Goal: Task Accomplishment & Management: Manage account settings

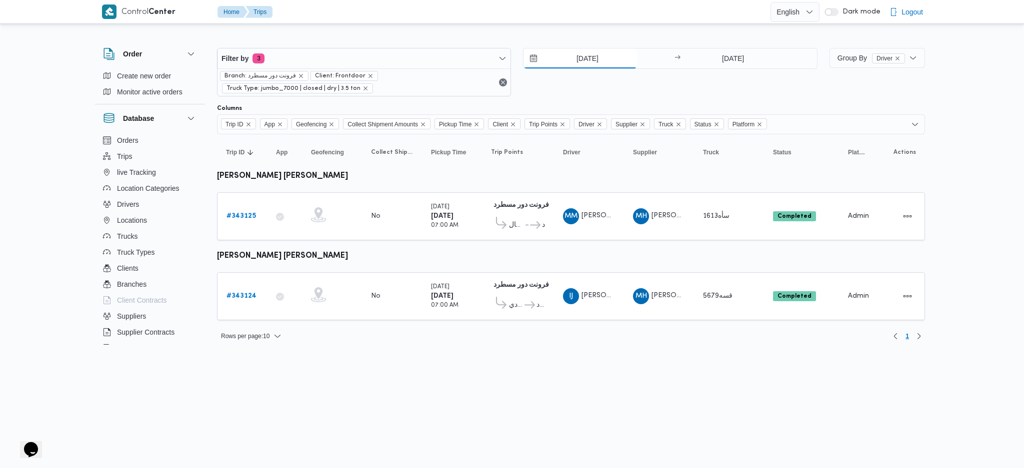
click at [582, 56] on input "[DATE]" at bounding box center [579, 58] width 113 height 20
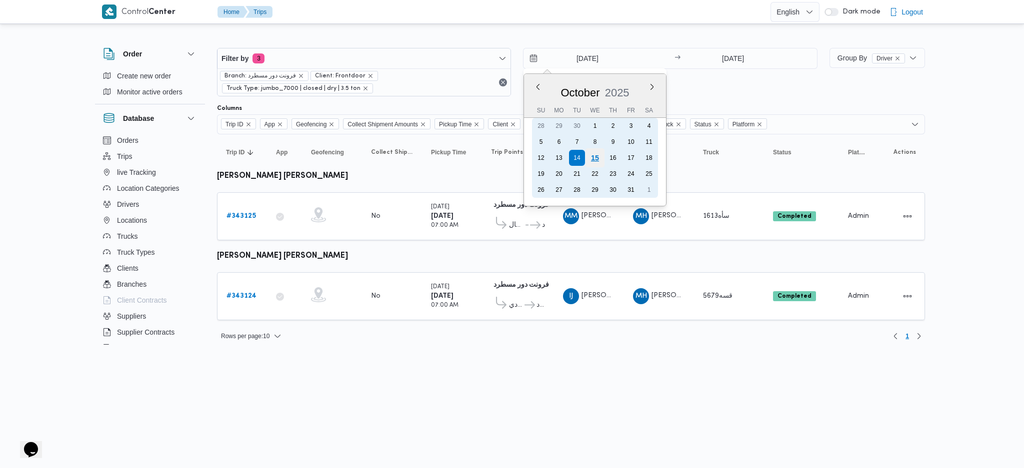
click at [592, 154] on div "15" at bounding box center [594, 157] width 19 height 19
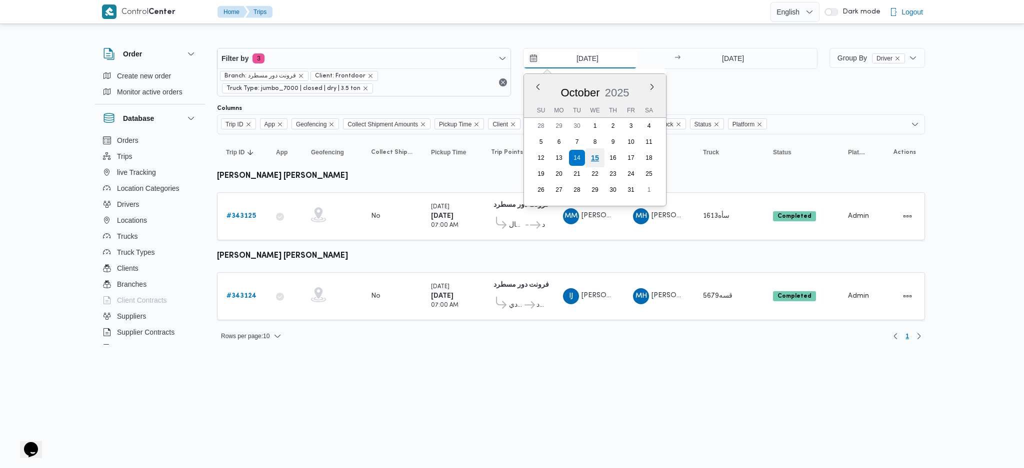
type input "[DATE]"
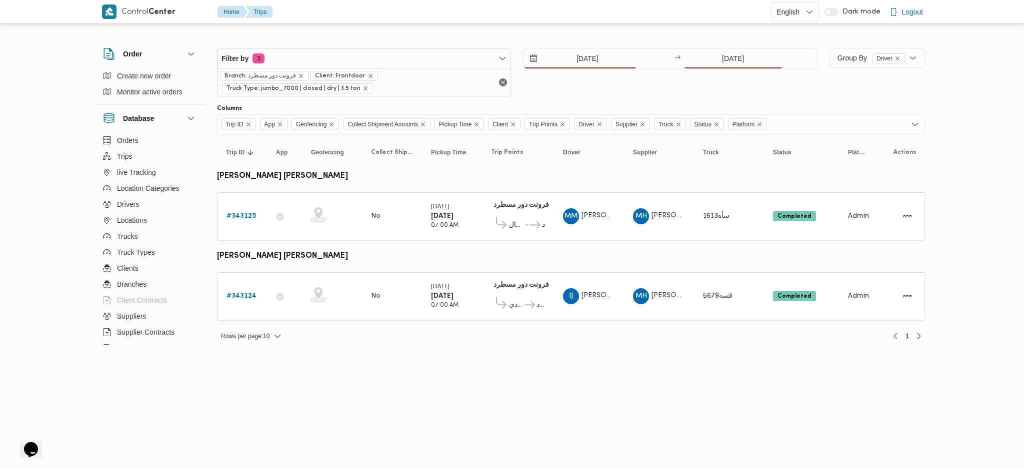
drag, startPoint x: 696, startPoint y: 70, endPoint x: 713, endPoint y: 63, distance: 18.4
click at [705, 66] on div "15/10/2025 → 14/10/2025" at bounding box center [670, 72] width 294 height 48
click at [713, 63] on input "[DATE]" at bounding box center [732, 58] width 99 height 20
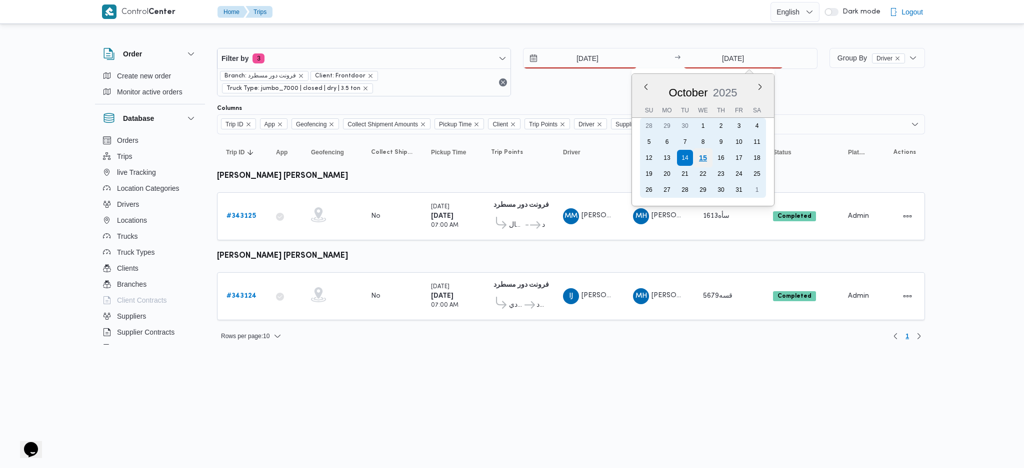
click at [696, 160] on div "15" at bounding box center [702, 157] width 19 height 19
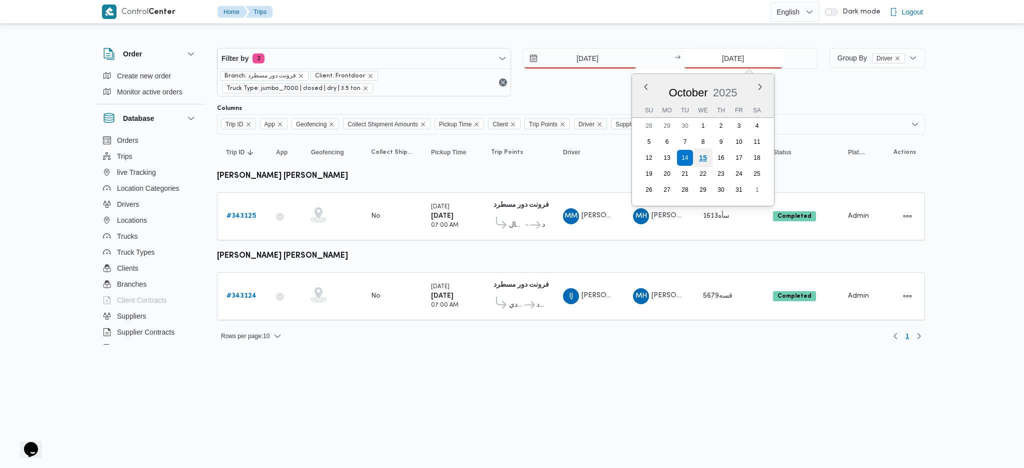
type input "[DATE]"
drag, startPoint x: 204, startPoint y: 208, endPoint x: 209, endPoint y: 209, distance: 5.1
click at [205, 208] on div "Orders Trips live Tracking Location Categories Drivers Locations Trucks Truck T…" at bounding box center [150, 240] width 110 height 216
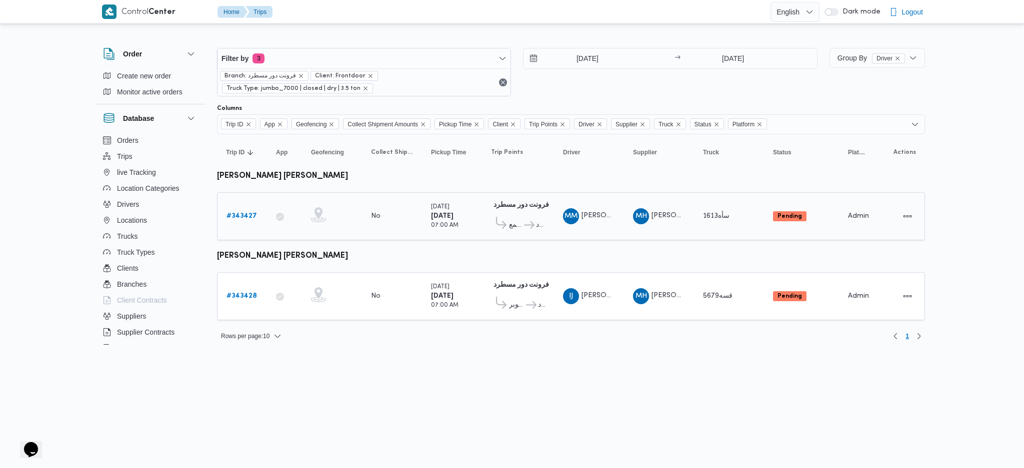
click at [236, 213] on b "# 343427" at bounding box center [241, 216] width 30 height 6
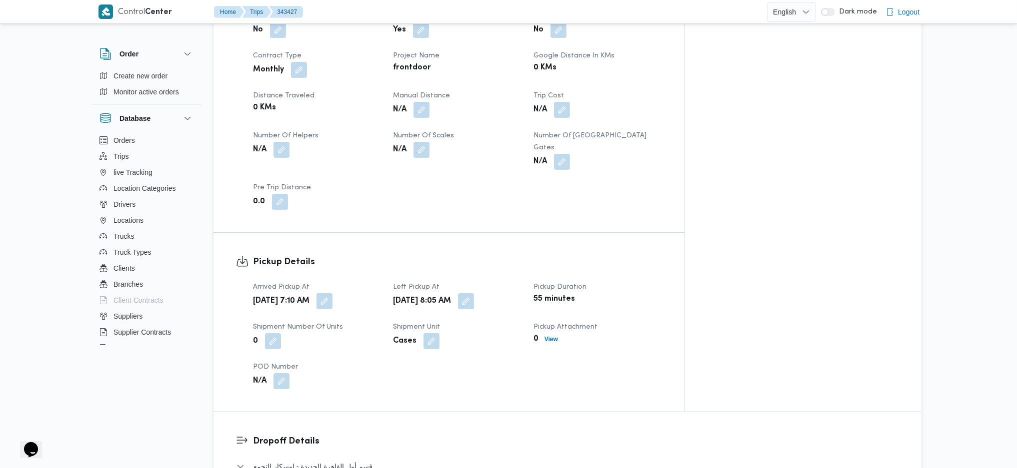
scroll to position [466, 0]
click at [429, 100] on button "button" at bounding box center [421, 108] width 16 height 16
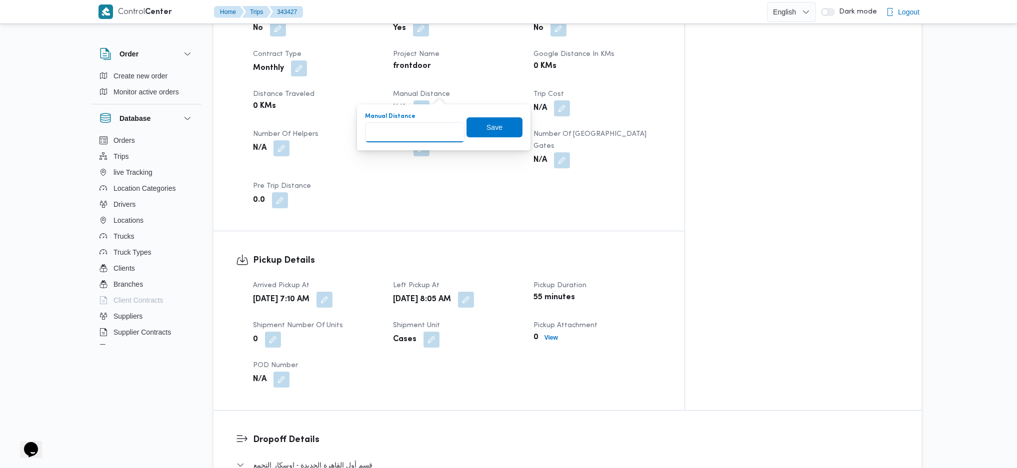
click at [430, 131] on input "Manual Distance" at bounding box center [414, 132] width 99 height 20
type input "135"
click at [486, 130] on span "Save" at bounding box center [494, 127] width 16 height 12
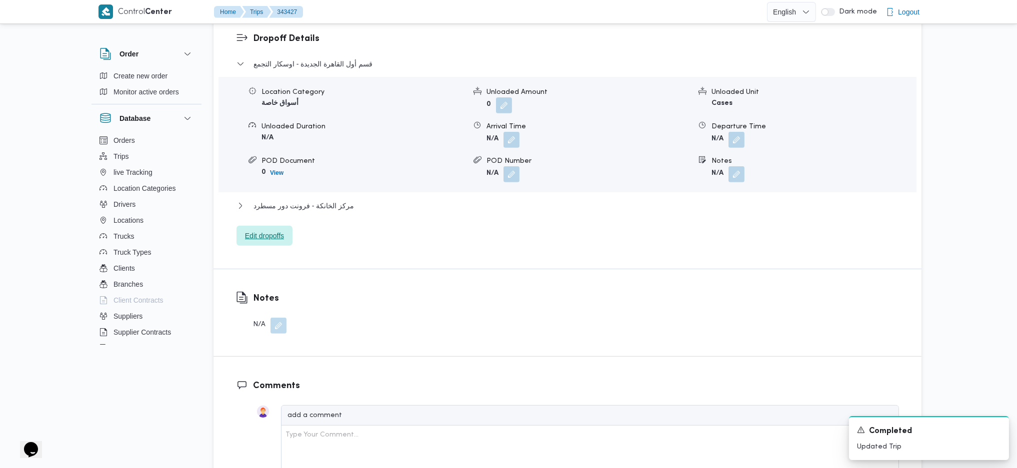
scroll to position [866, 0]
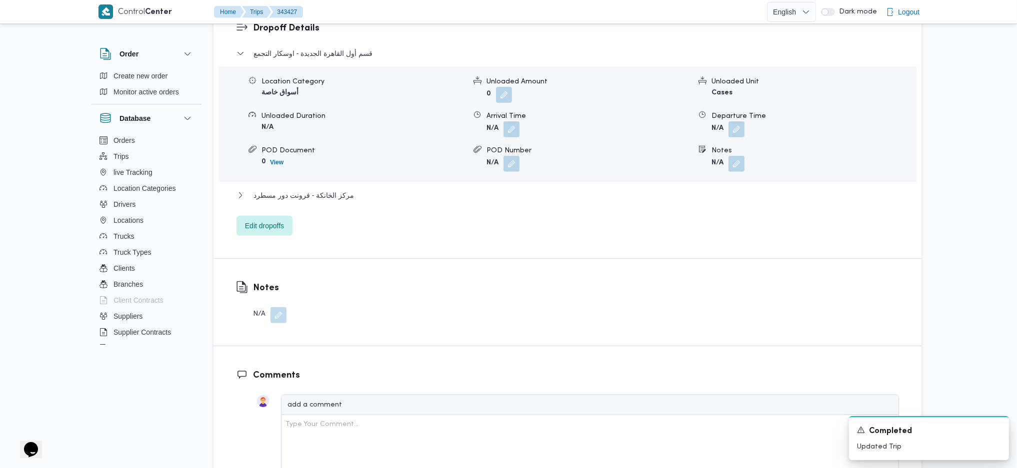
click at [336, 171] on div "قسم أول القاهرة الجديدة - اوسكار التجمع Location Category أسواق خاصة Unloaded A…" at bounding box center [567, 141] width 662 height 188
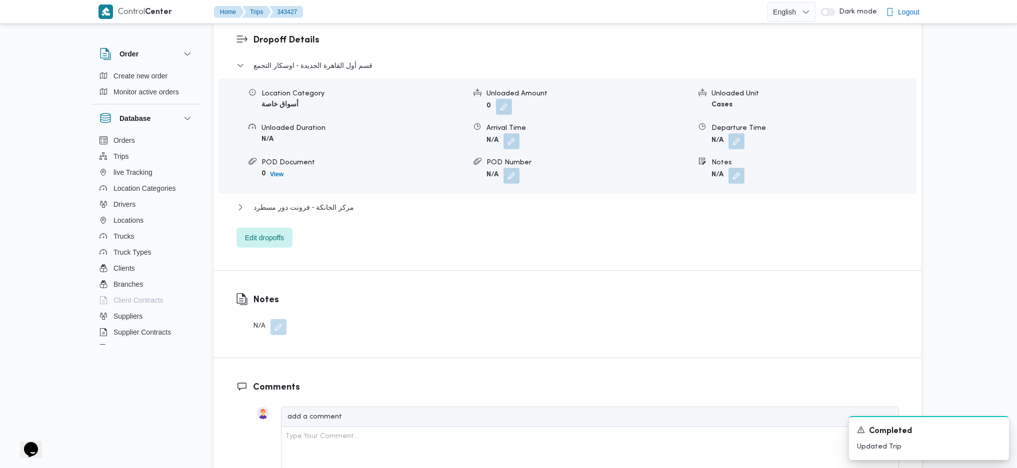
click at [334, 172] on div "قسم أول القاهرة الجديدة - اوسكار التجمع Location Category أسواق خاصة Unloaded A…" at bounding box center [567, 153] width 662 height 188
click at [359, 201] on button "مركز الخانكة - فرونت دور مسطرد" at bounding box center [567, 207] width 662 height 12
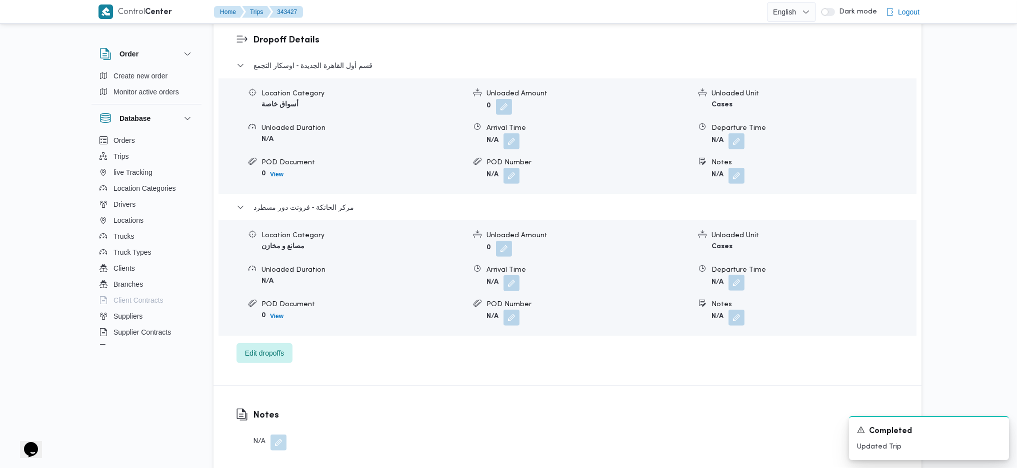
click at [740, 275] on button "button" at bounding box center [736, 283] width 16 height 16
click at [713, 301] on input "Departure Time" at bounding box center [709, 295] width 113 height 20
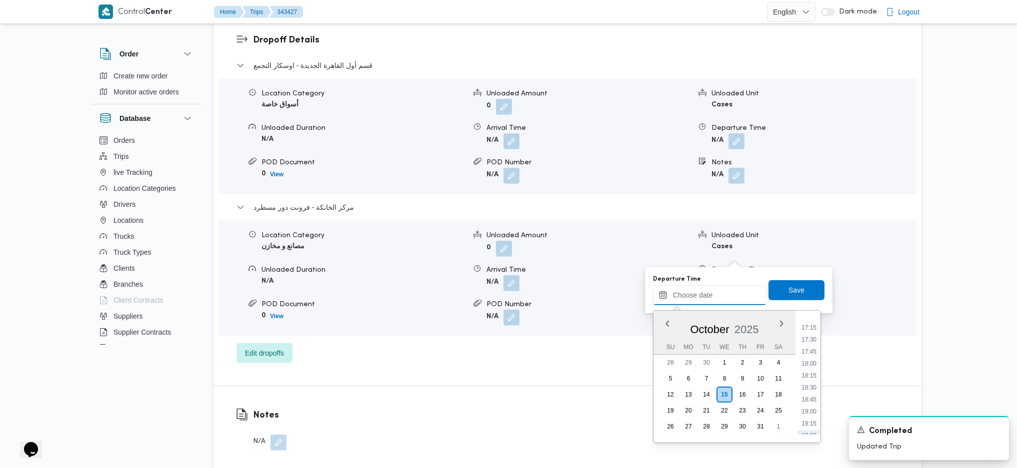
scroll to position [744, 0]
click at [807, 311] on li "15:30" at bounding box center [808, 324] width 23 height 10
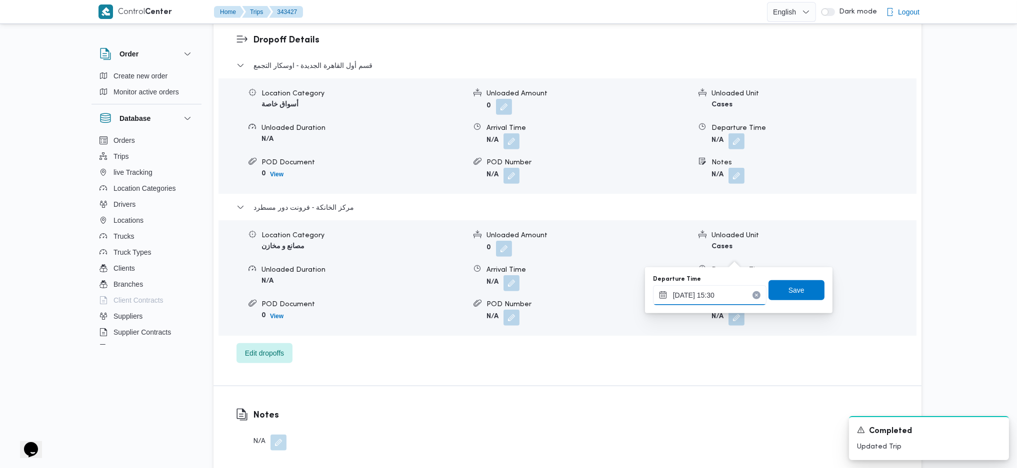
click at [693, 293] on input "15/10/2025 15:30" at bounding box center [709, 295] width 113 height 20
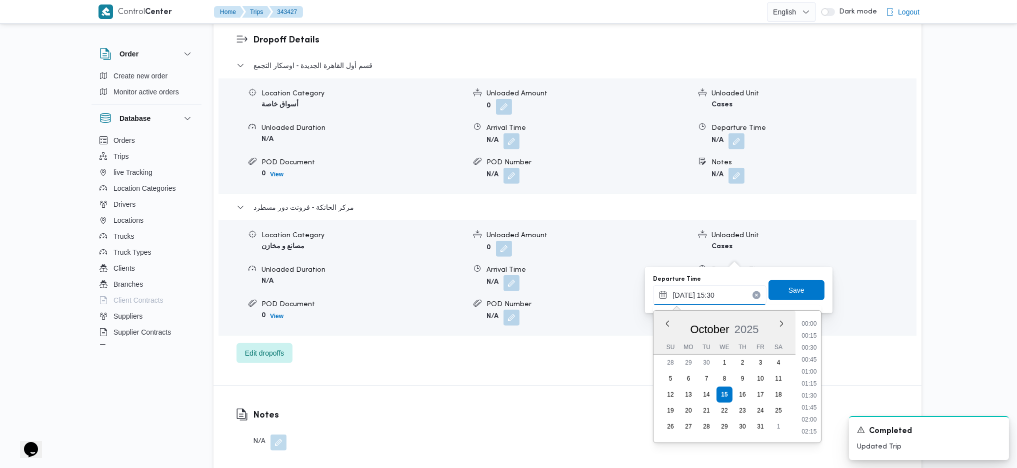
scroll to position [684, 0]
click at [805, 311] on li "16:30" at bounding box center [808, 431] width 23 height 10
type input "15/10/2025 16:30"
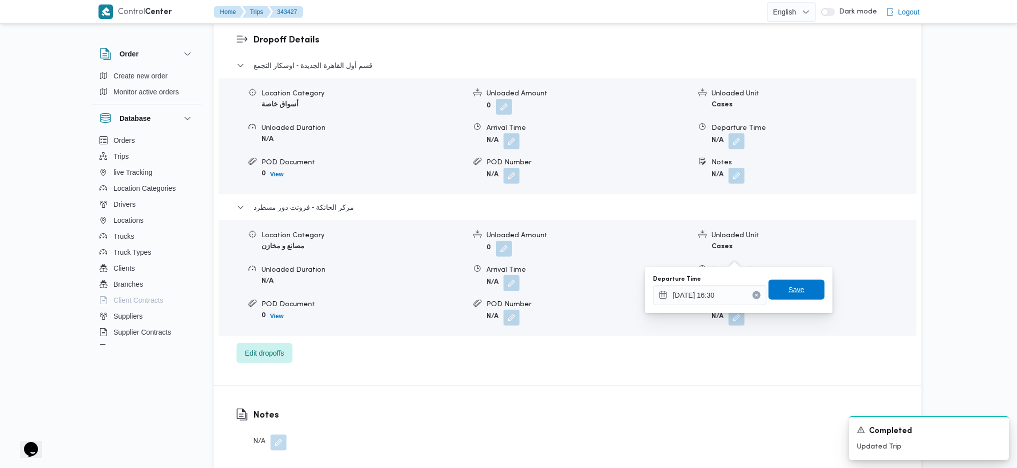
click at [797, 294] on span "Save" at bounding box center [796, 290] width 56 height 20
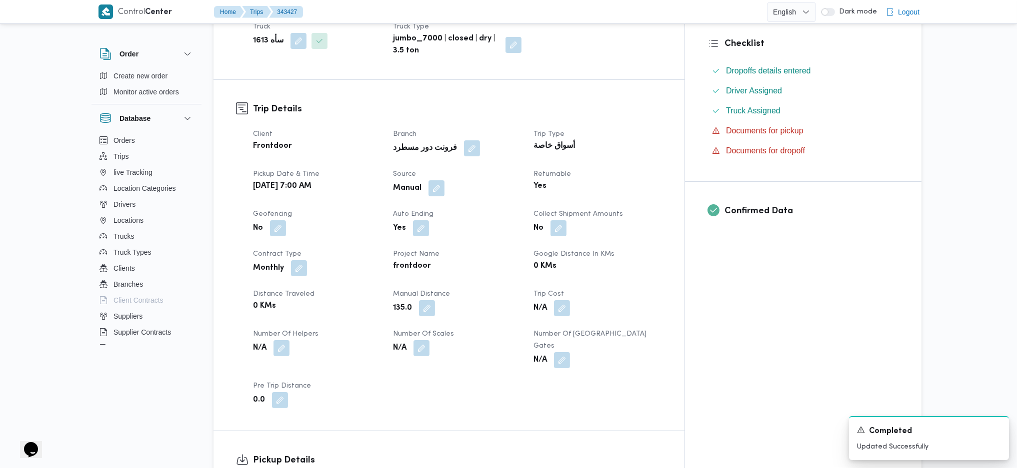
scroll to position [0, 0]
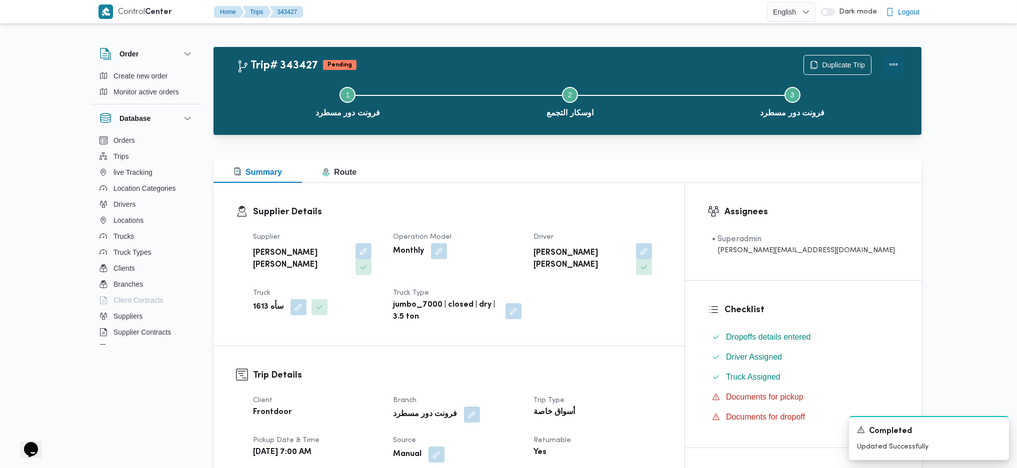
click at [839, 63] on button "Actions" at bounding box center [893, 64] width 20 height 20
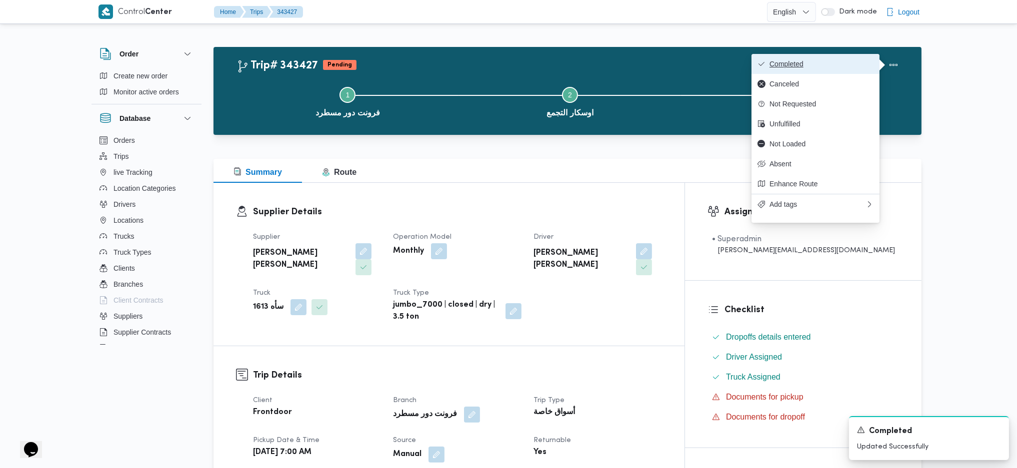
click at [839, 69] on button "Completed" at bounding box center [815, 64] width 128 height 20
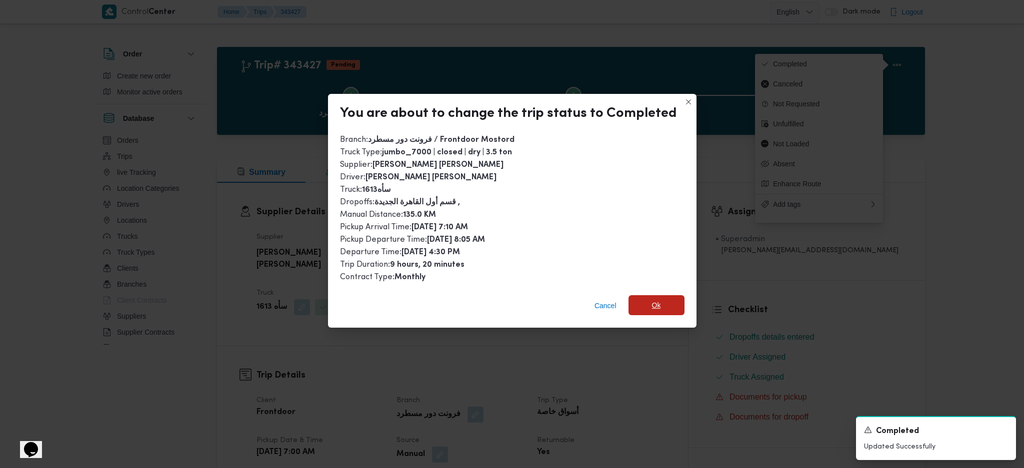
click at [654, 305] on span "Ok" at bounding box center [656, 305] width 9 height 12
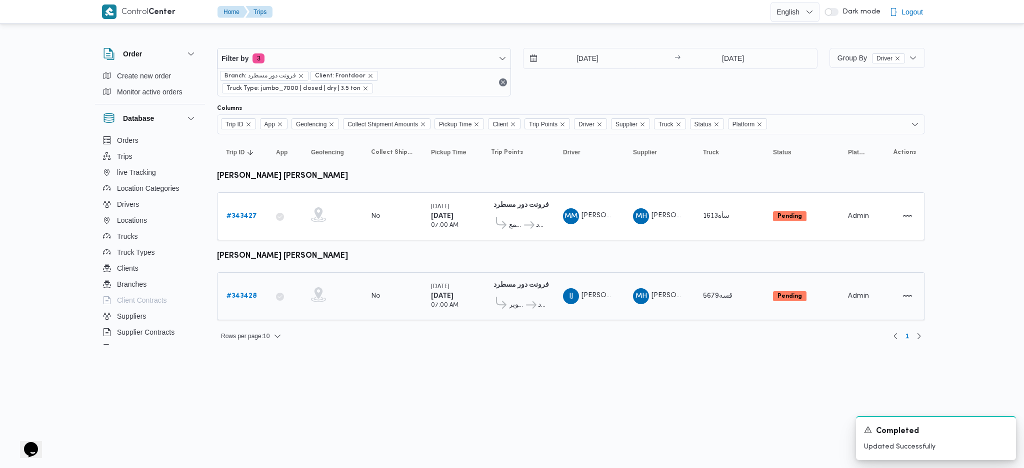
click at [246, 294] on b "# 343428" at bounding box center [241, 296] width 30 height 6
drag, startPoint x: 242, startPoint y: 279, endPoint x: 240, endPoint y: 285, distance: 6.7
click at [241, 283] on td "Trip ID # 343428" at bounding box center [242, 296] width 50 height 48
click at [240, 293] on b "# 343428" at bounding box center [241, 296] width 30 height 6
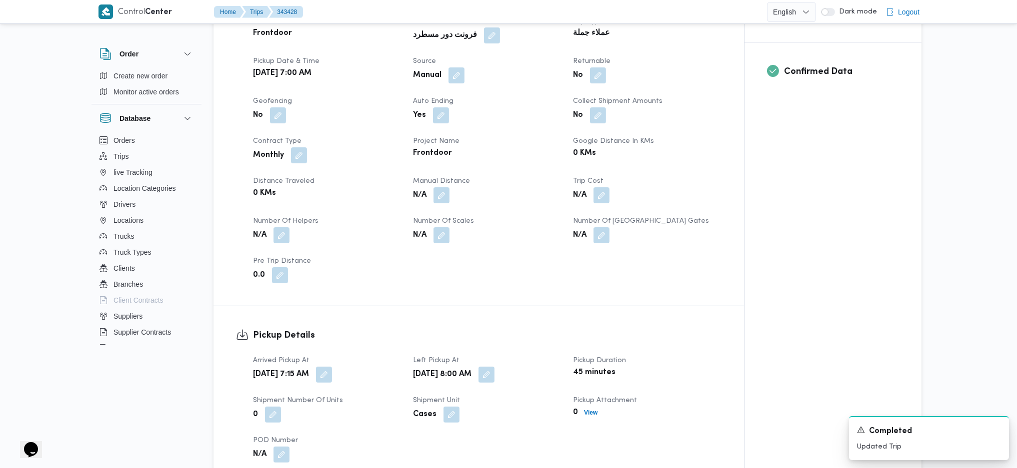
scroll to position [400, 0]
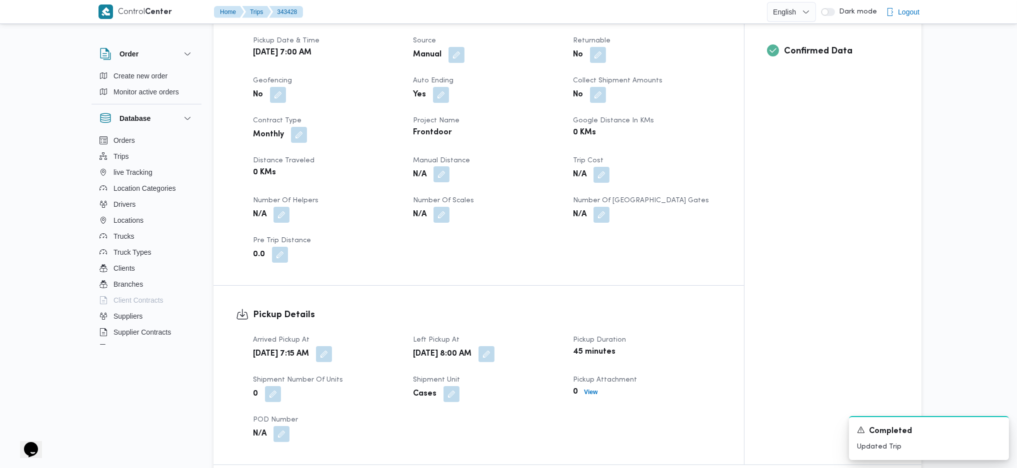
click at [442, 166] on button "button" at bounding box center [441, 174] width 16 height 16
click at [420, 187] on div "Manual Distance" at bounding box center [414, 194] width 99 height 30
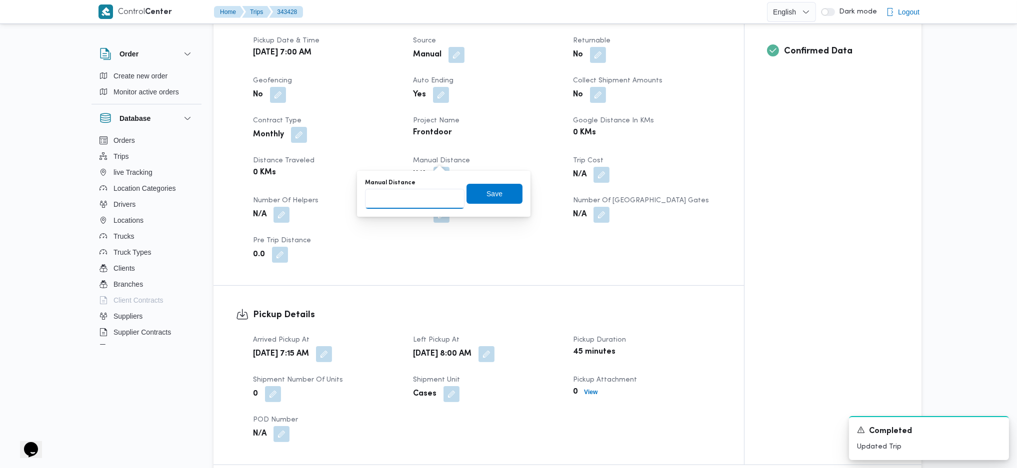
click at [420, 194] on input "Manual Distance" at bounding box center [414, 199] width 99 height 20
type input "144"
click at [493, 188] on span "Save" at bounding box center [494, 193] width 16 height 12
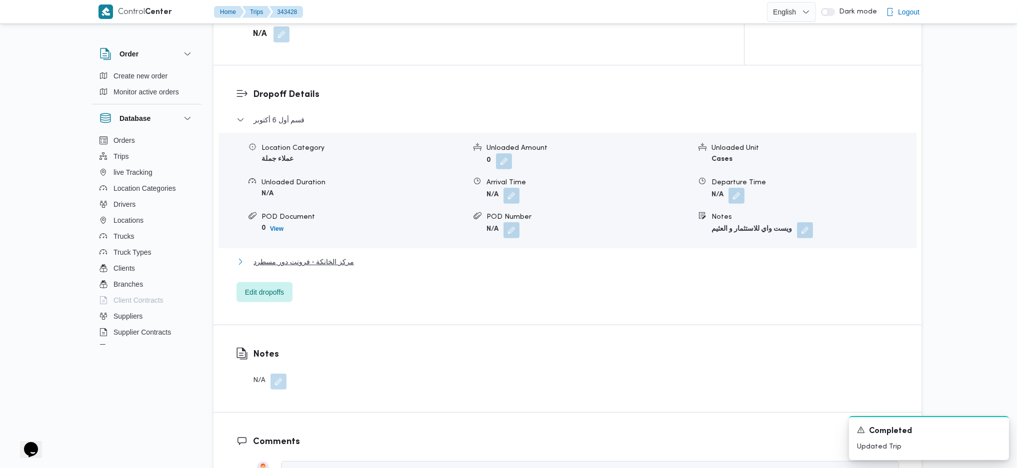
click at [360, 256] on button "مركز الخانكة - فرونت دور مسطرد" at bounding box center [567, 262] width 662 height 12
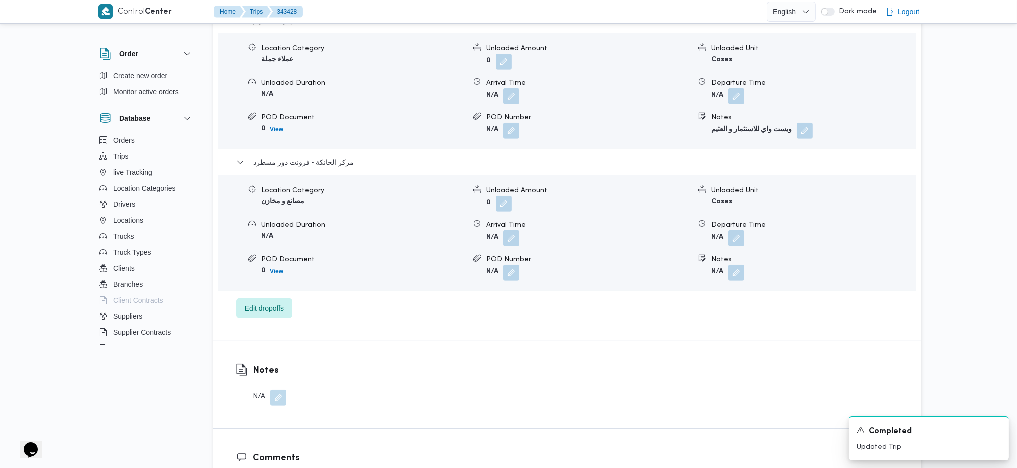
scroll to position [933, 0]
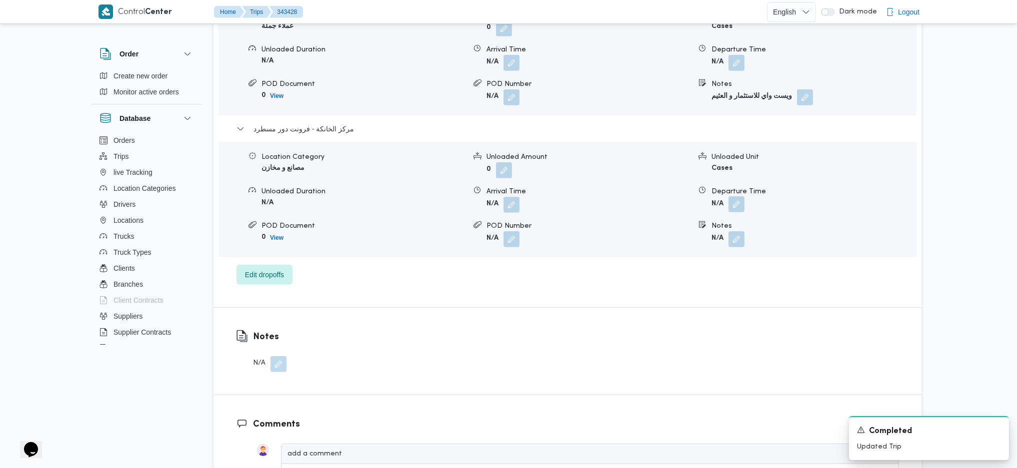
click at [740, 196] on button "button" at bounding box center [736, 204] width 16 height 16
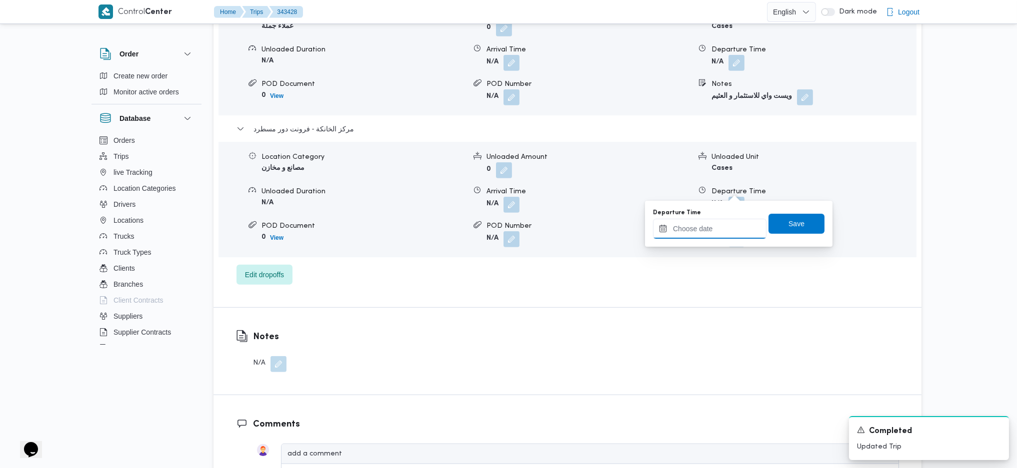
click at [719, 231] on input "Departure Time" at bounding box center [709, 229] width 113 height 20
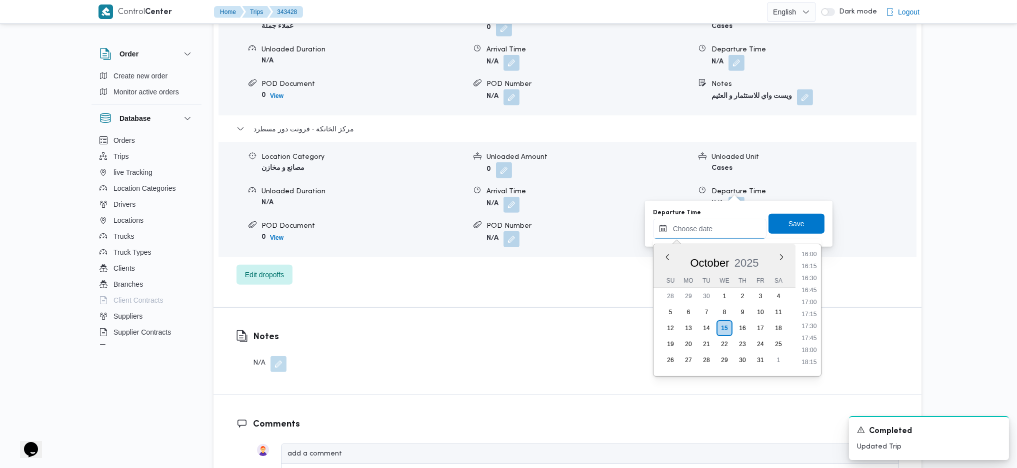
scroll to position [755, 0]
click at [811, 311] on li "17:00" at bounding box center [808, 318] width 23 height 10
type input "[DATE] 17:00"
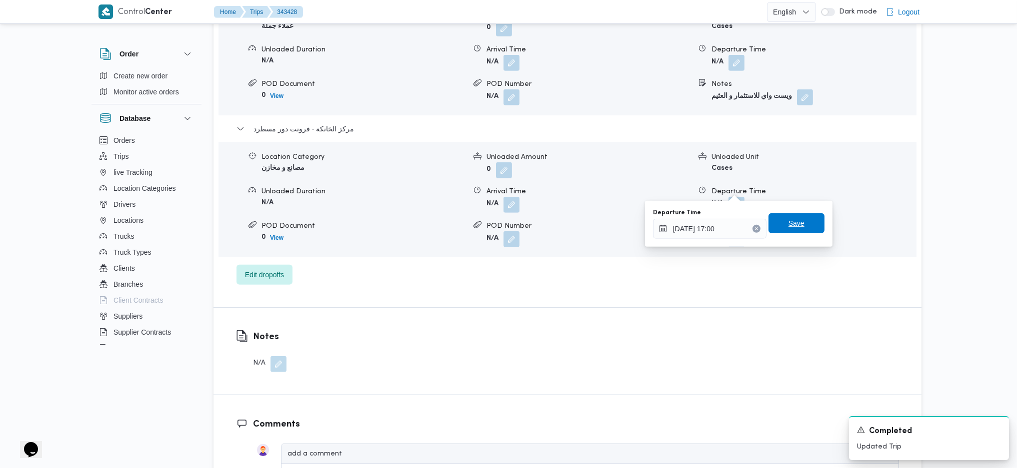
click at [787, 229] on span "Save" at bounding box center [796, 223] width 56 height 20
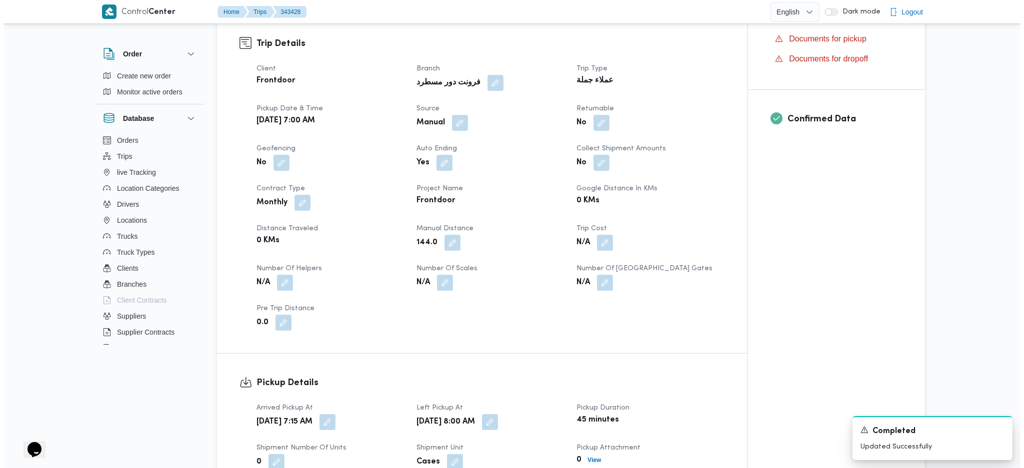
scroll to position [0, 0]
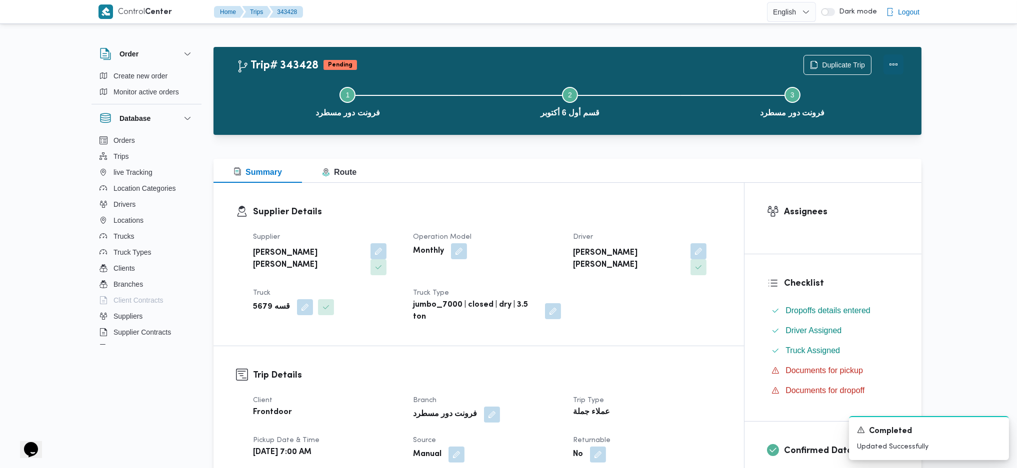
click at [839, 63] on button "Actions" at bounding box center [893, 64] width 20 height 20
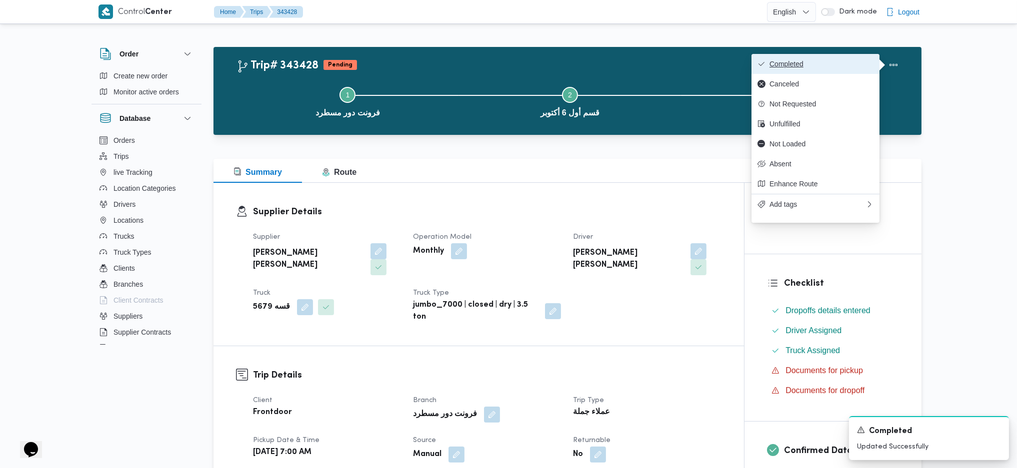
click at [833, 67] on span "Completed" at bounding box center [821, 64] width 104 height 8
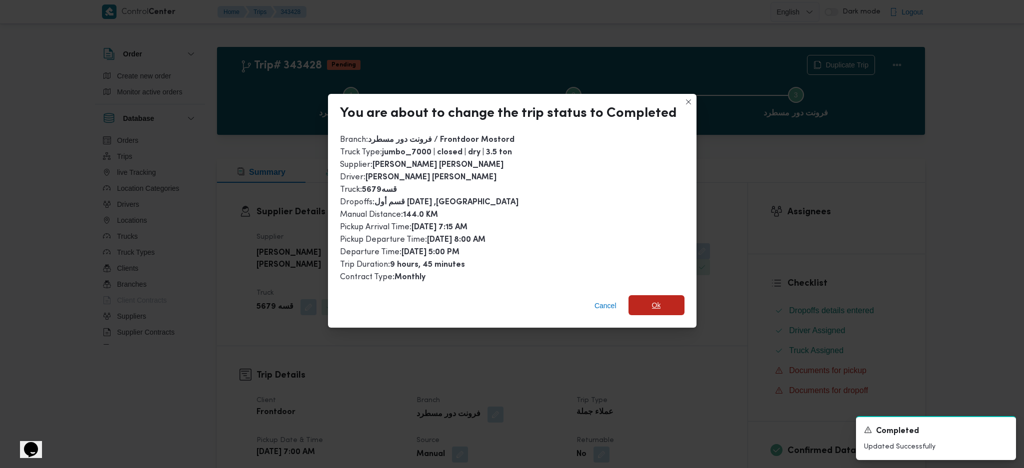
click at [649, 295] on span "Ok" at bounding box center [656, 305] width 56 height 20
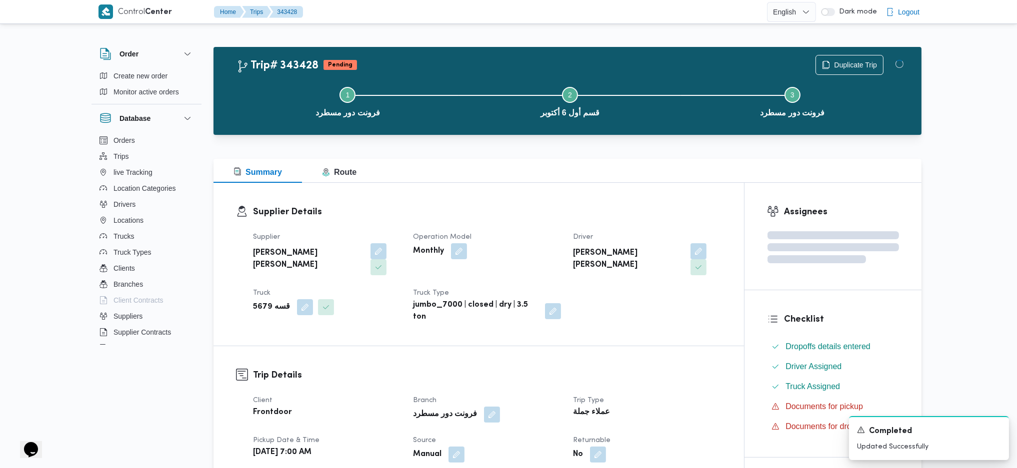
click at [659, 311] on dt "Trip Type" at bounding box center [647, 401] width 148 height 12
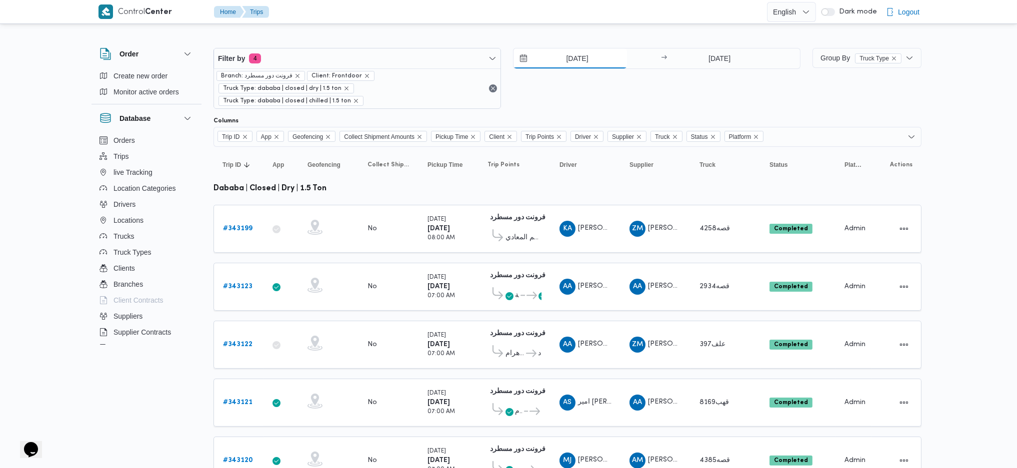
click at [574, 57] on input "[DATE]" at bounding box center [569, 58] width 113 height 20
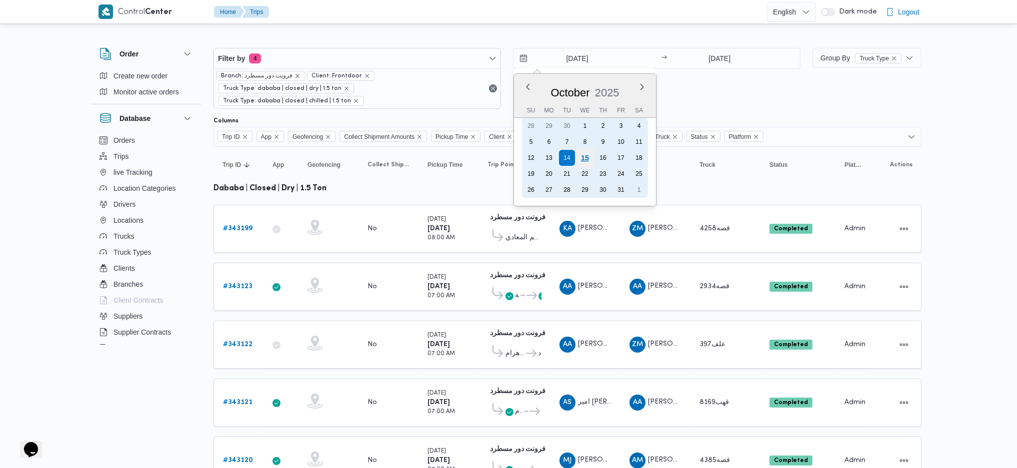
click at [589, 155] on div "15" at bounding box center [584, 157] width 19 height 19
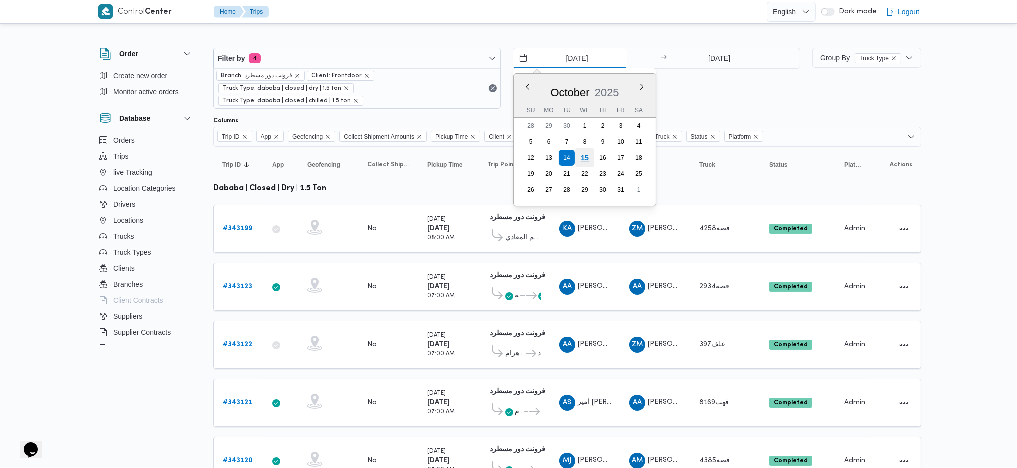
type input "[DATE]"
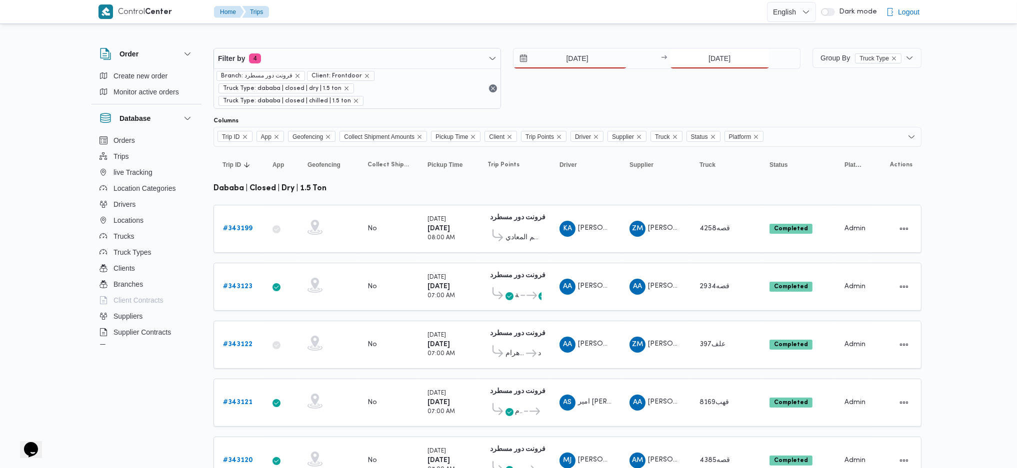
click at [713, 60] on input "[DATE]" at bounding box center [719, 58] width 99 height 20
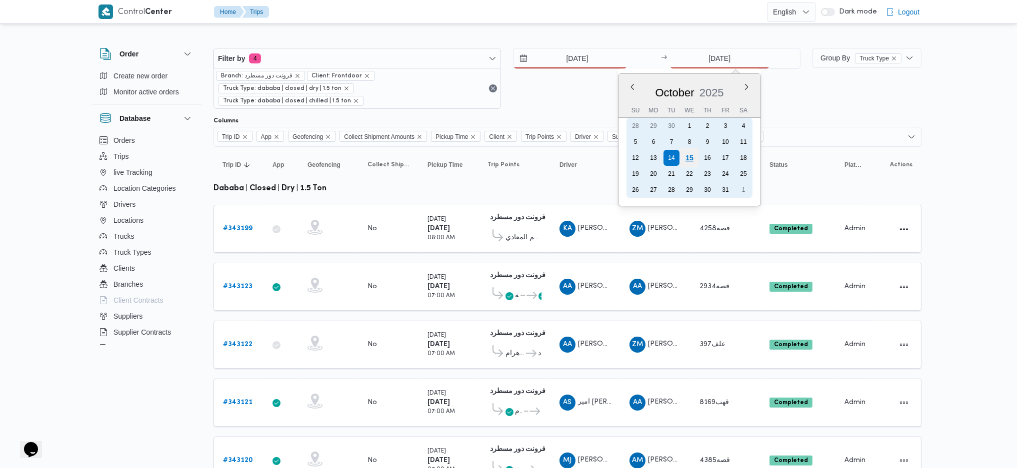
click at [692, 155] on div "15" at bounding box center [688, 157] width 19 height 19
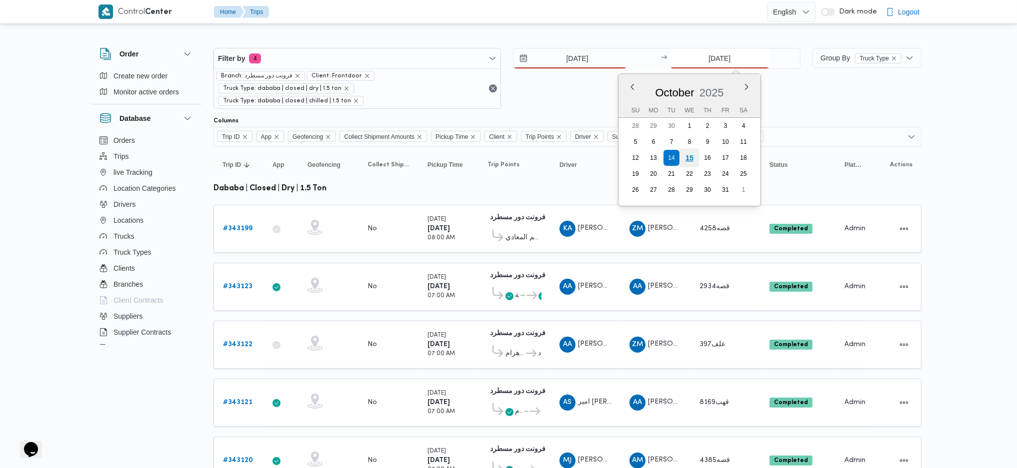
type input "[DATE]"
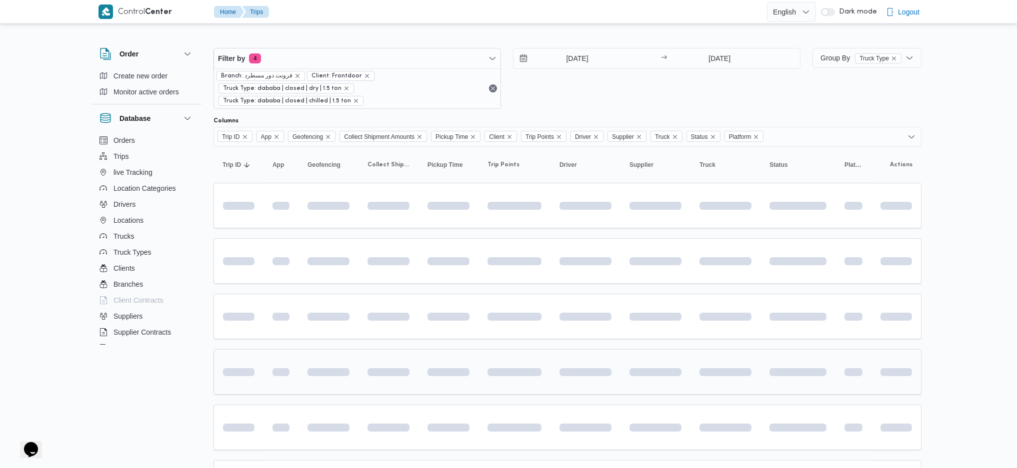
click at [484, 352] on div at bounding box center [514, 371] width 62 height 39
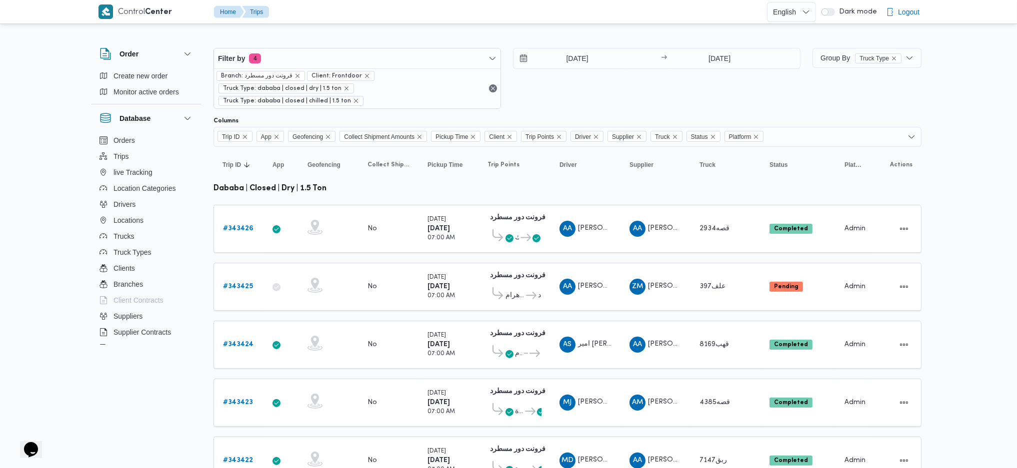
click at [516, 355] on table "Trip ID Click to sort in ascending order App Click to sort in ascending order G…" at bounding box center [567, 390] width 708 height 486
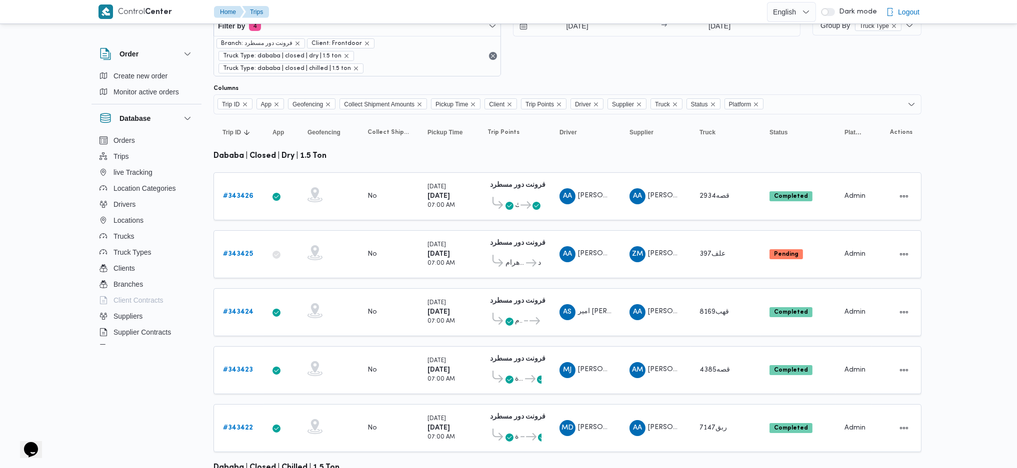
scroll to position [32, 0]
click at [609, 418] on div "MD [PERSON_NAME] [PERSON_NAME]" at bounding box center [585, 429] width 60 height 24
click at [600, 363] on span "MJ [PERSON_NAME] [PERSON_NAME]" at bounding box center [585, 371] width 52 height 16
click at [600, 301] on div "AS [PERSON_NAME]" at bounding box center [585, 313] width 60 height 24
click at [596, 247] on span "AA [PERSON_NAME]" at bounding box center [585, 255] width 52 height 16
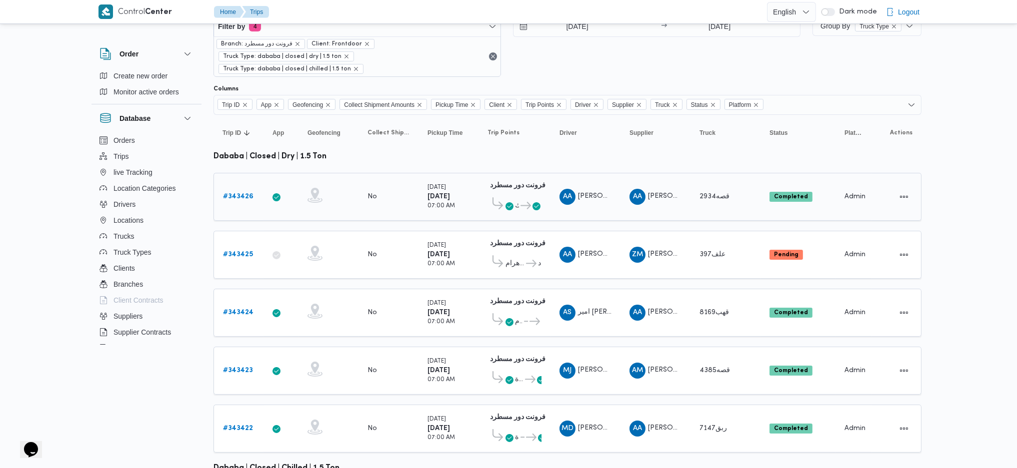
click at [603, 193] on span "[PERSON_NAME] [PERSON_NAME]" at bounding box center [636, 196] width 116 height 6
click at [217, 188] on td "Trip ID # 343426" at bounding box center [238, 197] width 50 height 48
click at [237, 193] on b "# 343426" at bounding box center [238, 196] width 30 height 6
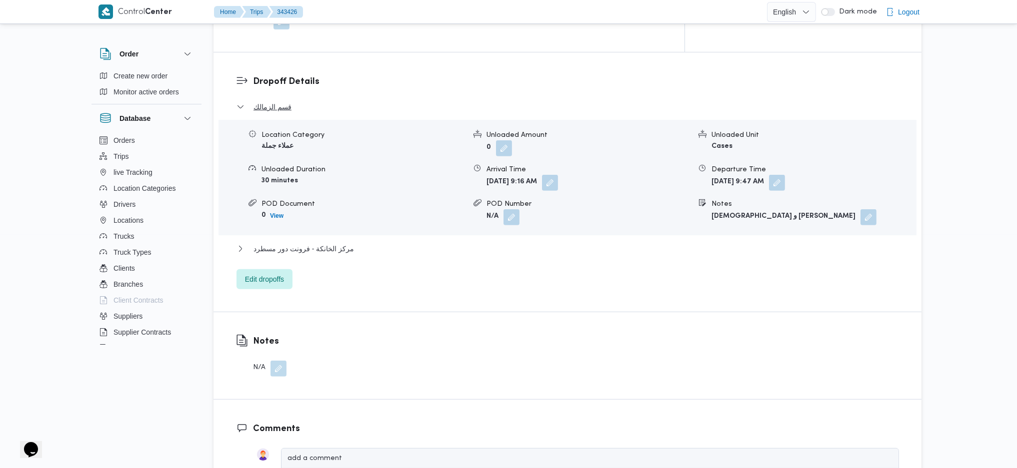
scroll to position [832, 0]
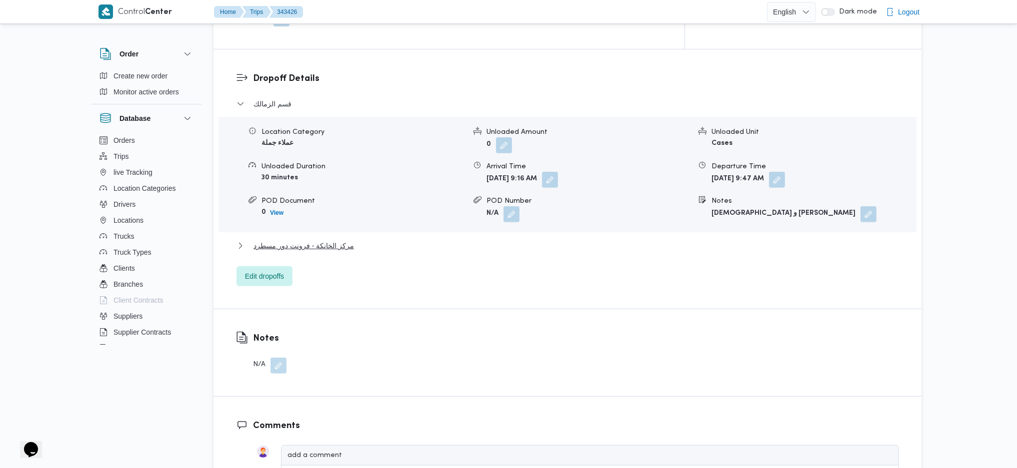
click at [305, 240] on div "مركز الخانكة - فرونت دور مسطرد" at bounding box center [567, 249] width 662 height 19
drag, startPoint x: 319, startPoint y: 204, endPoint x: 323, endPoint y: 201, distance: 5.4
click at [322, 240] on span "مركز الخانكة - فرونت دور مسطرد" at bounding box center [303, 246] width 100 height 12
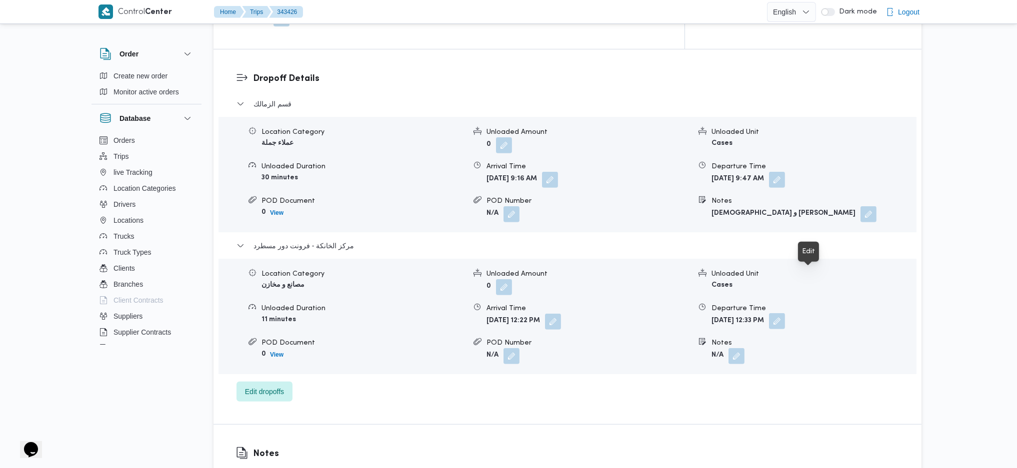
click at [785, 313] on button "button" at bounding box center [777, 321] width 16 height 16
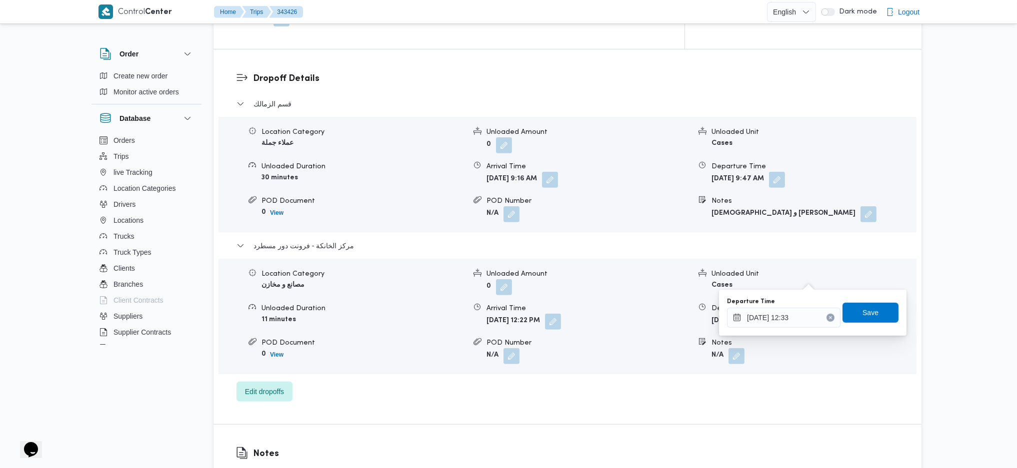
click at [797, 328] on div "Departure Time [DATE] 12:33 Save" at bounding box center [812, 313] width 173 height 32
click at [800, 318] on input "[DATE] 12:33" at bounding box center [783, 318] width 113 height 20
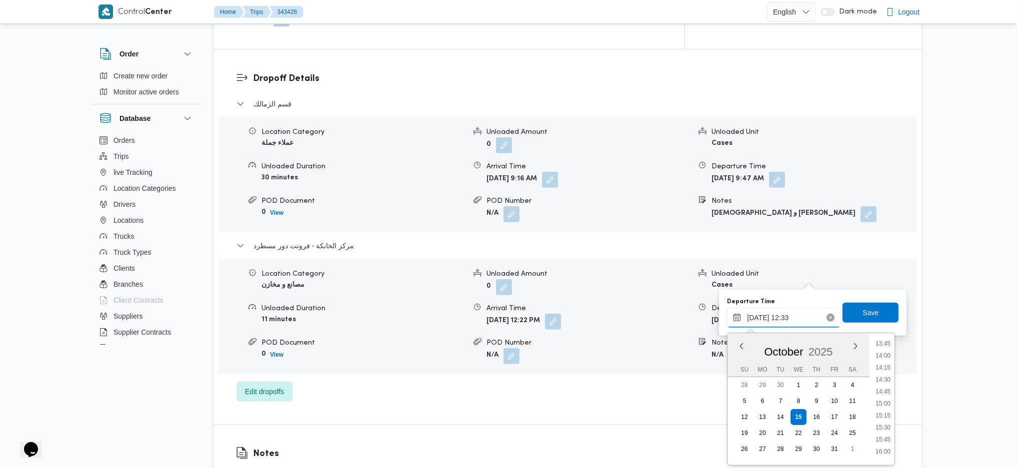
scroll to position [607, 0]
click at [887, 364] on li "13:00" at bounding box center [882, 363] width 23 height 10
type input "[DATE] 13:00"
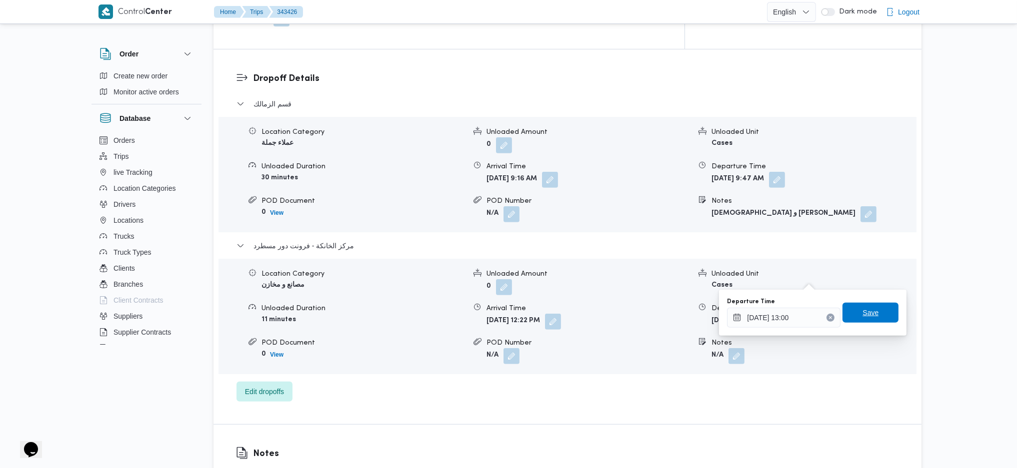
click at [862, 311] on span "Save" at bounding box center [870, 313] width 16 height 12
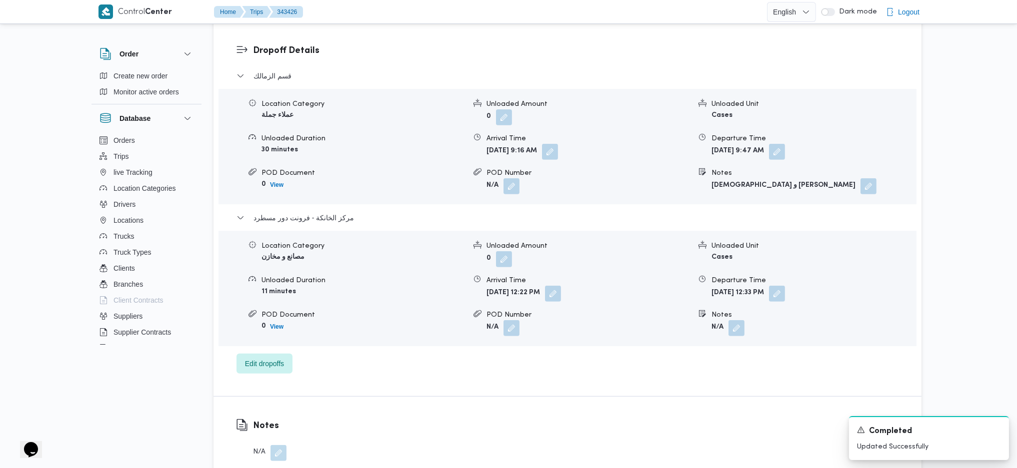
click at [525, 398] on div "Notes N/A" at bounding box center [567, 440] width 708 height 87
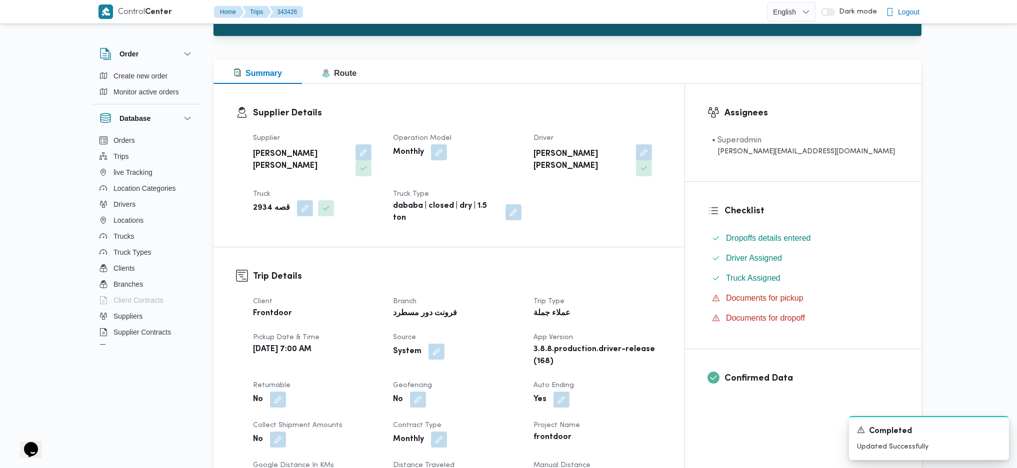
scroll to position [200, 0]
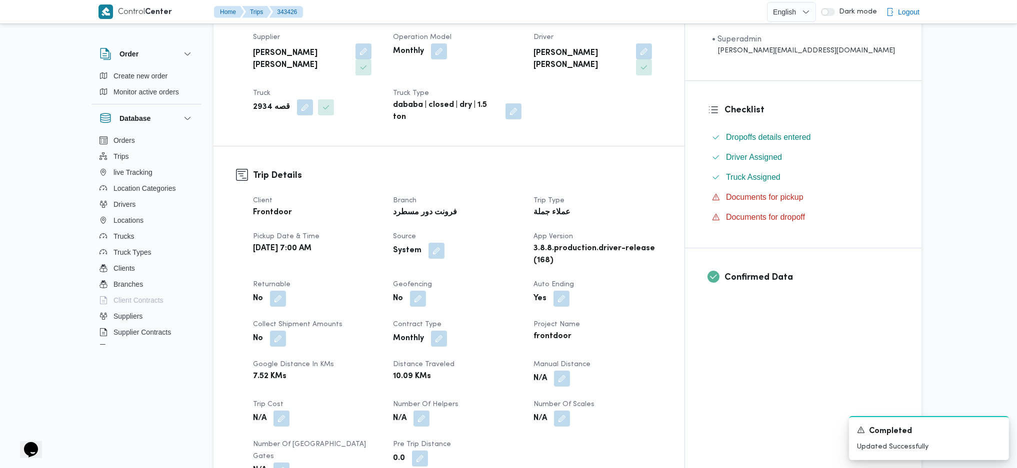
click at [601, 370] on div "N/A" at bounding box center [597, 379] width 130 height 18
click at [570, 370] on button "button" at bounding box center [562, 378] width 16 height 16
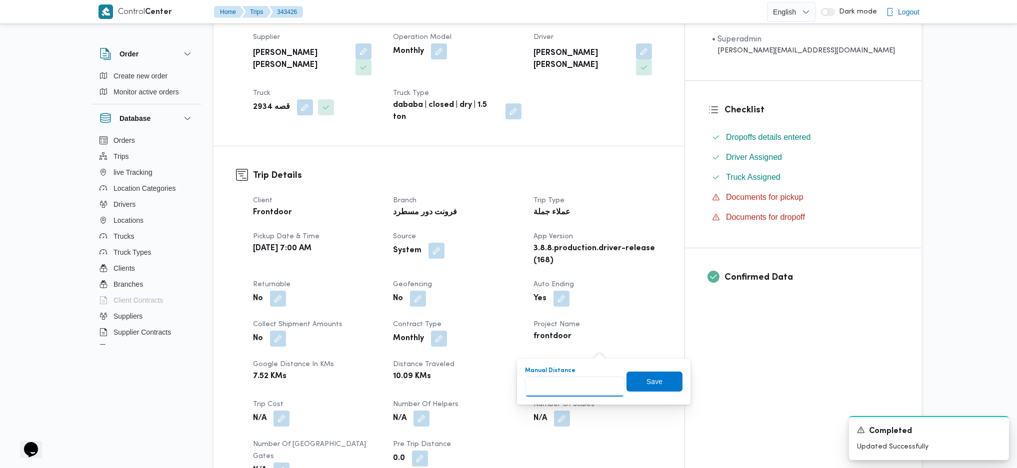
click at [572, 394] on input "Manual Distance" at bounding box center [574, 387] width 99 height 20
type input "90"
click at [646, 378] on span "Save" at bounding box center [654, 381] width 16 height 12
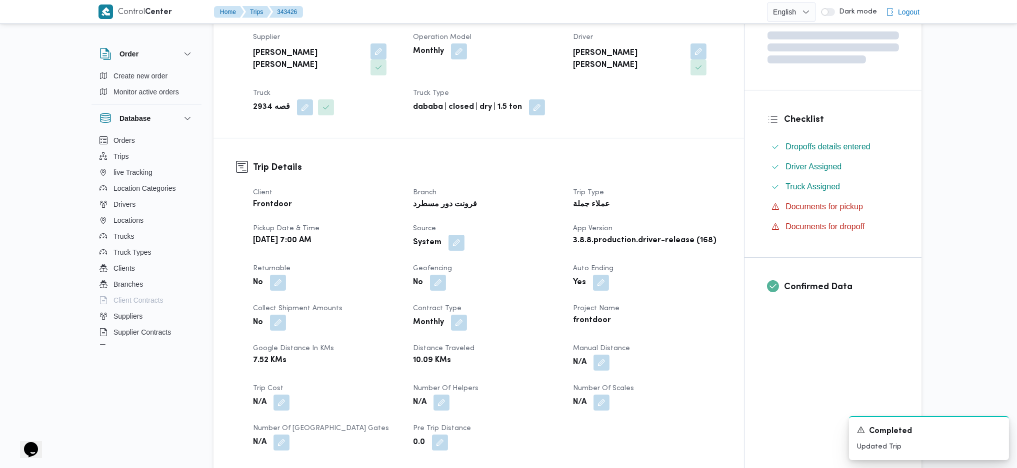
scroll to position [0, 0]
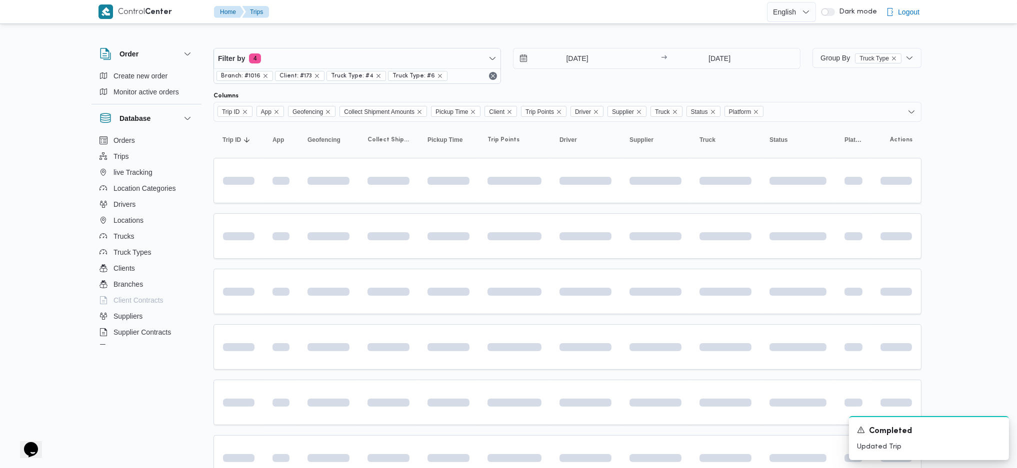
scroll to position [32, 0]
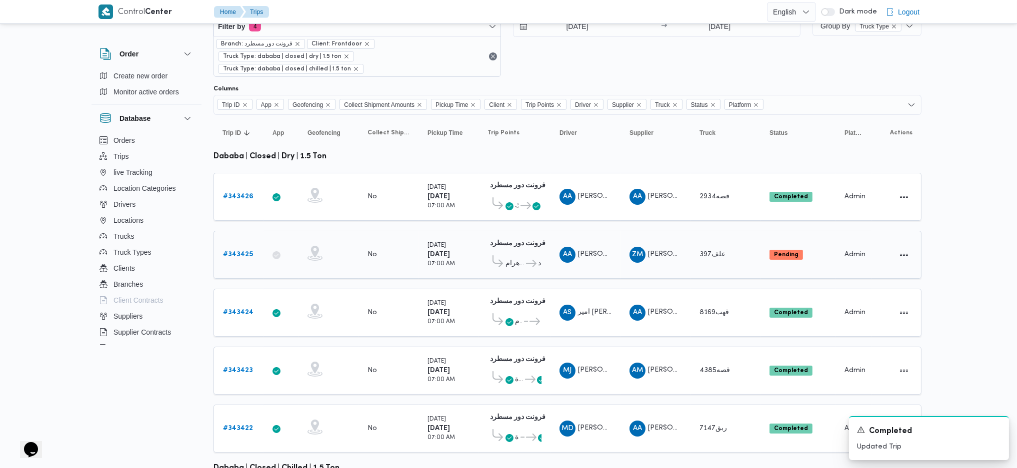
click at [232, 249] on link "# 343425" at bounding box center [238, 255] width 30 height 12
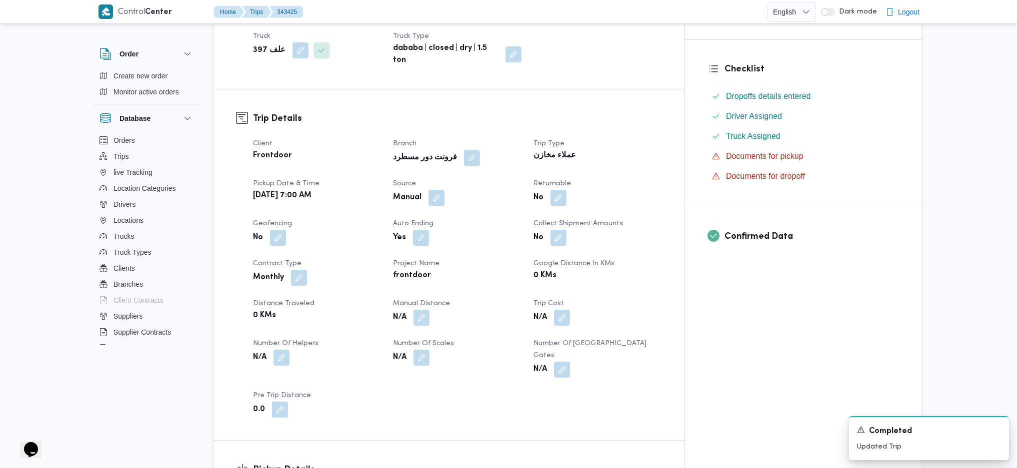
scroll to position [298, 0]
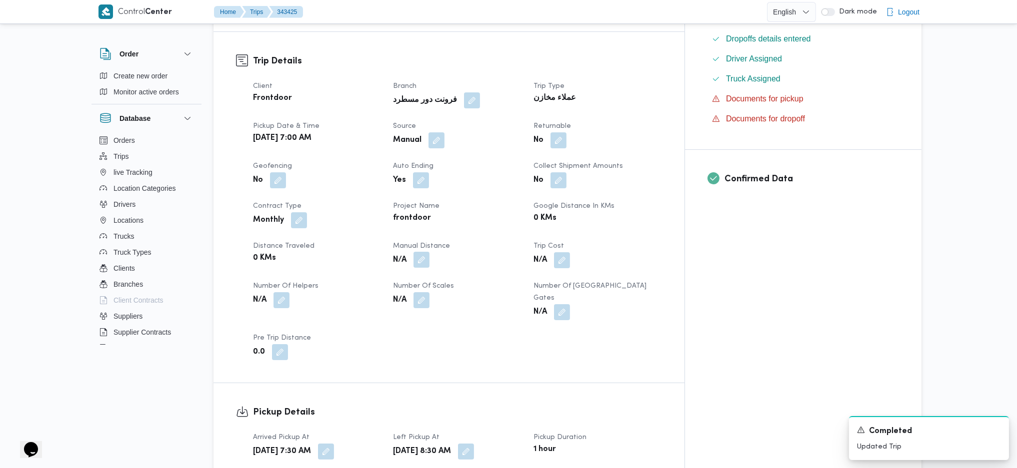
click at [429, 253] on button "button" at bounding box center [421, 260] width 16 height 16
click at [421, 280] on div "Manual Distance" at bounding box center [414, 287] width 99 height 30
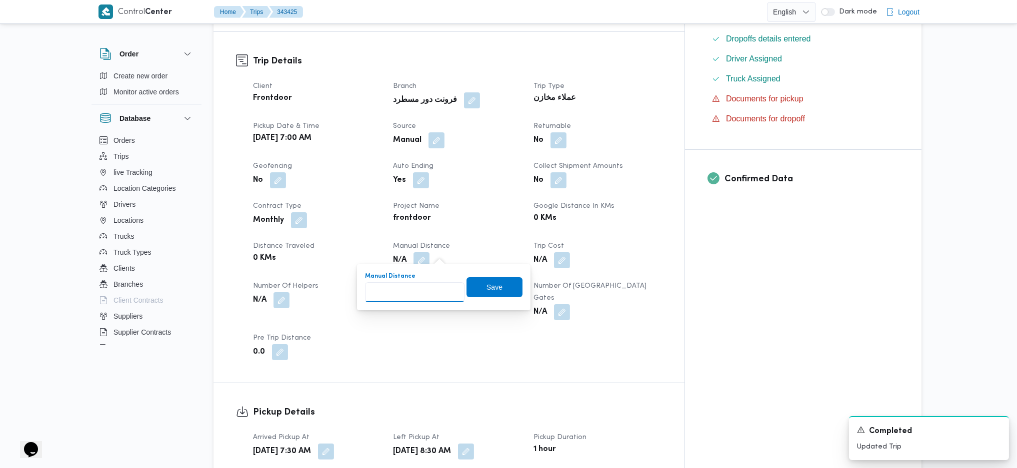
click at [418, 290] on input "Manual Distance" at bounding box center [414, 292] width 99 height 20
type input "120"
click at [490, 283] on span "Save" at bounding box center [494, 287] width 16 height 12
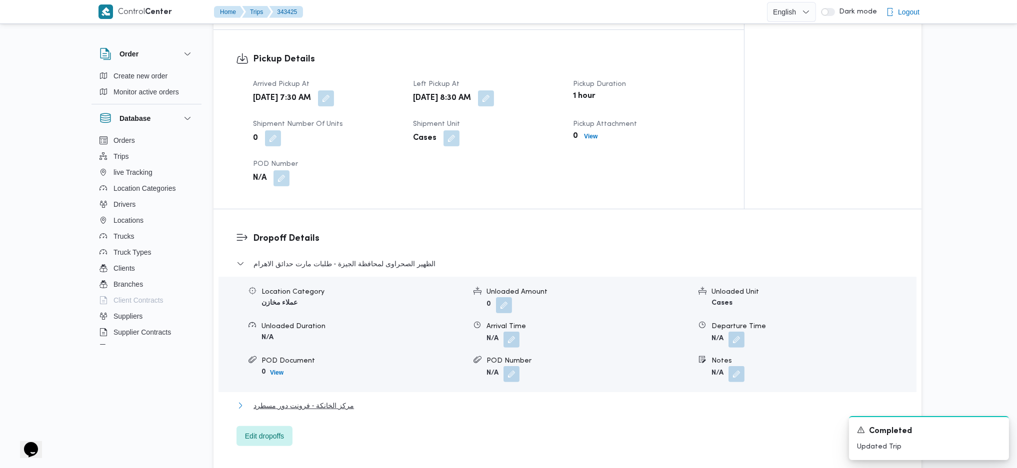
click at [333, 407] on span "مركز الخانكة - فرونت دور مسطرد" at bounding box center [303, 406] width 100 height 12
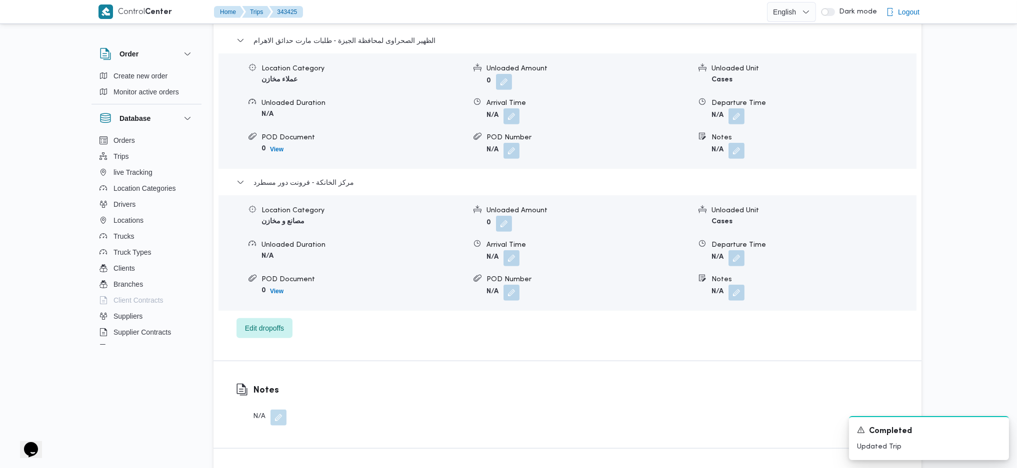
scroll to position [898, 0]
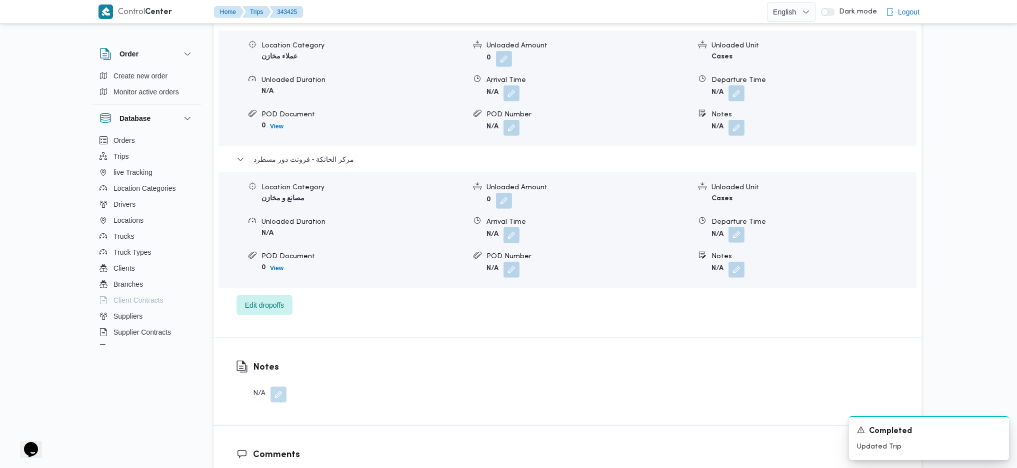
click at [731, 227] on button "button" at bounding box center [736, 235] width 16 height 16
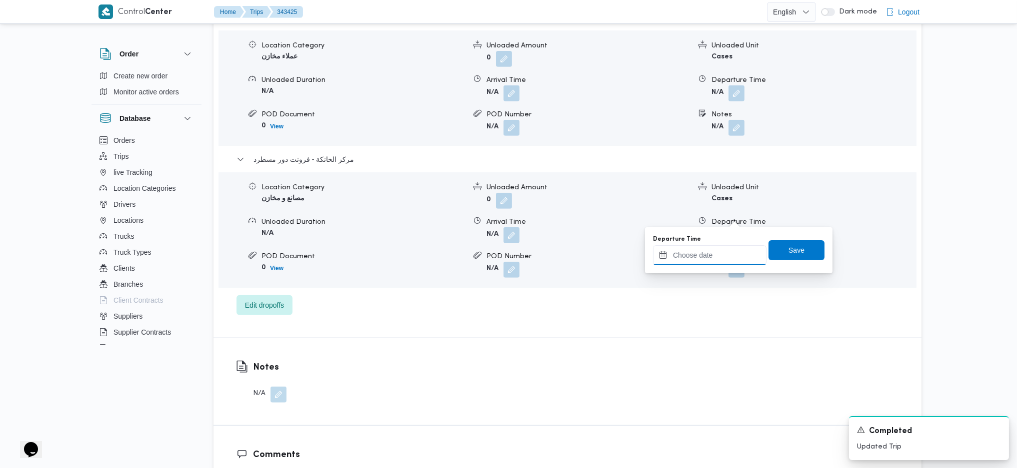
click at [702, 259] on input "Departure Time" at bounding box center [709, 255] width 113 height 20
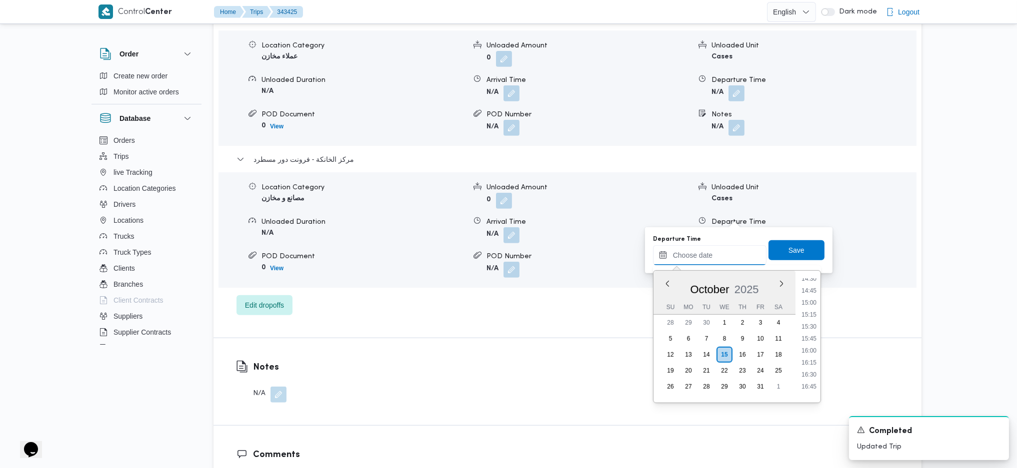
scroll to position [677, 0]
click at [808, 282] on li "14:00" at bounding box center [808, 279] width 23 height 10
type input "[DATE] 14:00"
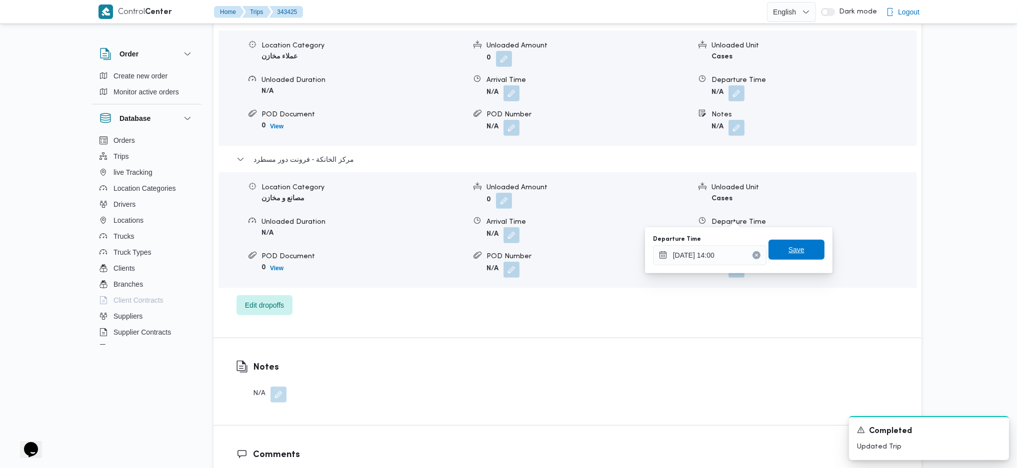
click at [793, 245] on span "Save" at bounding box center [796, 250] width 16 height 12
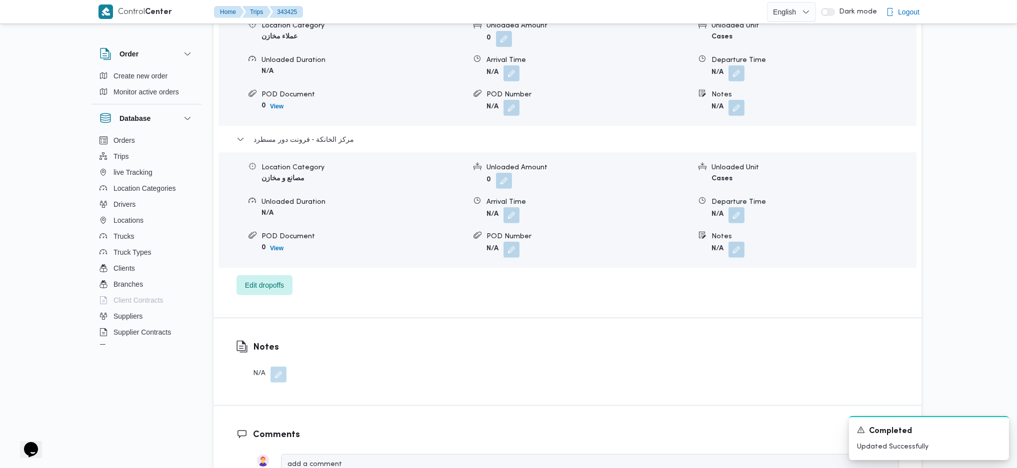
scroll to position [0, 0]
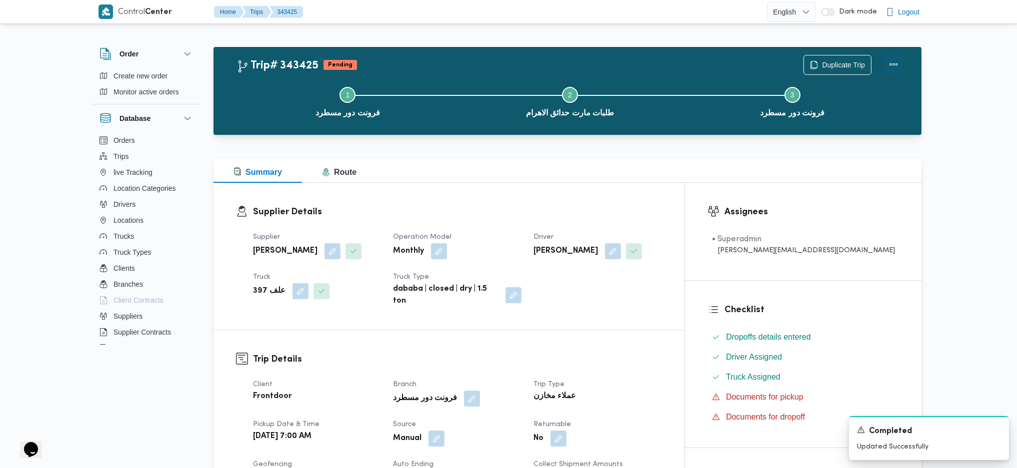
click at [892, 64] on button "Actions" at bounding box center [893, 64] width 20 height 20
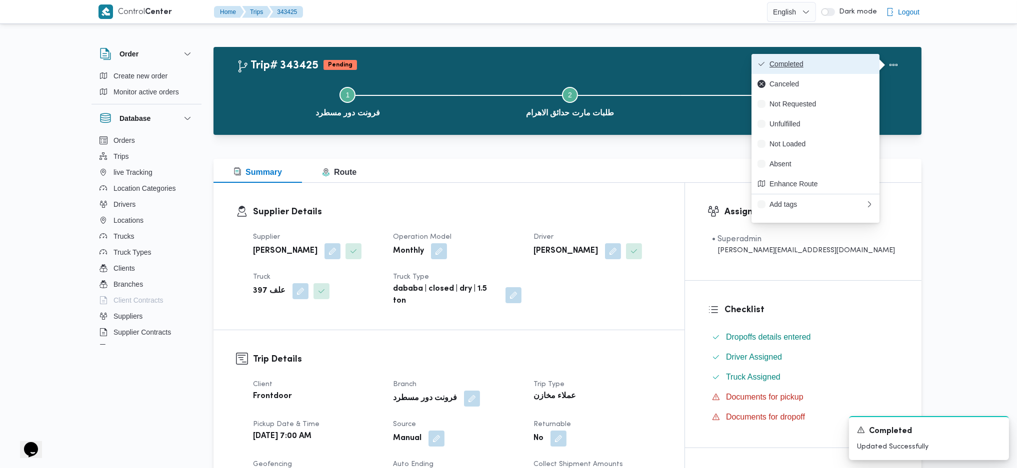
click at [863, 61] on span "Completed" at bounding box center [821, 64] width 104 height 8
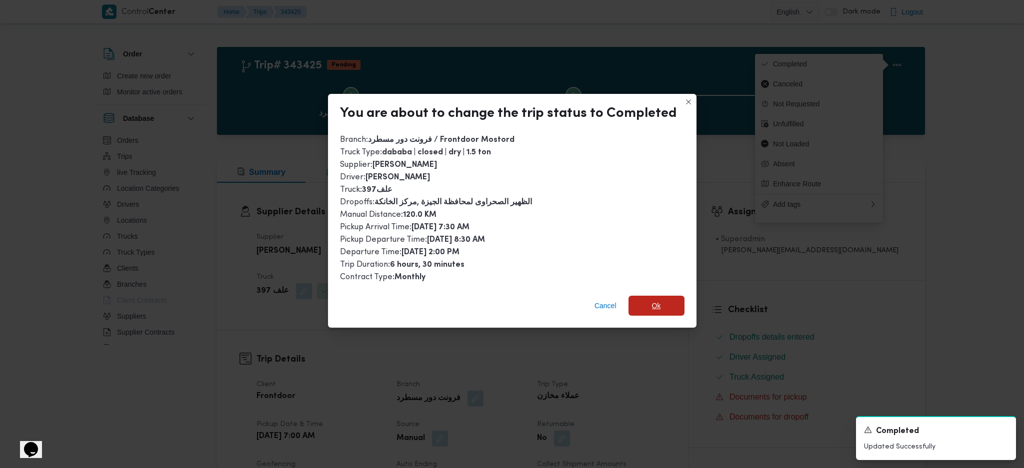
click at [653, 300] on span "Ok" at bounding box center [656, 306] width 9 height 12
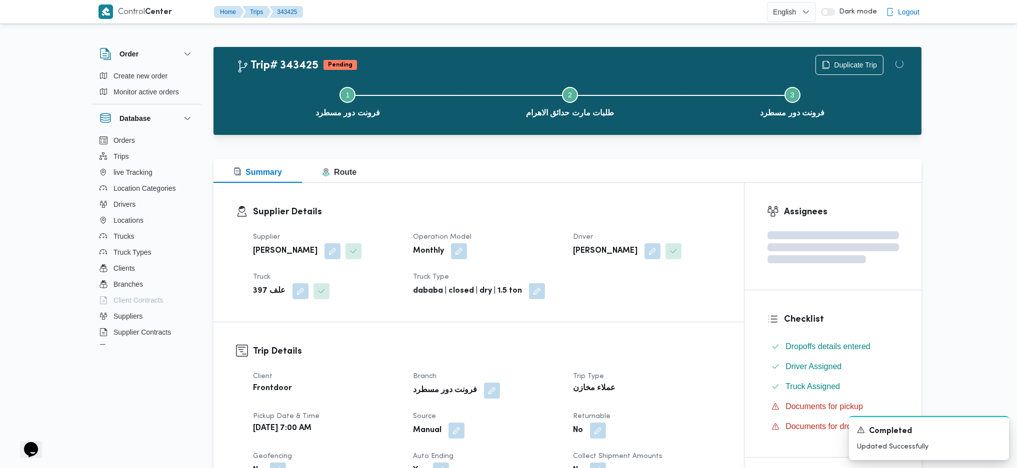
click at [568, 179] on div "Summary Route" at bounding box center [567, 171] width 708 height 24
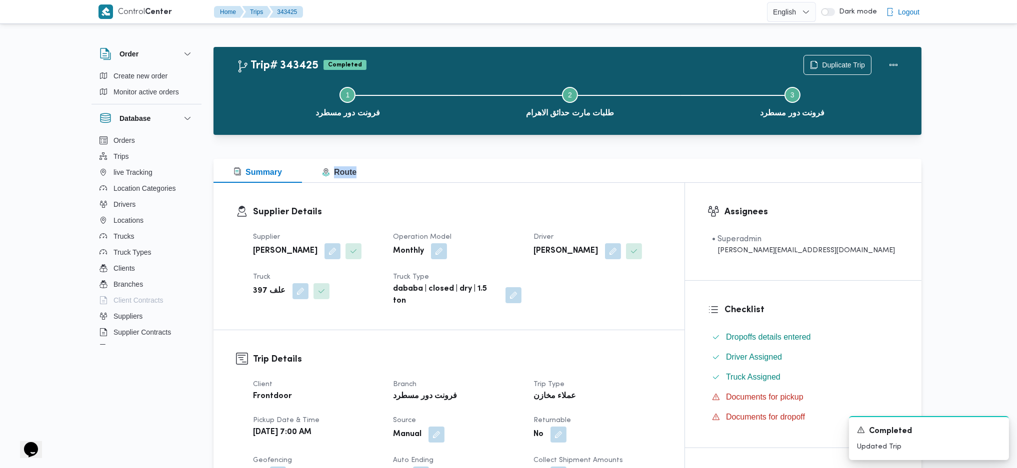
click at [568, 179] on div "Summary Route" at bounding box center [567, 171] width 708 height 24
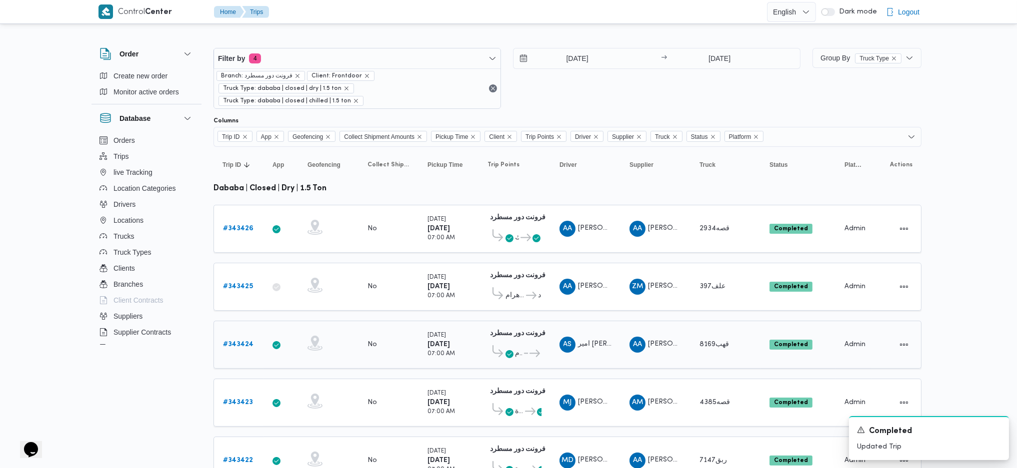
click at [234, 341] on b "# 343424" at bounding box center [238, 344] width 30 height 6
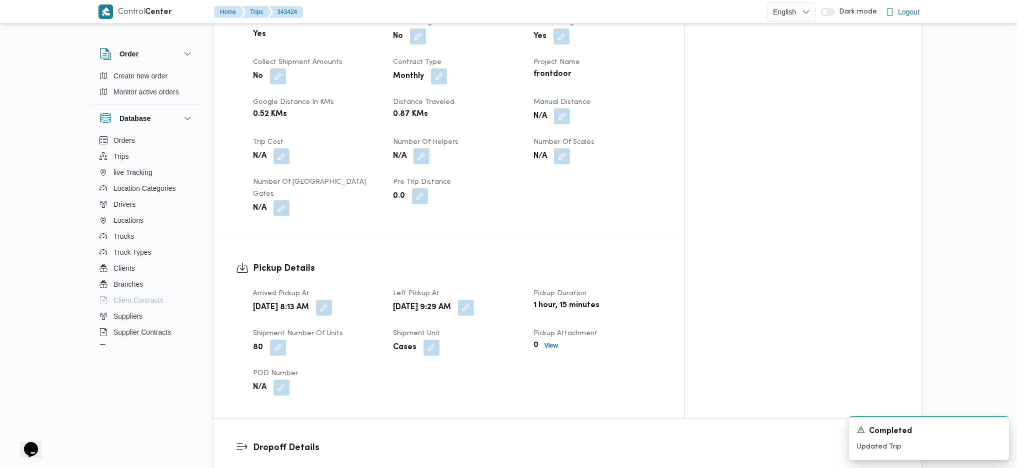
scroll to position [466, 0]
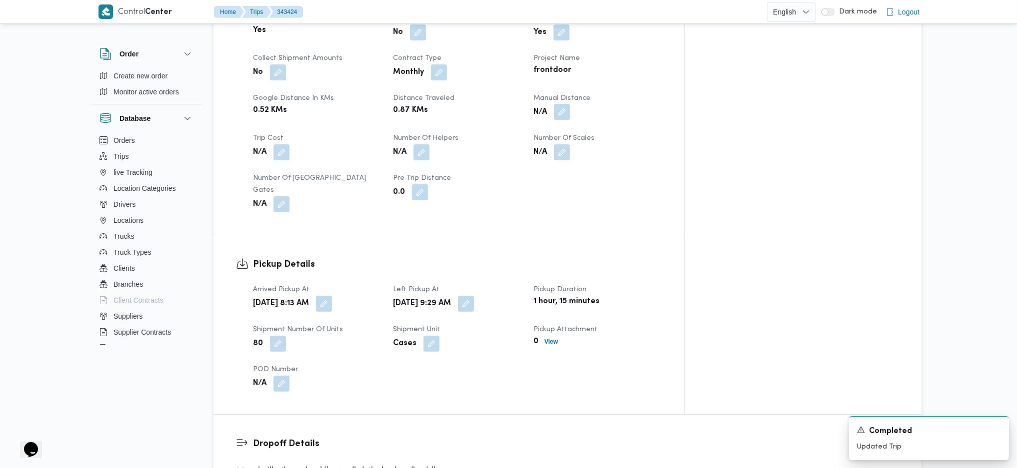
click at [570, 104] on button "button" at bounding box center [562, 112] width 16 height 16
click at [574, 130] on div "Manual Distance Save" at bounding box center [603, 115] width 159 height 32
click at [580, 124] on input "Manual Distance" at bounding box center [574, 120] width 99 height 20
type input "121"
drag, startPoint x: 642, startPoint y: 120, endPoint x: 525, endPoint y: 237, distance: 165.4
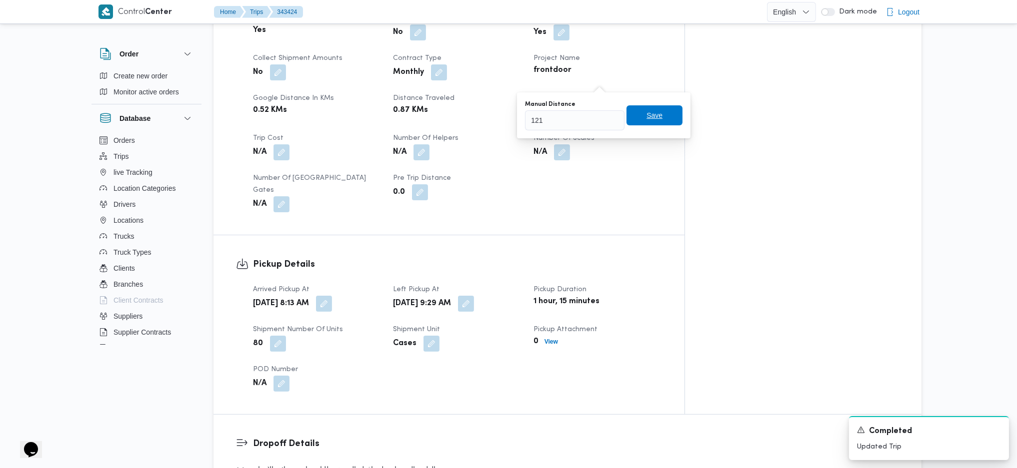
click at [646, 120] on span "Save" at bounding box center [654, 115] width 16 height 12
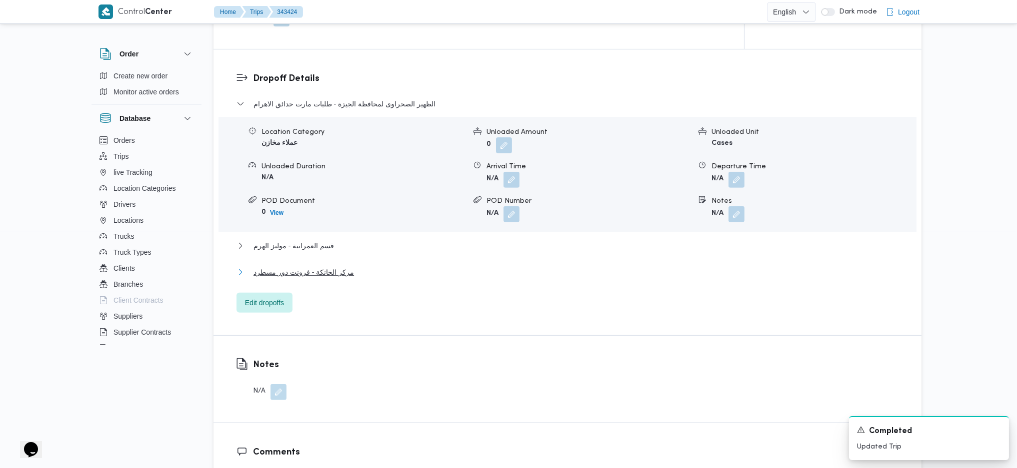
click at [370, 266] on button "مركز الخانكة - فرونت دور مسطرد" at bounding box center [567, 272] width 662 height 12
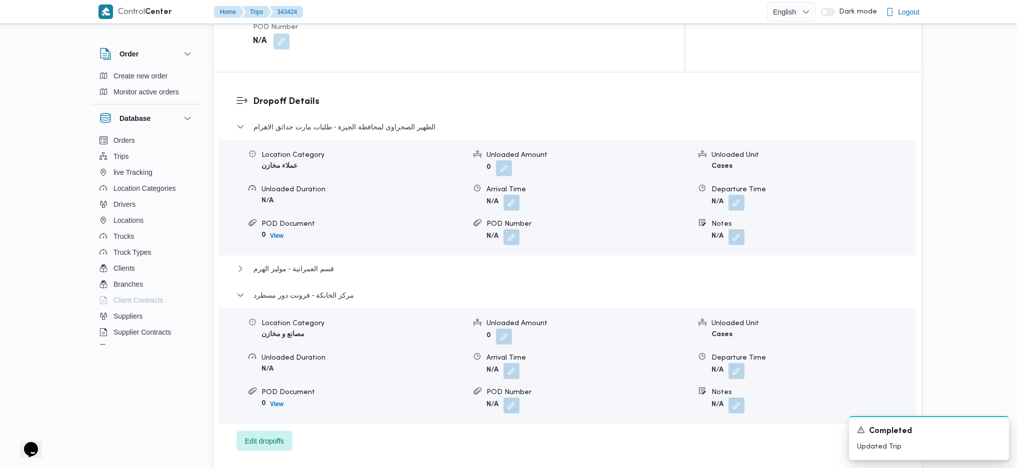
scroll to position [1004, 0]
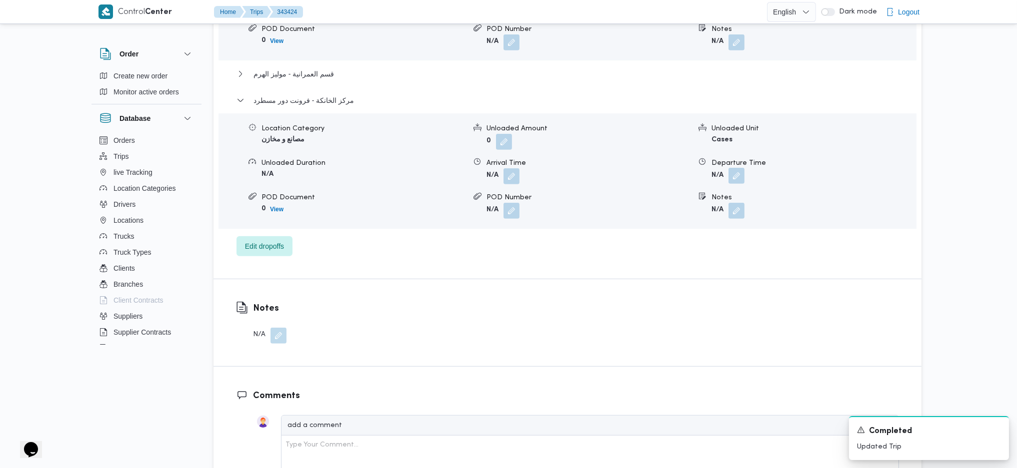
click at [738, 168] on button "button" at bounding box center [736, 176] width 16 height 16
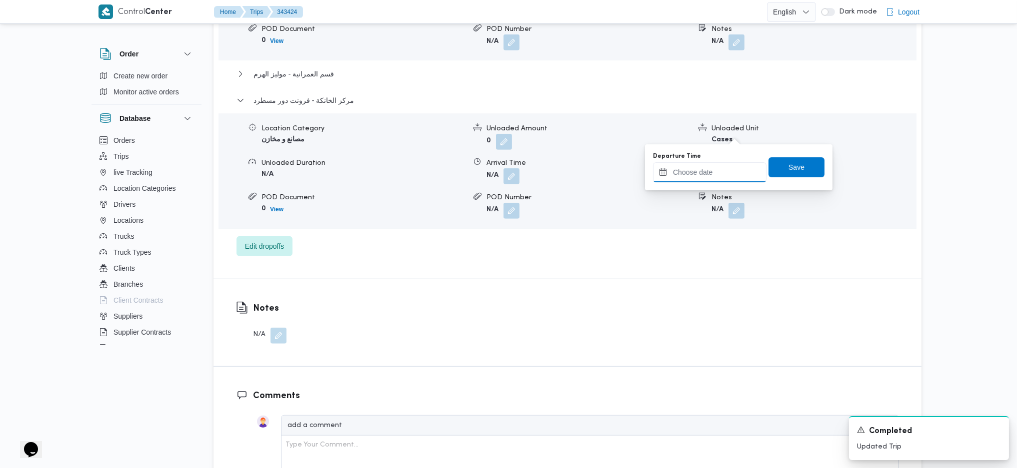
click at [700, 180] on input "Departure Time" at bounding box center [709, 172] width 113 height 20
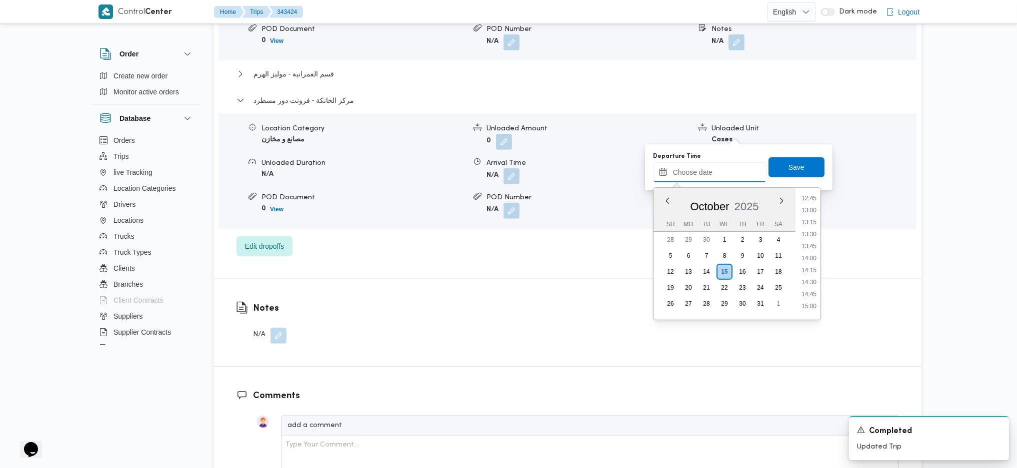
scroll to position [610, 0]
click at [809, 235] on li "13:30" at bounding box center [808, 238] width 23 height 10
type input "[DATE] 13:30"
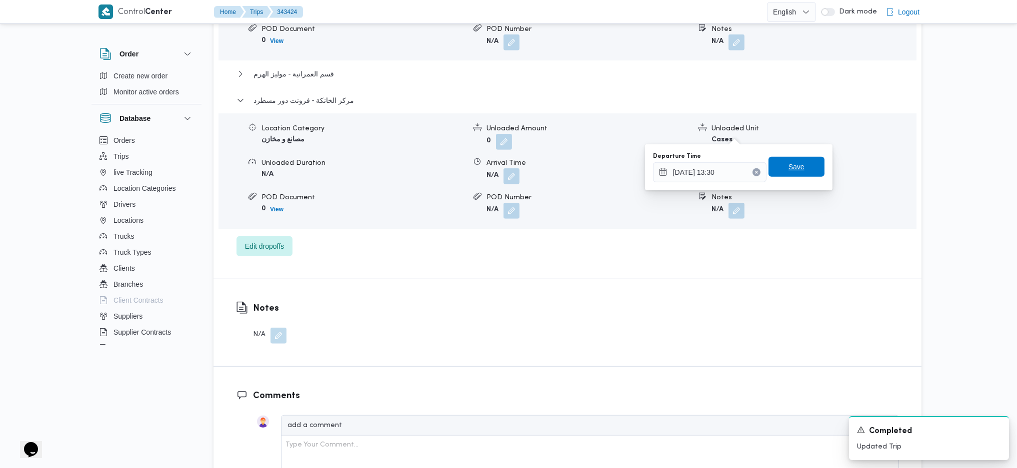
click at [797, 172] on span "Save" at bounding box center [796, 167] width 56 height 20
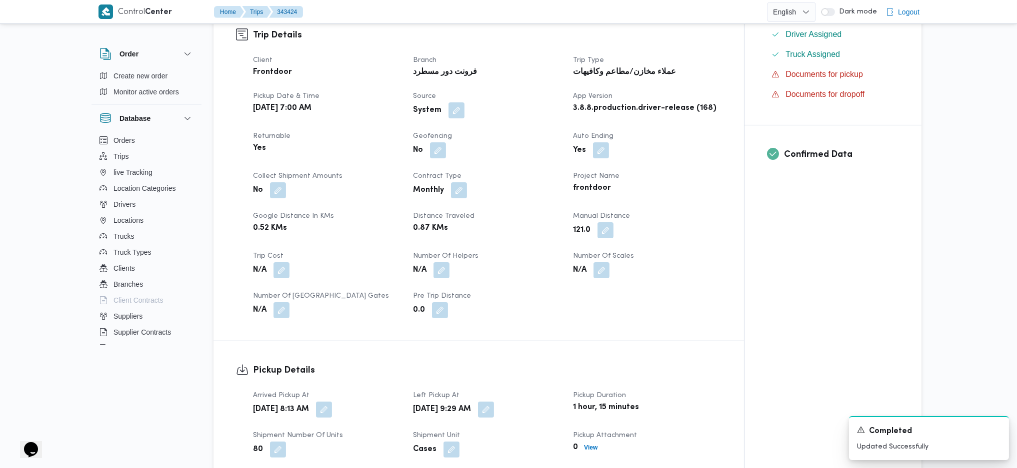
scroll to position [0, 0]
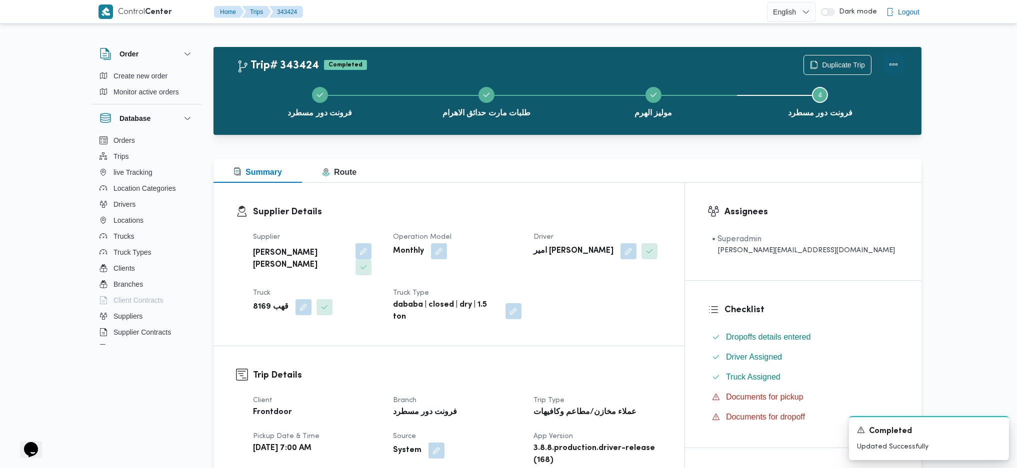
drag, startPoint x: 885, startPoint y: 51, endPoint x: 893, endPoint y: 58, distance: 10.6
click at [885, 51] on div "Duplicate Trip" at bounding box center [853, 65] width 112 height 32
click at [893, 58] on button "Actions" at bounding box center [893, 64] width 20 height 20
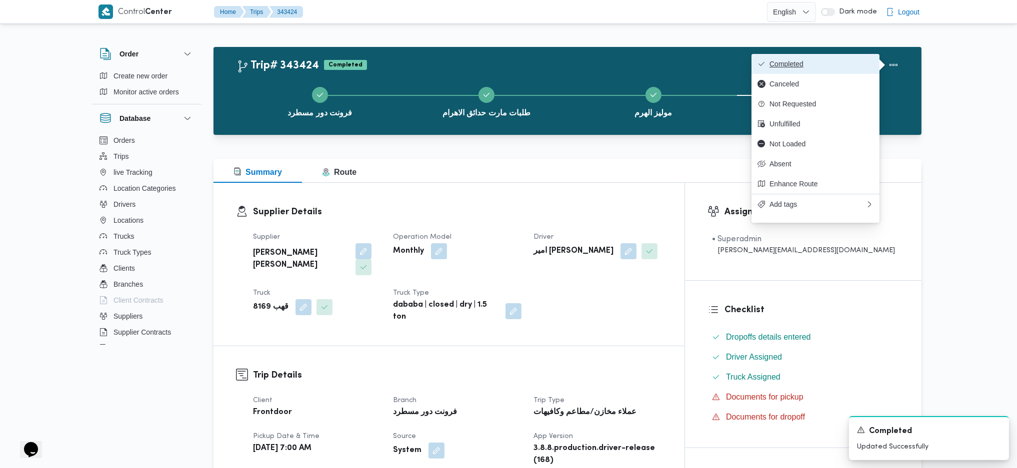
click at [871, 56] on button "Completed" at bounding box center [815, 64] width 128 height 20
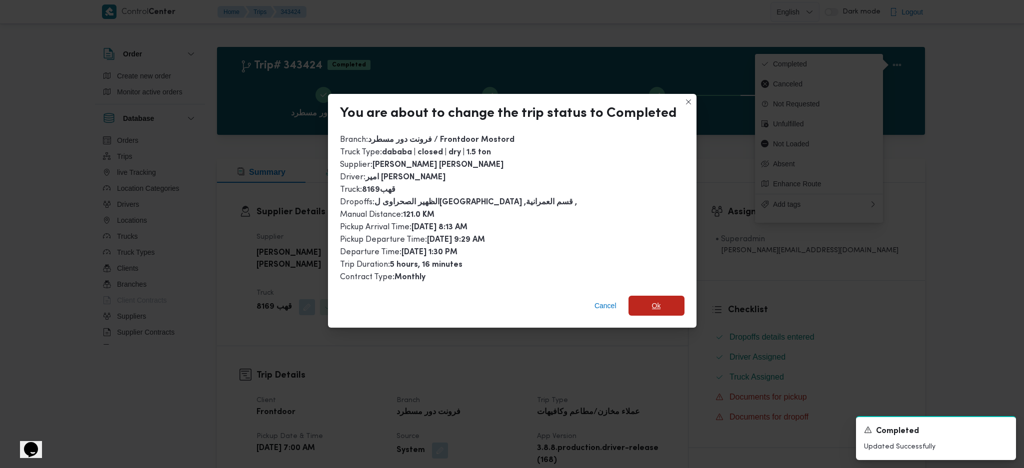
click at [633, 306] on span "Ok" at bounding box center [656, 306] width 56 height 20
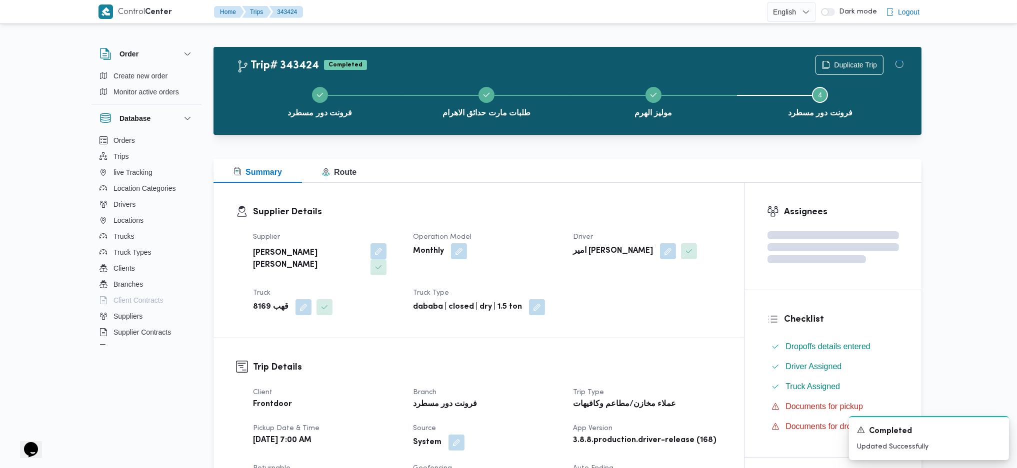
click at [653, 321] on div "Supplier Details Supplier [PERSON_NAME] [PERSON_NAME] Operation Model Monthly D…" at bounding box center [478, 260] width 530 height 155
click at [620, 273] on div "Supplier [PERSON_NAME] [PERSON_NAME] Operation Model Monthly Driver امير [PERSO…" at bounding box center [487, 273] width 480 height 96
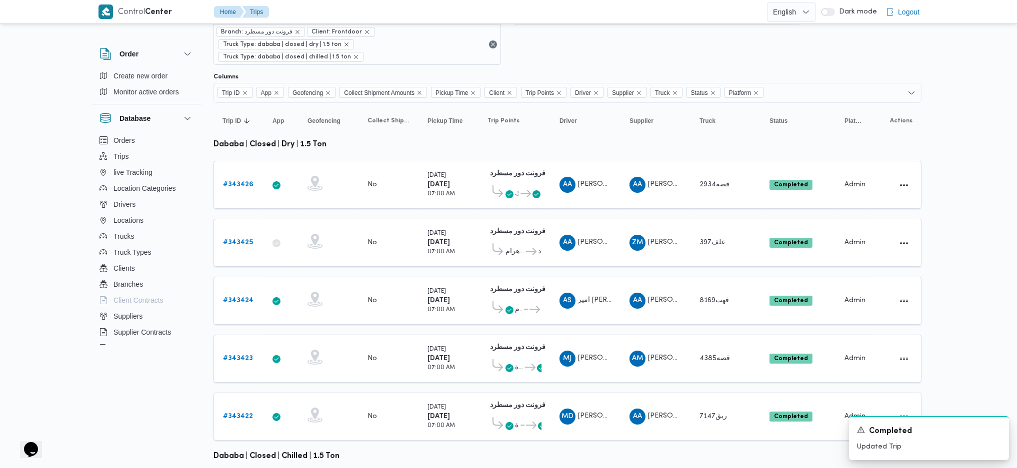
scroll to position [133, 0]
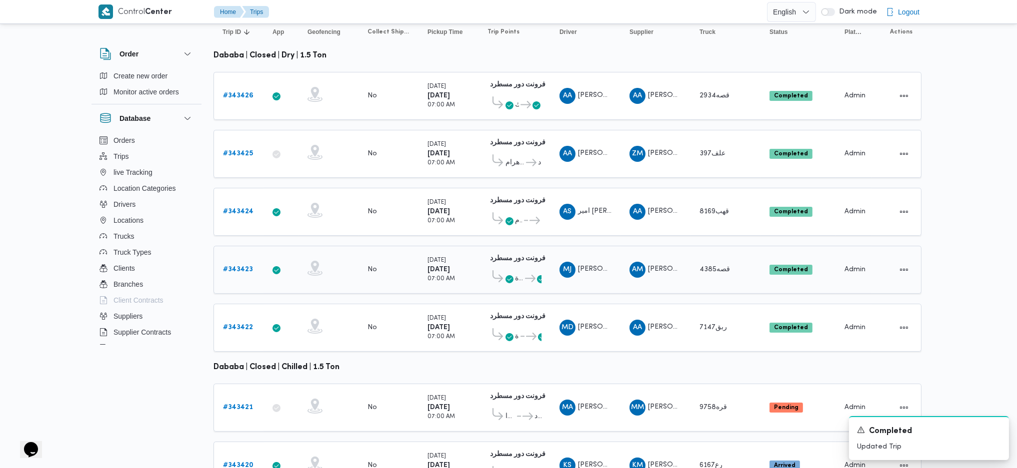
click at [252, 260] on div "# 343423" at bounding box center [238, 270] width 39 height 20
click at [249, 266] on b "# 343423" at bounding box center [238, 269] width 30 height 6
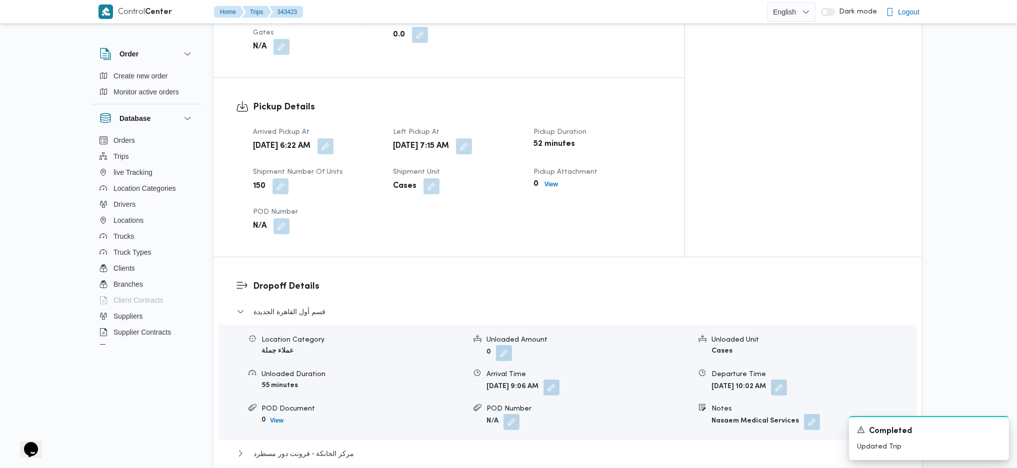
scroll to position [866, 0]
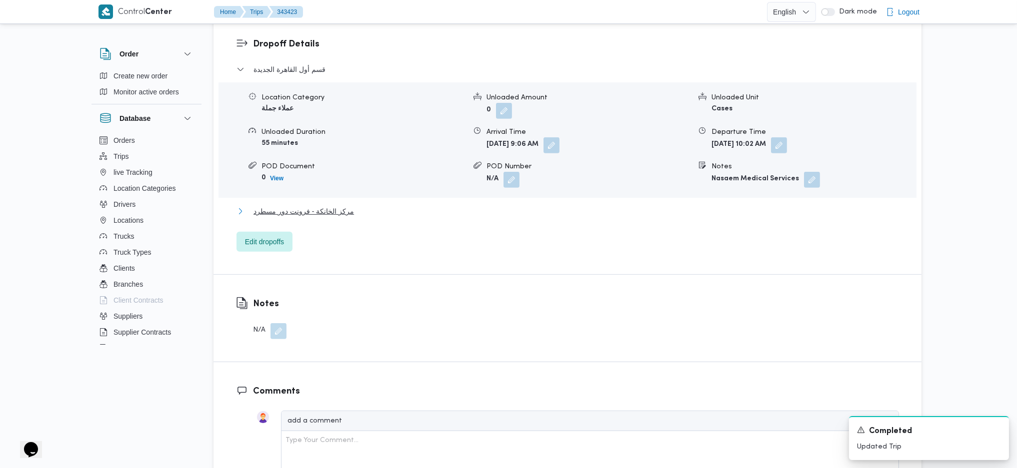
click at [325, 205] on span "مركز الخانكة - فرونت دور مسطرد" at bounding box center [303, 211] width 100 height 12
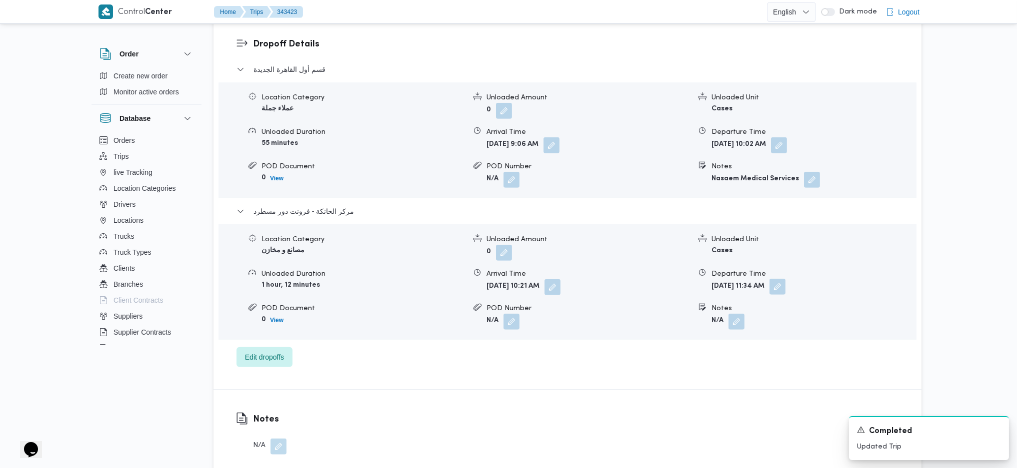
click at [785, 279] on button "button" at bounding box center [777, 287] width 16 height 16
click at [789, 293] on div "Departure Time [DATE] 11:34 Save" at bounding box center [812, 278] width 173 height 32
click at [794, 289] on input "[DATE] 11:34" at bounding box center [783, 283] width 113 height 20
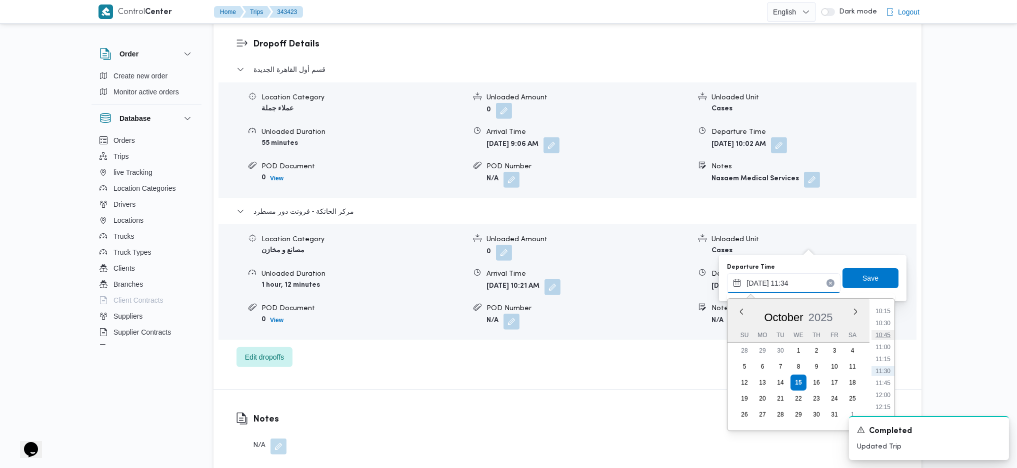
scroll to position [759, 0]
click at [885, 322] on li "16:00" at bounding box center [882, 321] width 23 height 10
type input "[DATE] 16:00"
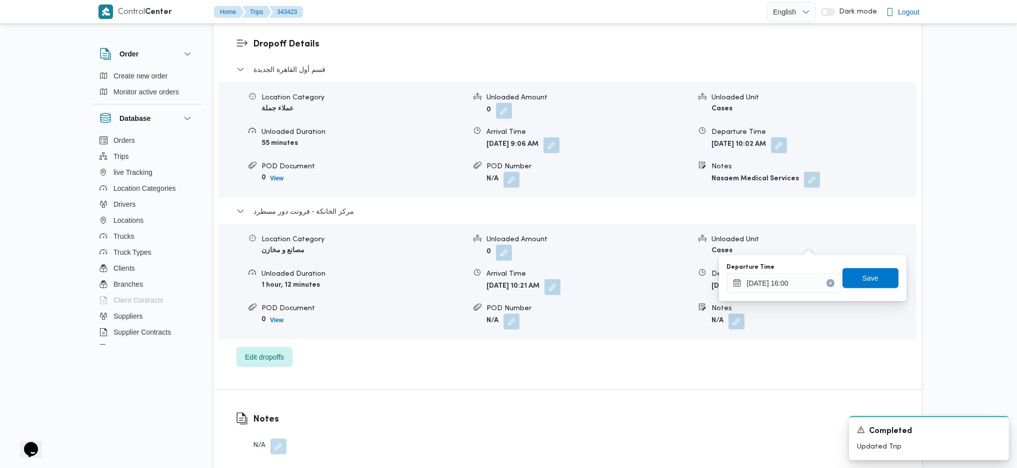
click at [868, 259] on div "You are in a dialog. To close this dialog, hit escape. Departure Time [DATE] 16…" at bounding box center [812, 278] width 187 height 46
click at [865, 279] on span "Save" at bounding box center [870, 278] width 16 height 12
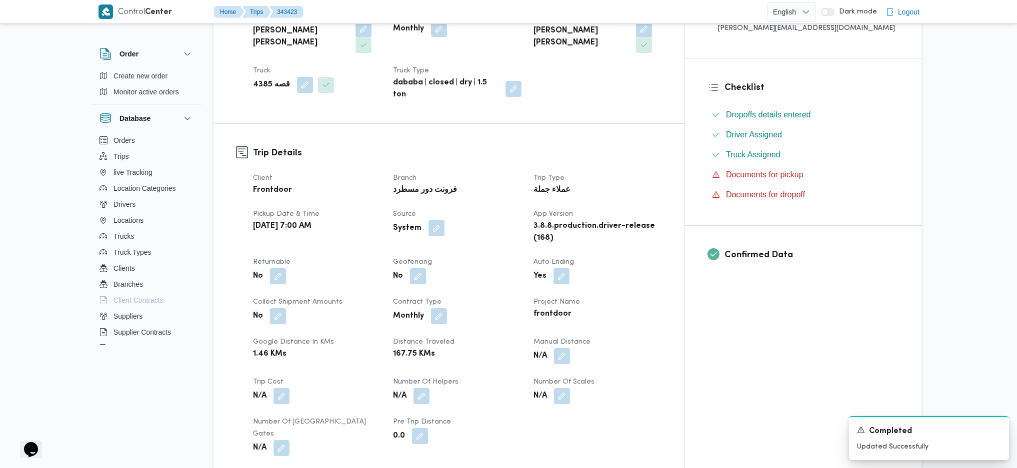
scroll to position [200, 0]
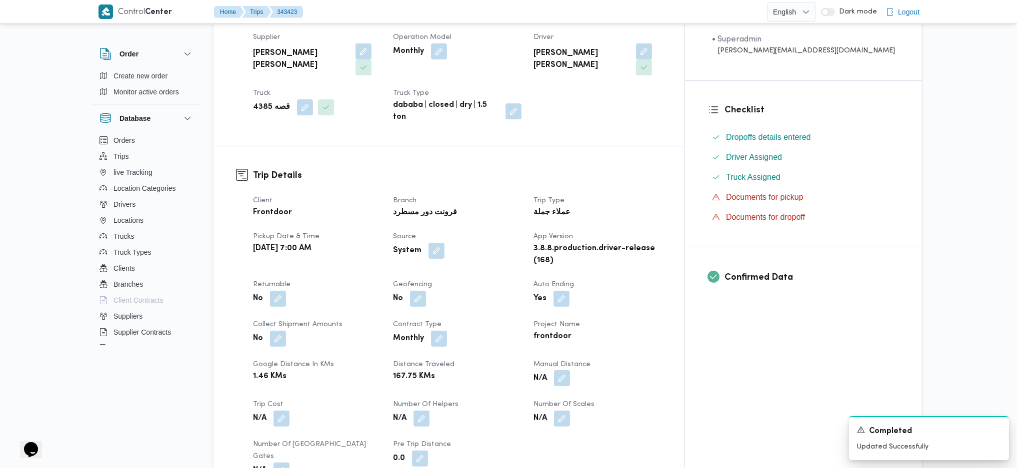
click at [570, 370] on button "button" at bounding box center [562, 378] width 16 height 16
click at [575, 389] on input "Manual Distance" at bounding box center [574, 387] width 99 height 20
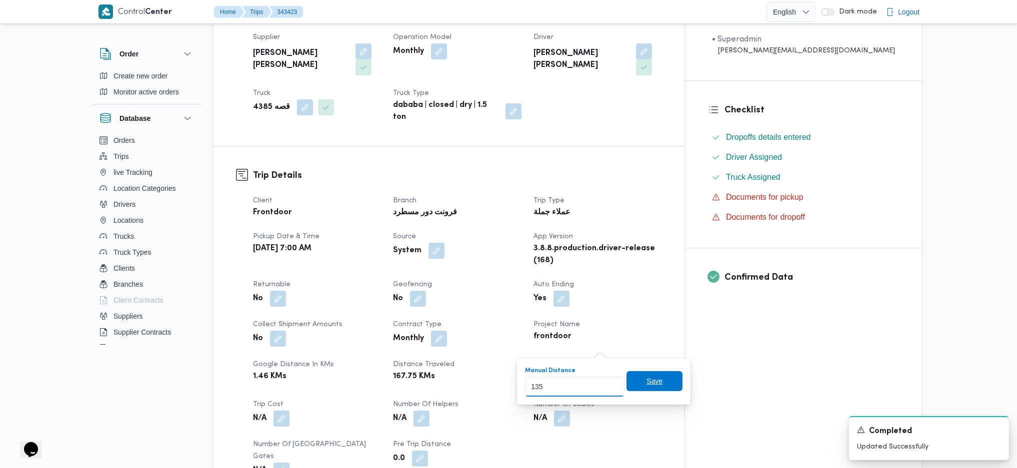
type input "135"
drag, startPoint x: 641, startPoint y: 389, endPoint x: 784, endPoint y: 320, distance: 158.3
click at [642, 389] on span "Save" at bounding box center [654, 382] width 56 height 20
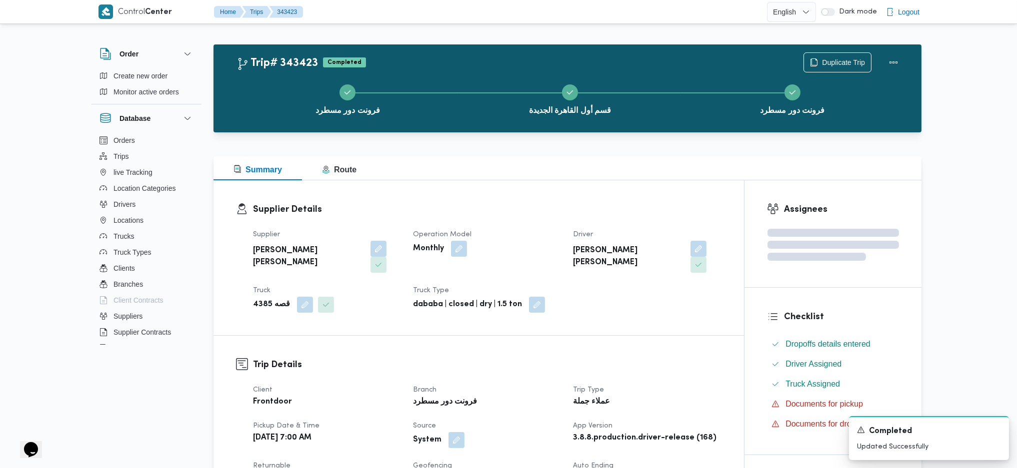
scroll to position [0, 0]
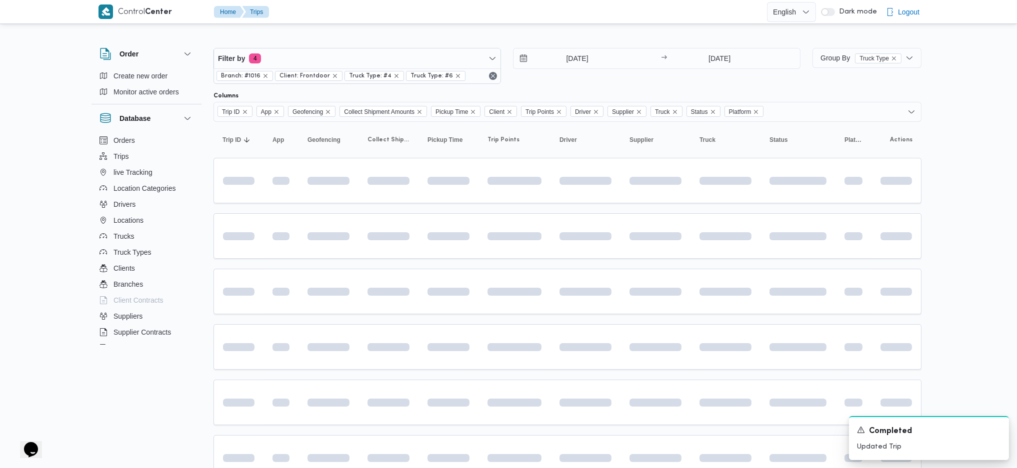
scroll to position [111, 0]
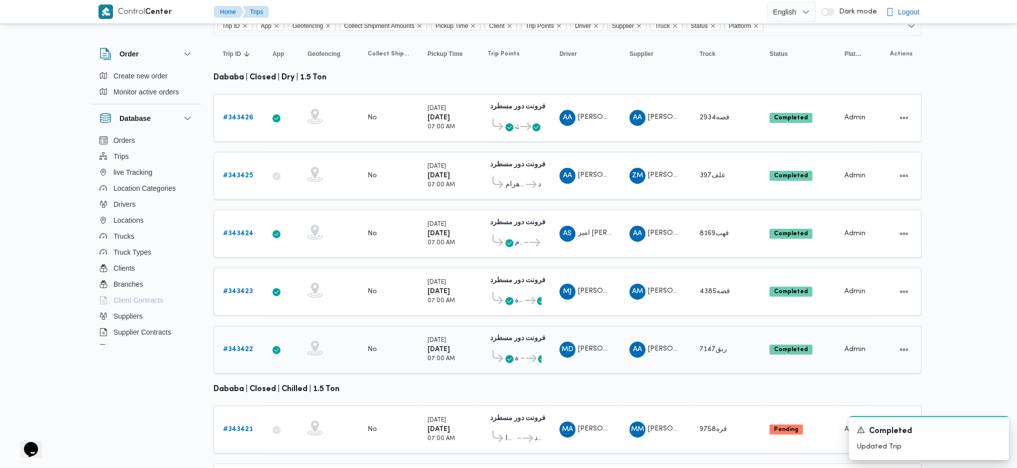
click at [239, 344] on link "# 343422" at bounding box center [238, 350] width 30 height 12
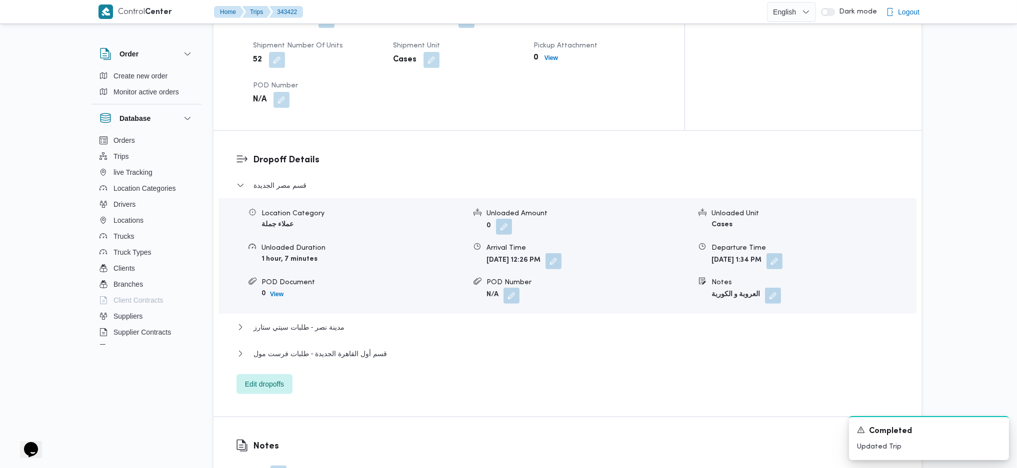
scroll to position [844, 0]
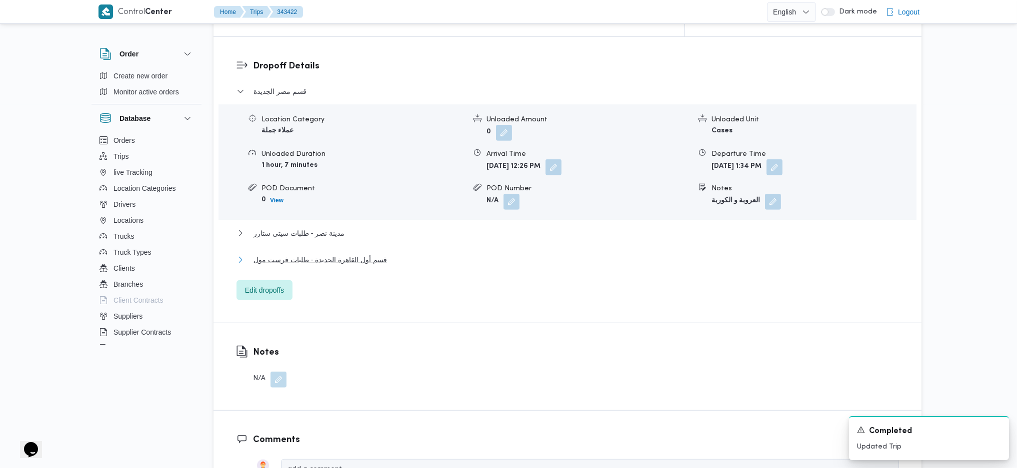
click at [371, 254] on span "قسم أول القاهرة الجديدة - طلبات فرست مول" at bounding box center [319, 260] width 133 height 12
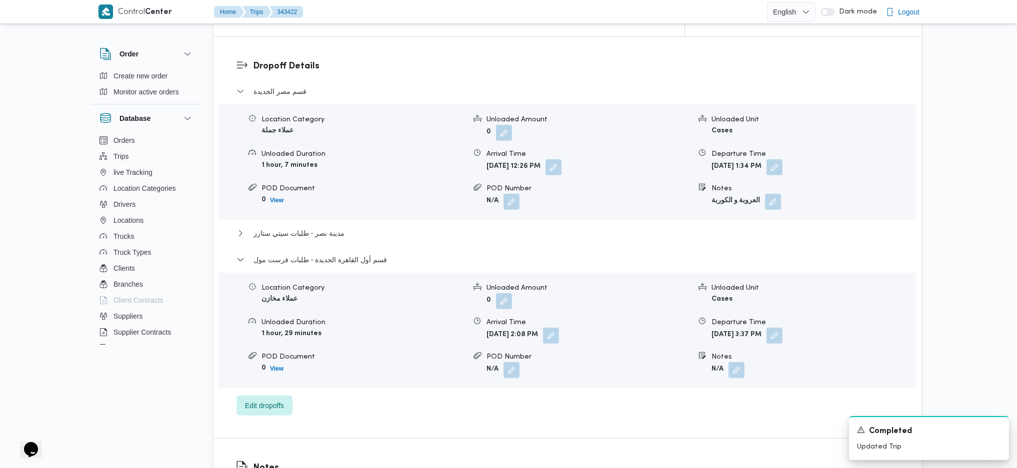
click at [782, 328] on span at bounding box center [771, 336] width 21 height 16
click at [782, 327] on button "button" at bounding box center [774, 335] width 16 height 16
click at [792, 355] on div "قسم [GEOGRAPHIC_DATA] الجديدة Location Category عملاء جملة Unloaded Amount 0 Un…" at bounding box center [567, 250] width 662 height 330
click at [803, 338] on div "Location Category عملاء مخازن Unloaded Amount 0 Unloaded Unit Cases Unloaded Du…" at bounding box center [567, 330] width 706 height 113
click at [782, 327] on button "button" at bounding box center [774, 335] width 16 height 16
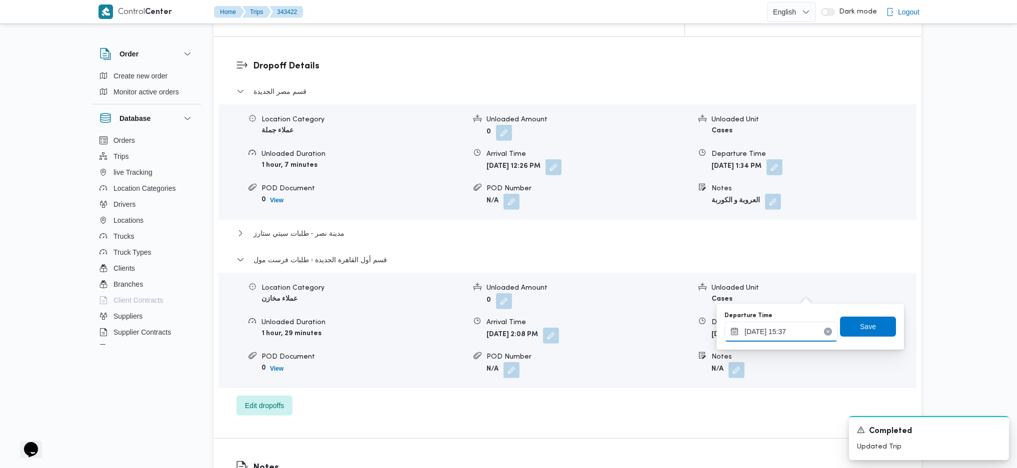
click at [789, 332] on input "[DATE] 15:37" at bounding box center [780, 332] width 113 height 20
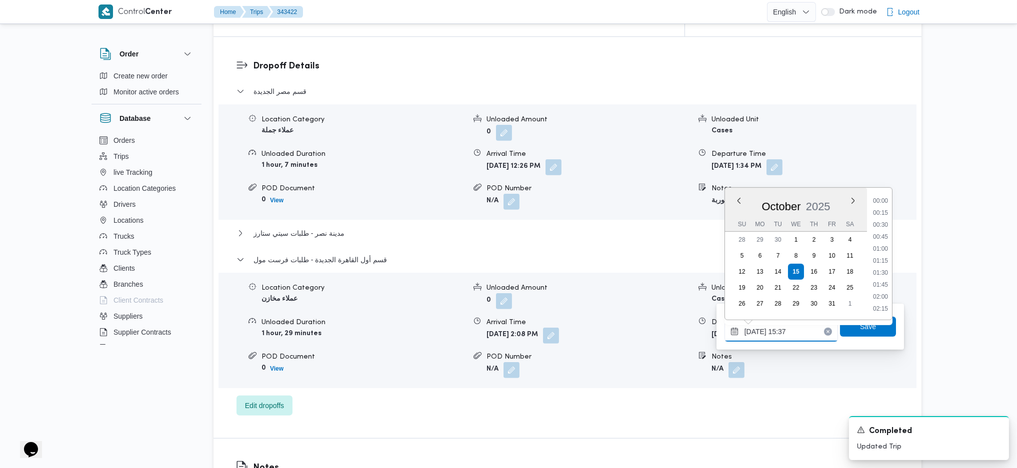
scroll to position [684, 0]
click at [887, 381] on div "Dropoff Details قسم [GEOGRAPHIC_DATA] الجديدة Location Category عملاء جملة Unlo…" at bounding box center [567, 237] width 708 height 401
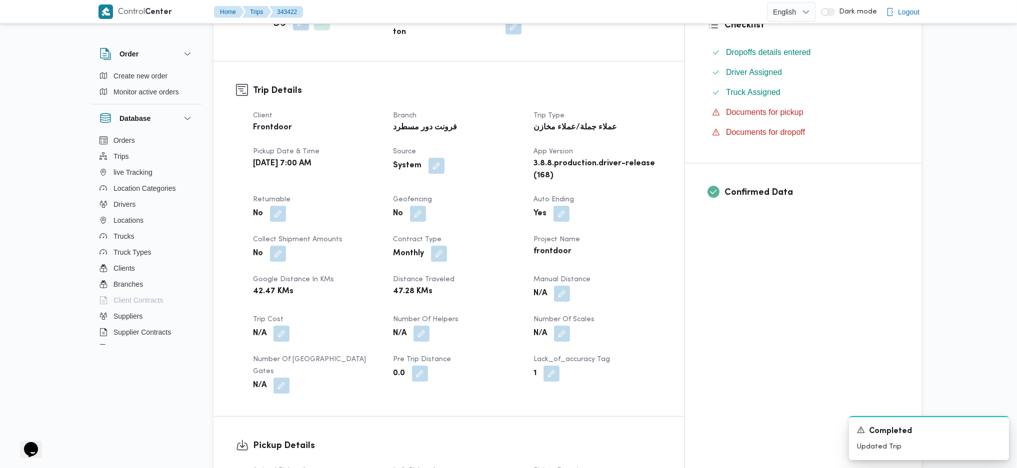
scroll to position [400, 0]
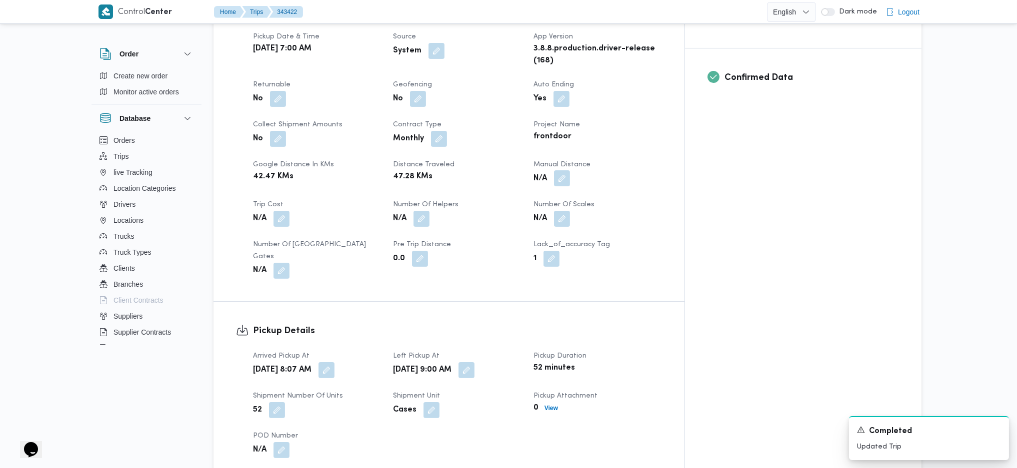
click at [570, 170] on button "button" at bounding box center [562, 178] width 16 height 16
click at [591, 183] on input "Manual Distance" at bounding box center [574, 187] width 99 height 20
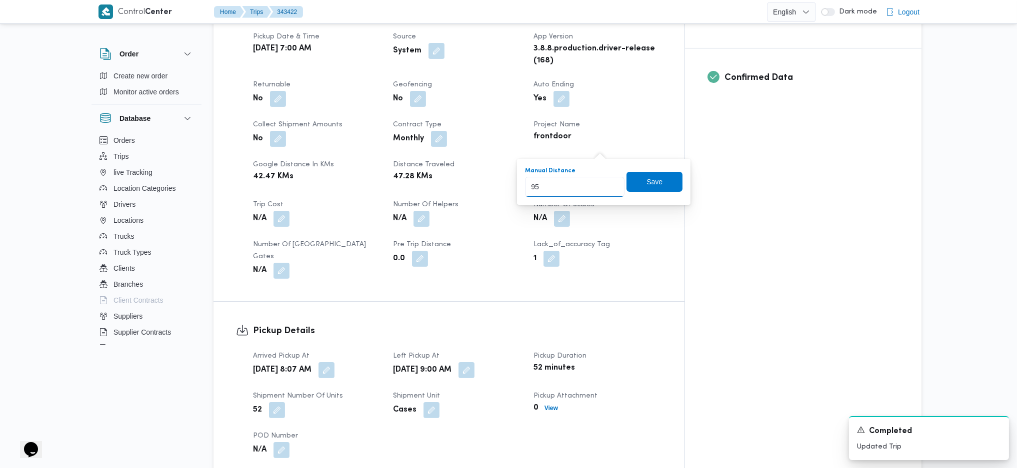
type input "95"
click button "Save" at bounding box center [654, 182] width 56 height 20
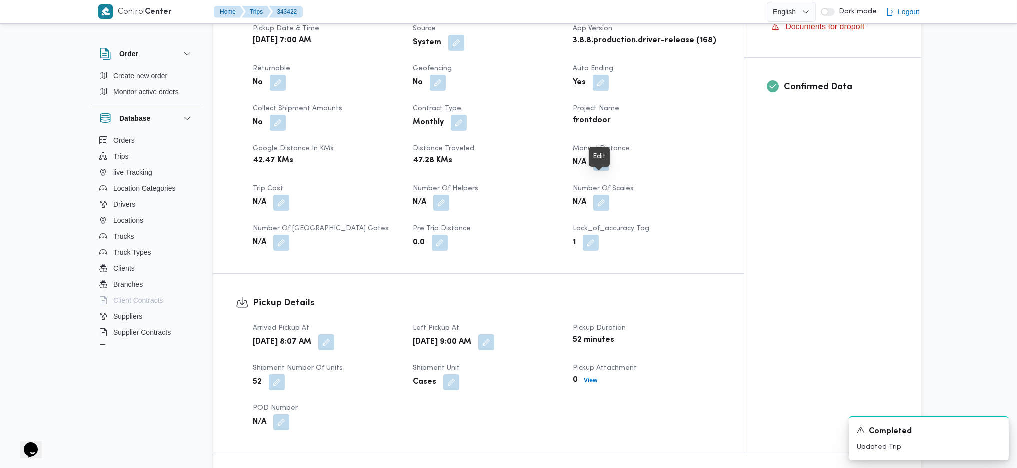
scroll to position [0, 0]
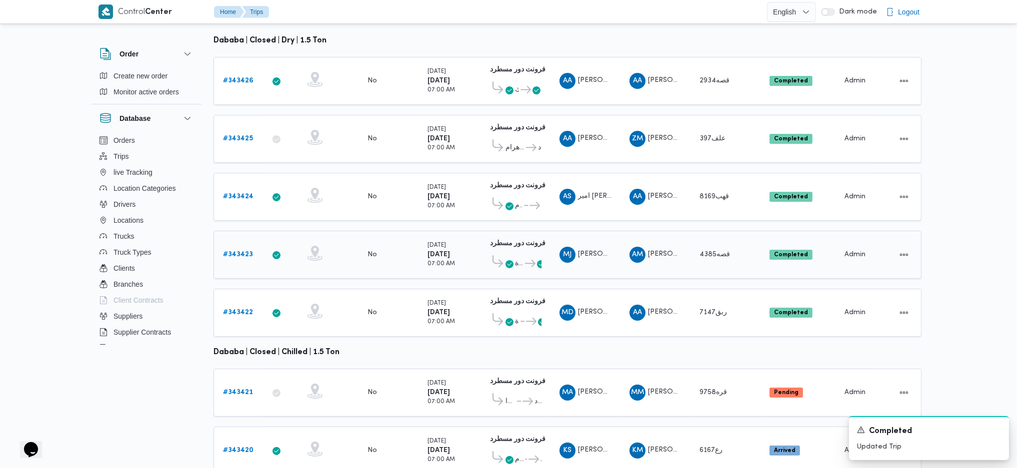
scroll to position [165, 0]
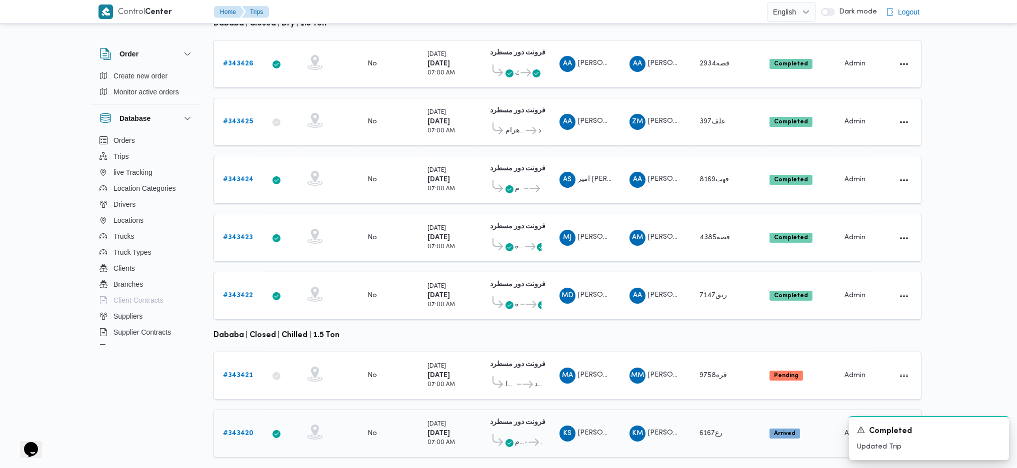
click at [246, 430] on b "# 343420" at bounding box center [238, 433] width 30 height 6
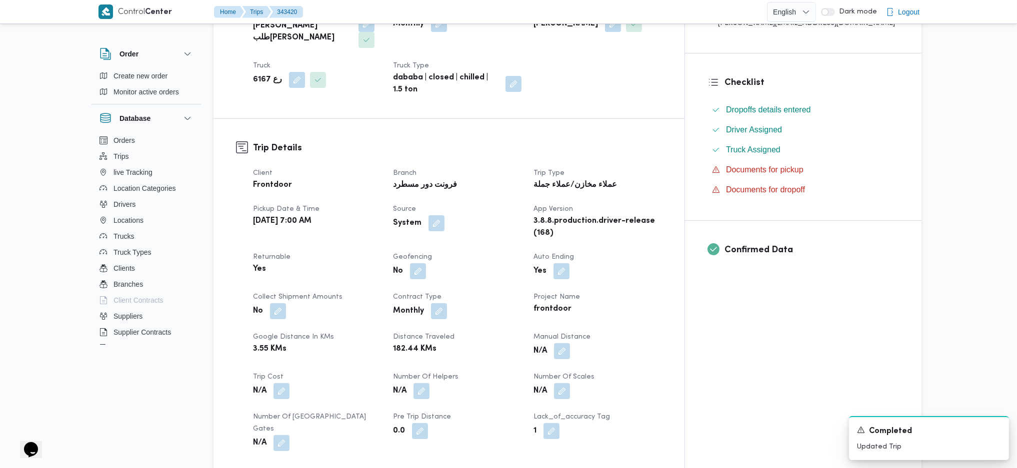
scroll to position [400, 0]
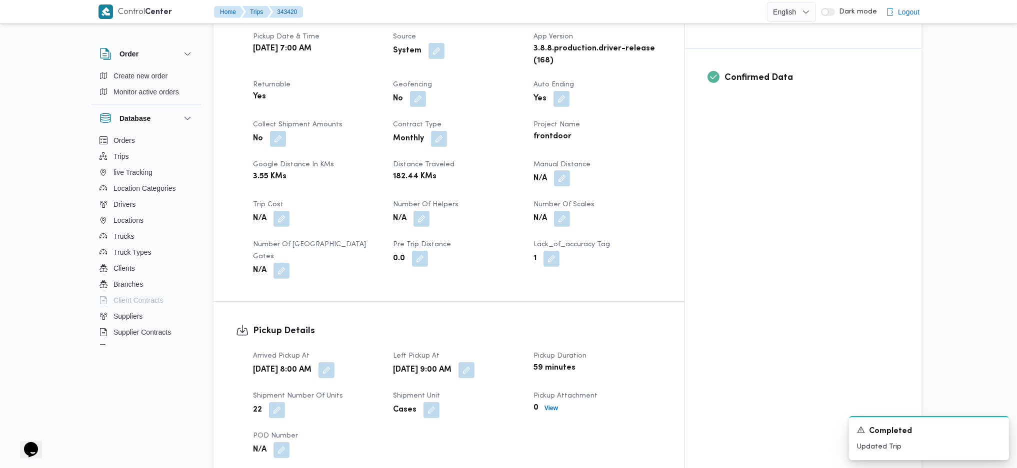
click at [613, 159] on dt "Manual Distance" at bounding box center [597, 165] width 128 height 12
drag, startPoint x: 597, startPoint y: 153, endPoint x: 600, endPoint y: 157, distance: 5.4
click at [570, 171] on button "button" at bounding box center [562, 179] width 16 height 16
click at [573, 194] on input "Manual Distance" at bounding box center [574, 187] width 99 height 20
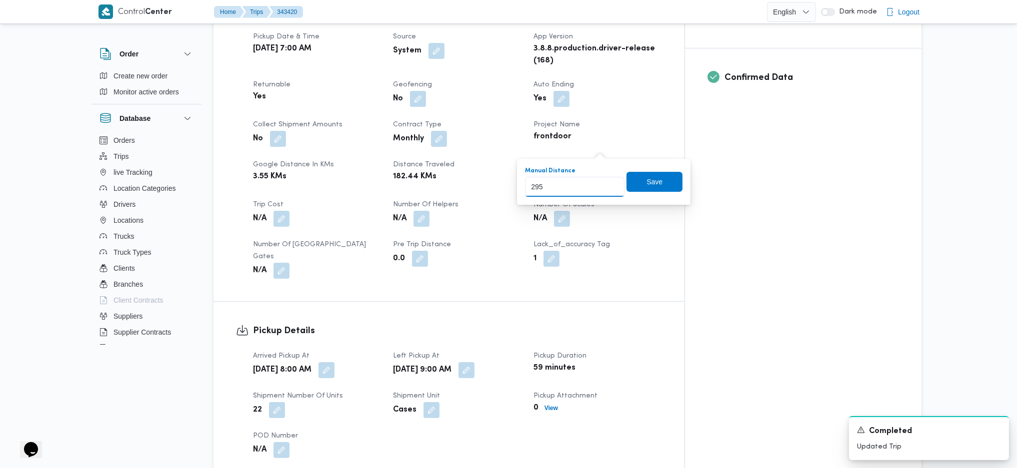
type input "295"
click button "Save" at bounding box center [654, 182] width 56 height 20
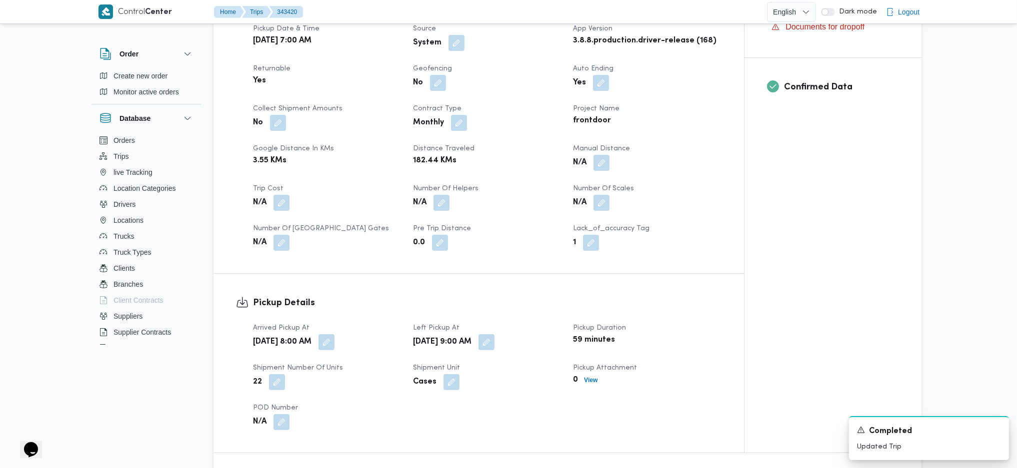
scroll to position [933, 0]
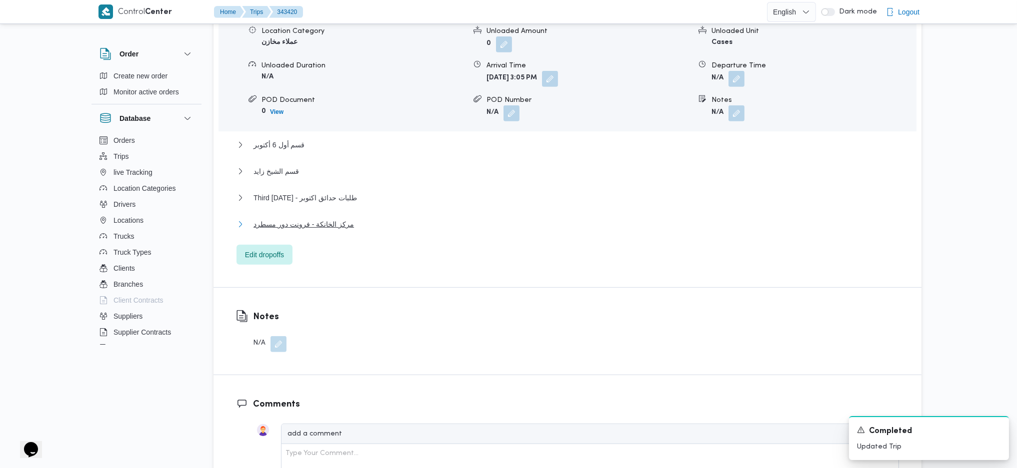
click at [443, 218] on button "مركز الخانكة - فرونت دور مسطرد" at bounding box center [567, 224] width 662 height 12
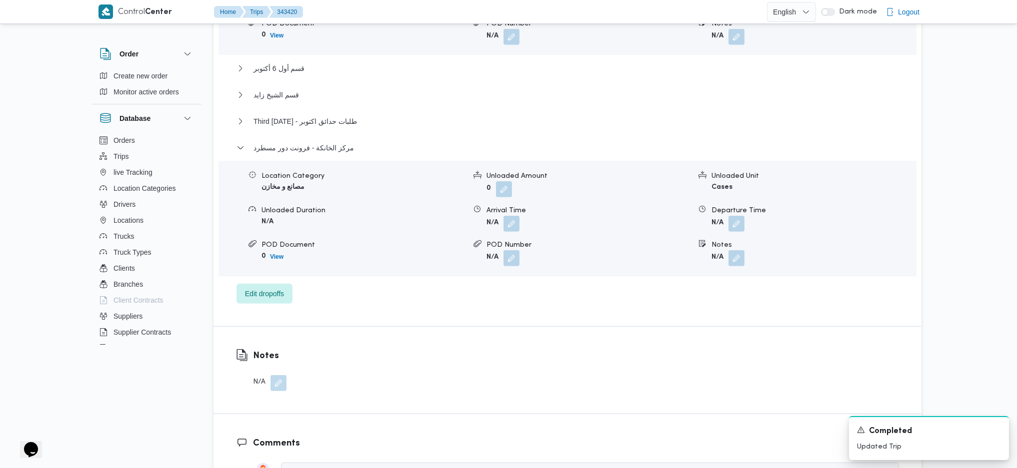
scroll to position [1066, 0]
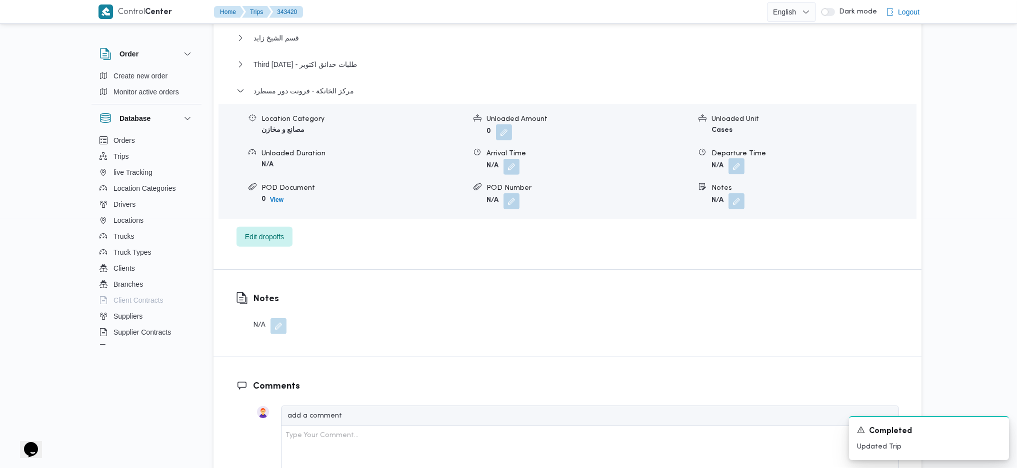
click at [740, 158] on button "button" at bounding box center [736, 166] width 16 height 16
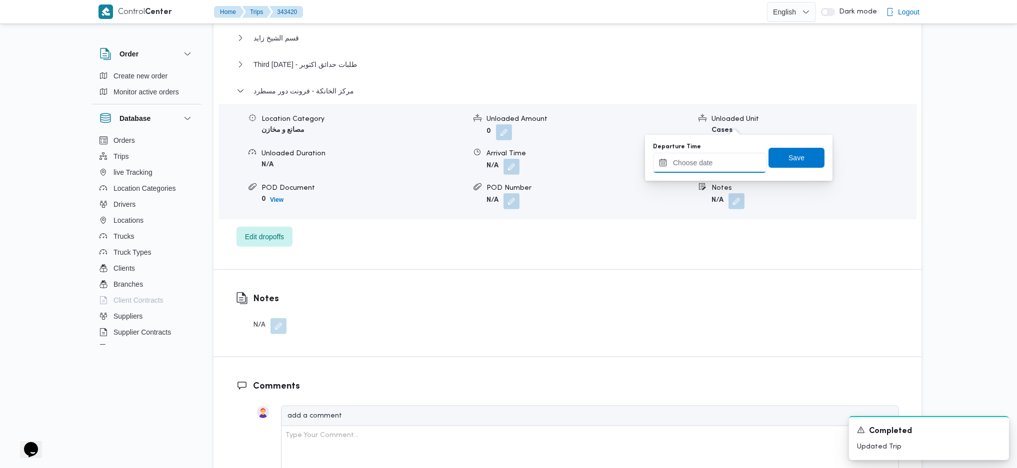
click at [707, 154] on input "Departure Time" at bounding box center [709, 163] width 113 height 20
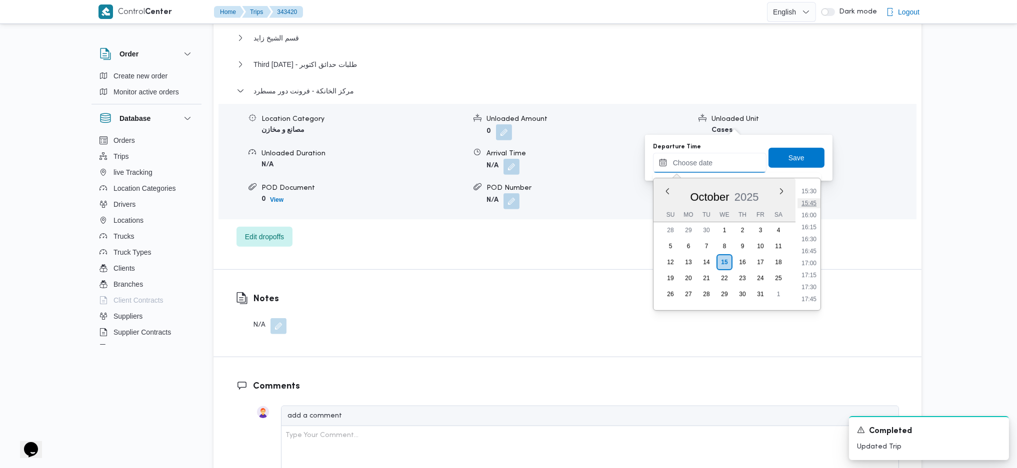
scroll to position [677, 0]
drag, startPoint x: 813, startPoint y: 244, endPoint x: 803, endPoint y: 207, distance: 37.7
click at [813, 244] on li "15:15" at bounding box center [808, 246] width 23 height 10
type input "[DATE] 15:15"
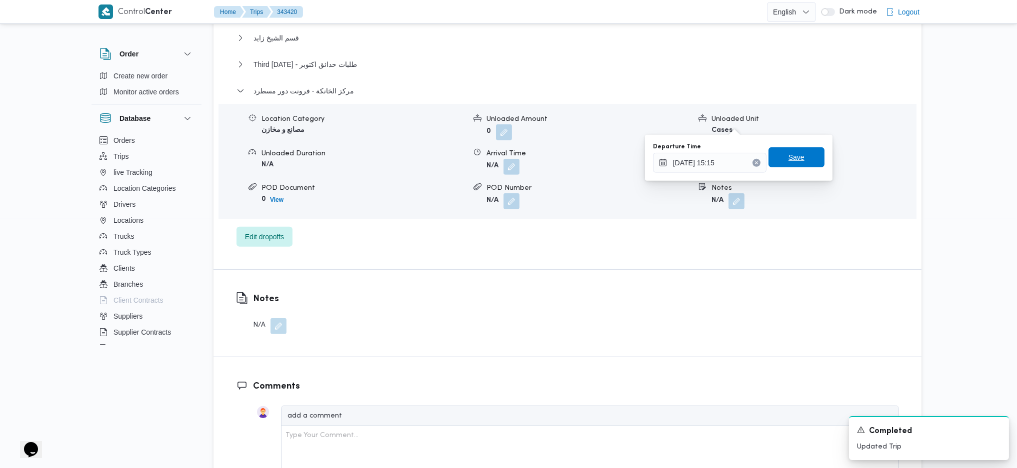
click at [792, 153] on span "Save" at bounding box center [796, 157] width 16 height 12
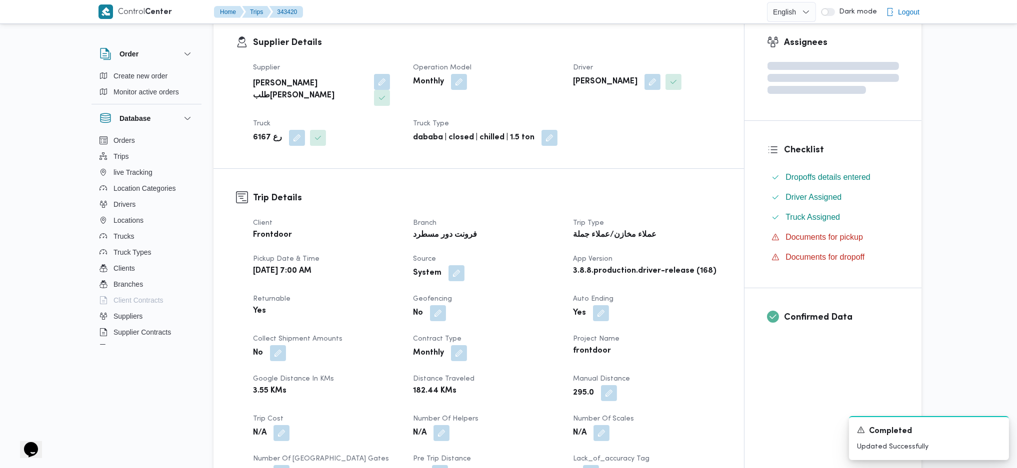
scroll to position [0, 0]
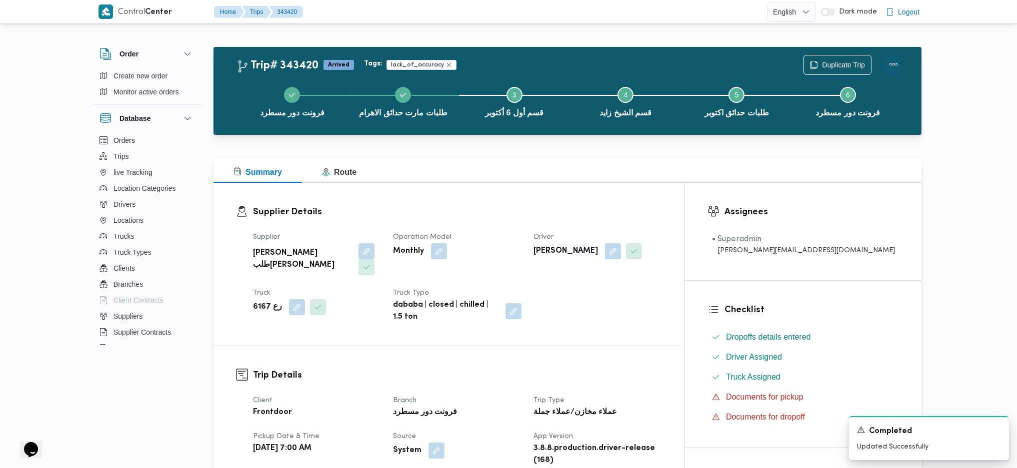
click at [890, 68] on button "Actions" at bounding box center [893, 64] width 20 height 20
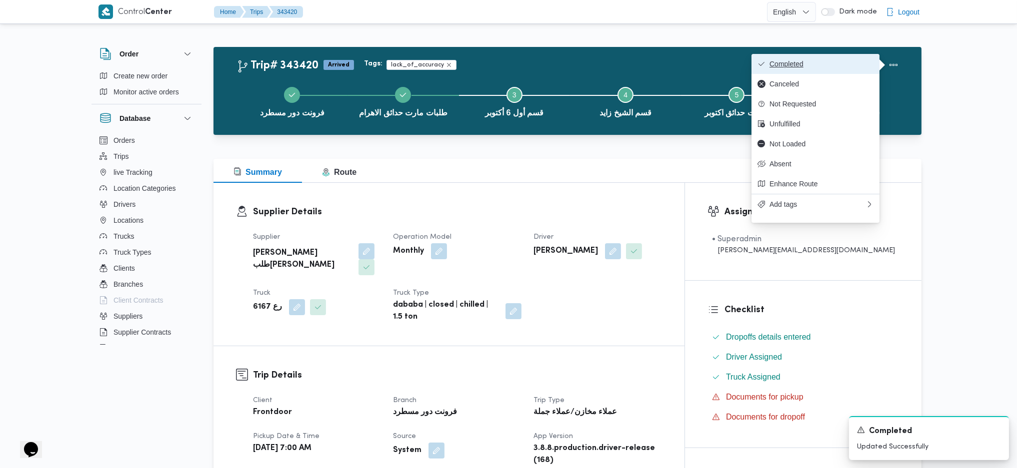
click at [846, 70] on button "Completed" at bounding box center [815, 64] width 128 height 20
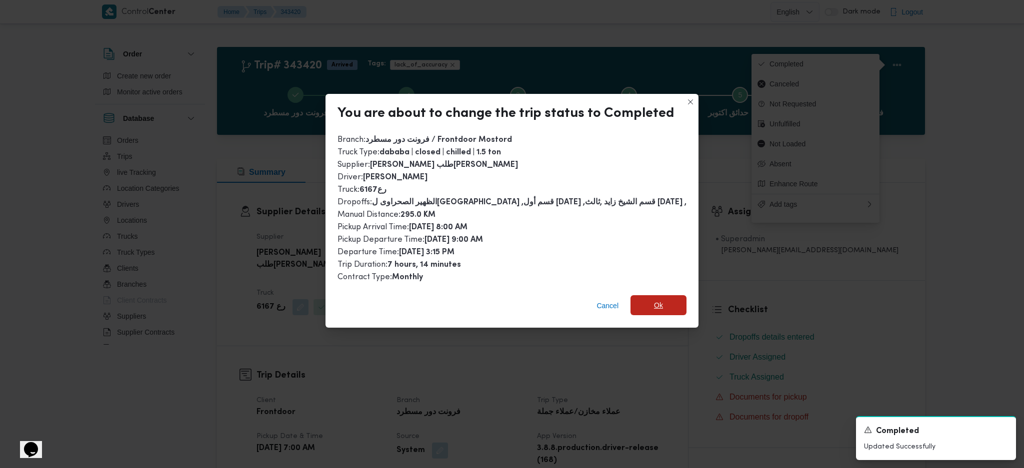
click at [654, 299] on span "Ok" at bounding box center [658, 305] width 9 height 12
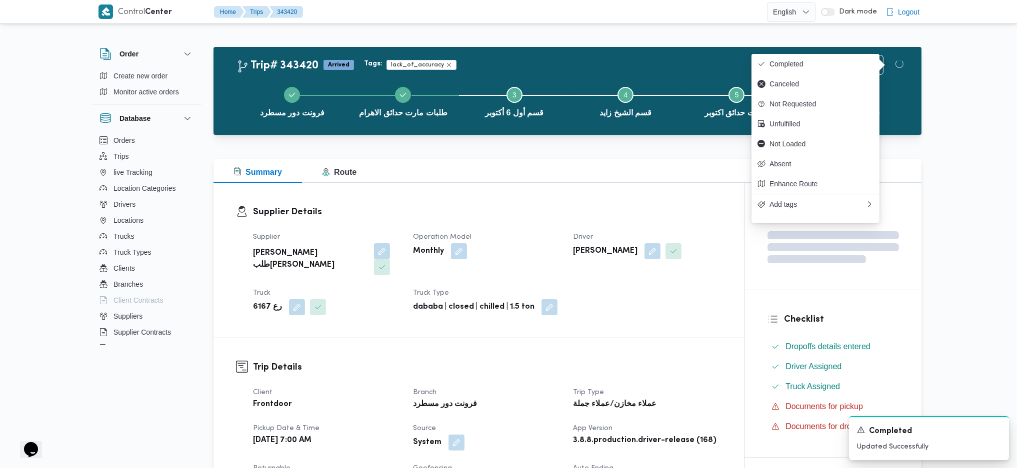
click at [569, 188] on div "Supplier Details Supplier [PERSON_NAME] طلبه [PERSON_NAME] Operation Model Mont…" at bounding box center [478, 260] width 530 height 155
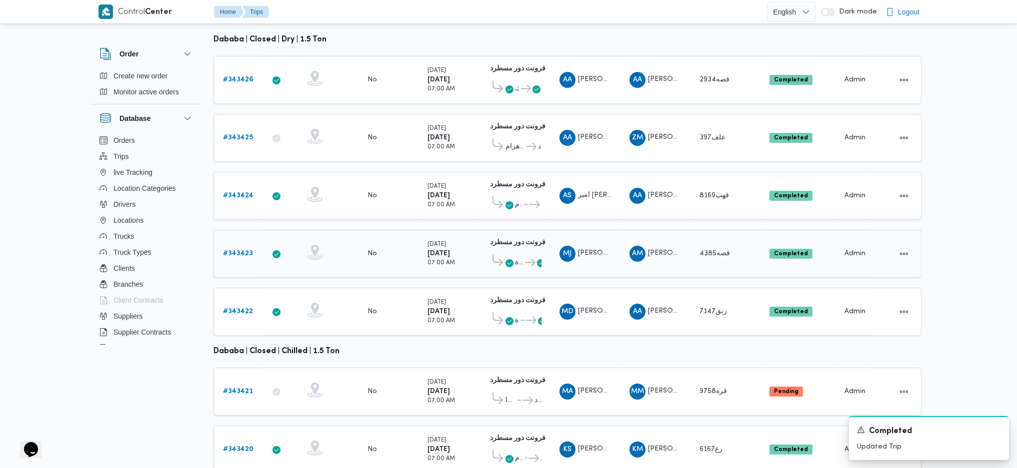
scroll to position [165, 0]
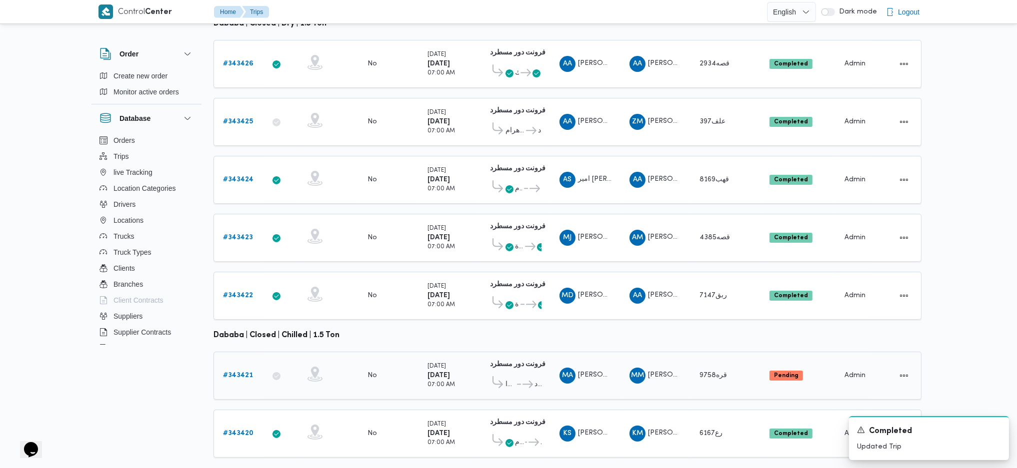
click at [247, 372] on b "# 343421" at bounding box center [238, 375] width 30 height 6
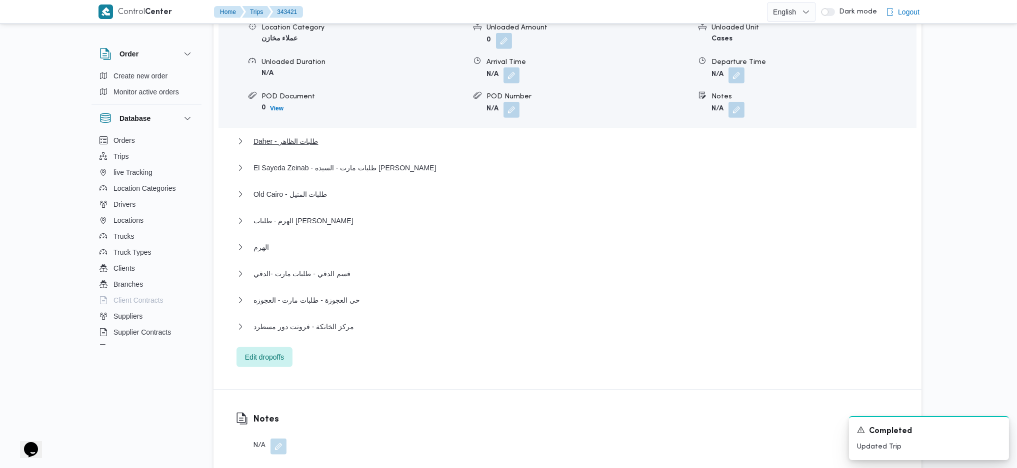
scroll to position [933, 0]
click at [311, 320] on span "مركز الخانكة - فرونت دور مسطرد" at bounding box center [303, 326] width 100 height 12
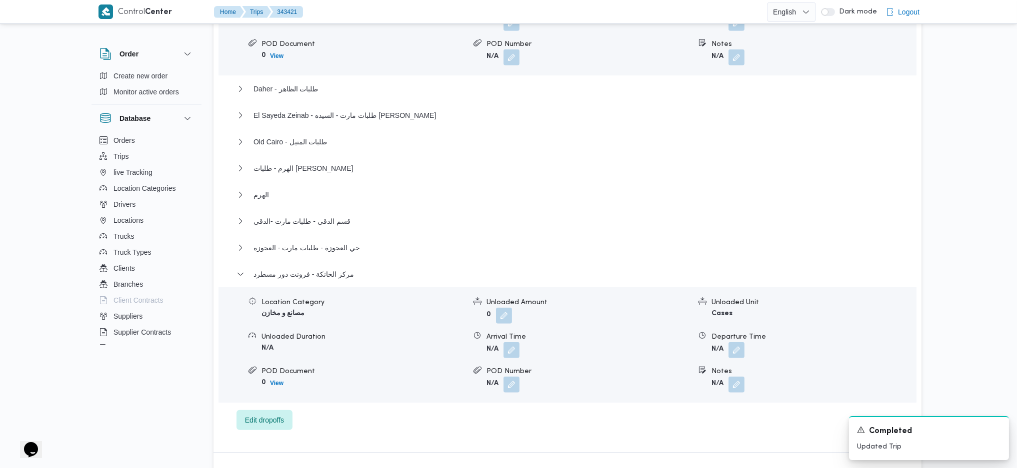
scroll to position [1066, 0]
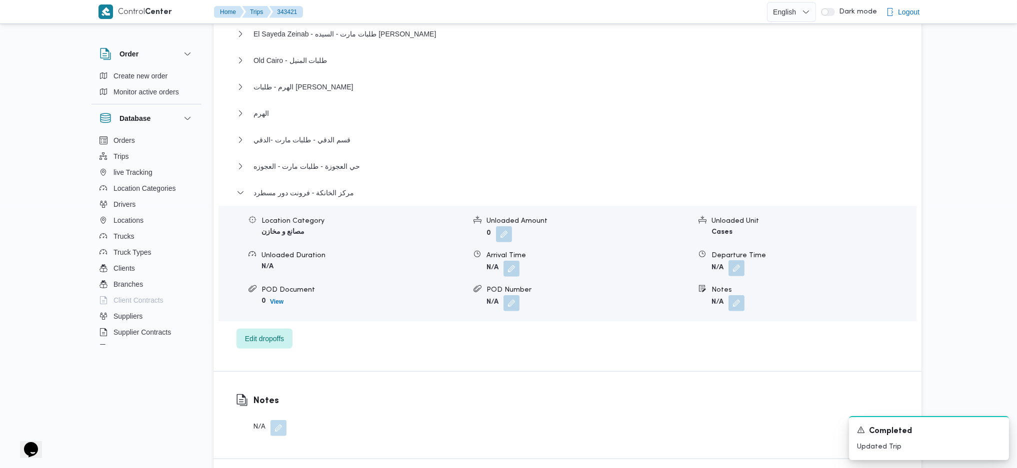
click at [734, 260] on button "button" at bounding box center [736, 268] width 16 height 16
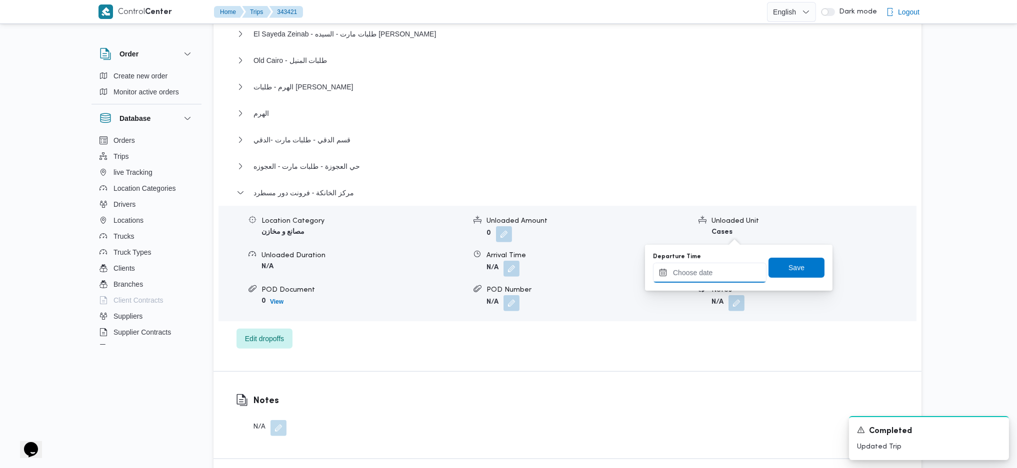
click at [699, 272] on input "Departure Time" at bounding box center [709, 273] width 113 height 20
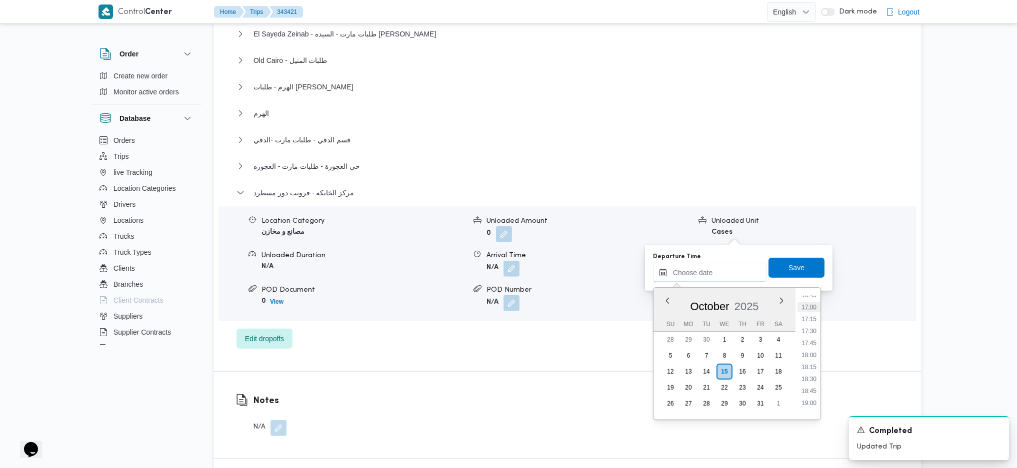
scroll to position [744, 0]
click at [802, 371] on li "17:00" at bounding box center [808, 373] width 23 height 10
type input "[DATE] 17:00"
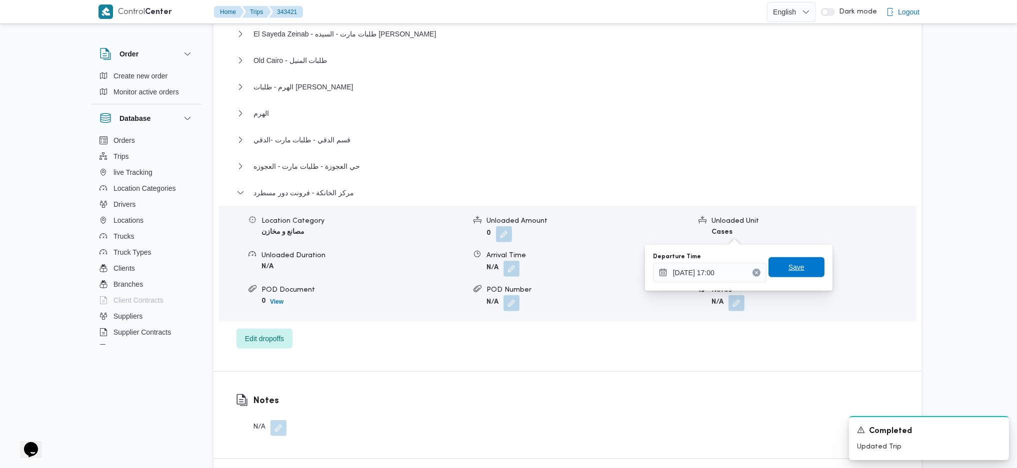
click at [789, 272] on span "Save" at bounding box center [796, 267] width 16 height 12
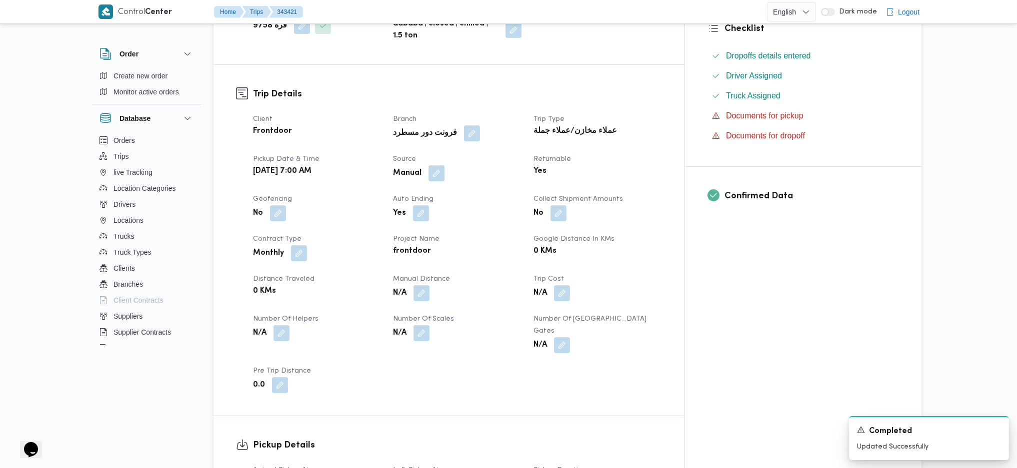
scroll to position [266, 0]
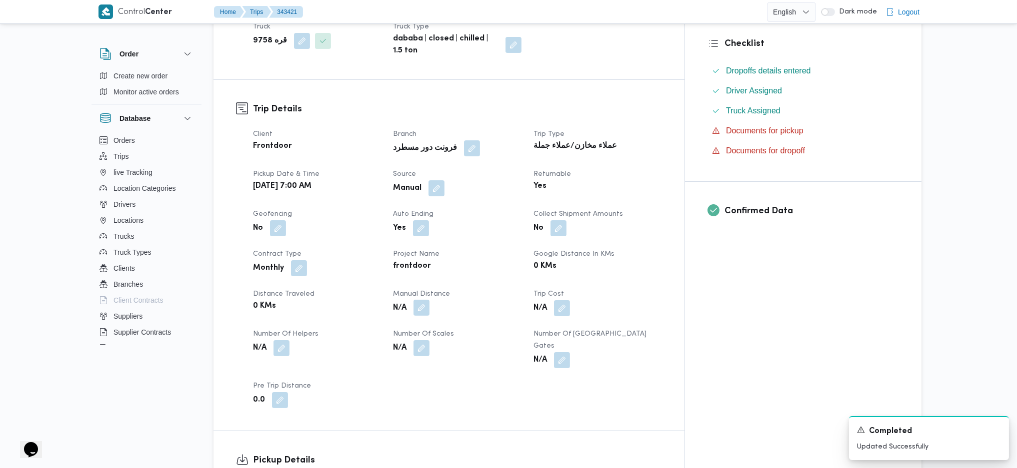
click at [429, 300] on button "button" at bounding box center [421, 308] width 16 height 16
click at [403, 336] on div "You are in a dialog. To close this dialog, hit escape. Manual Distance Save" at bounding box center [443, 319] width 173 height 46
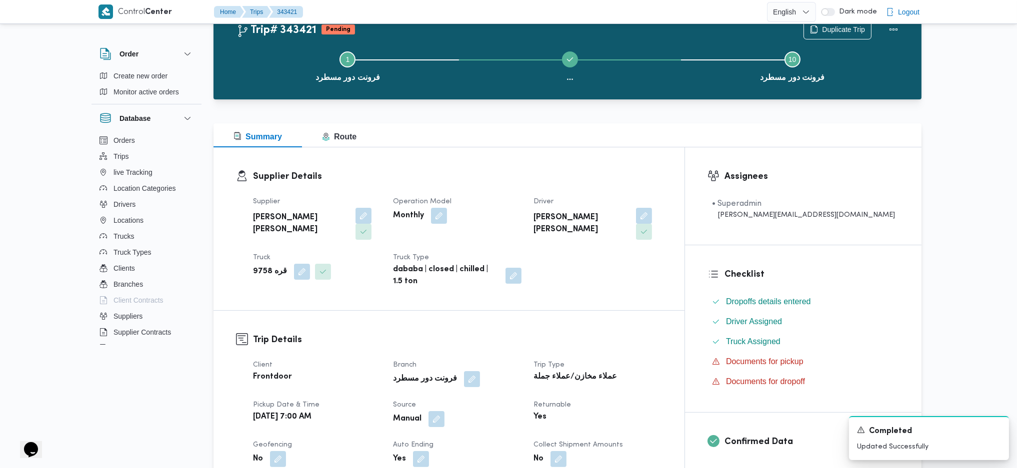
scroll to position [0, 0]
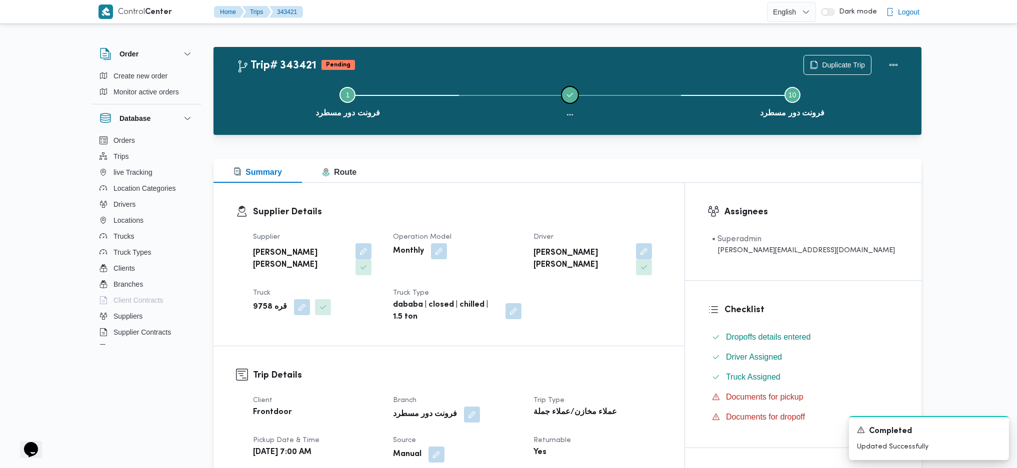
click at [573, 80] on button "..." at bounding box center [570, 101] width 222 height 52
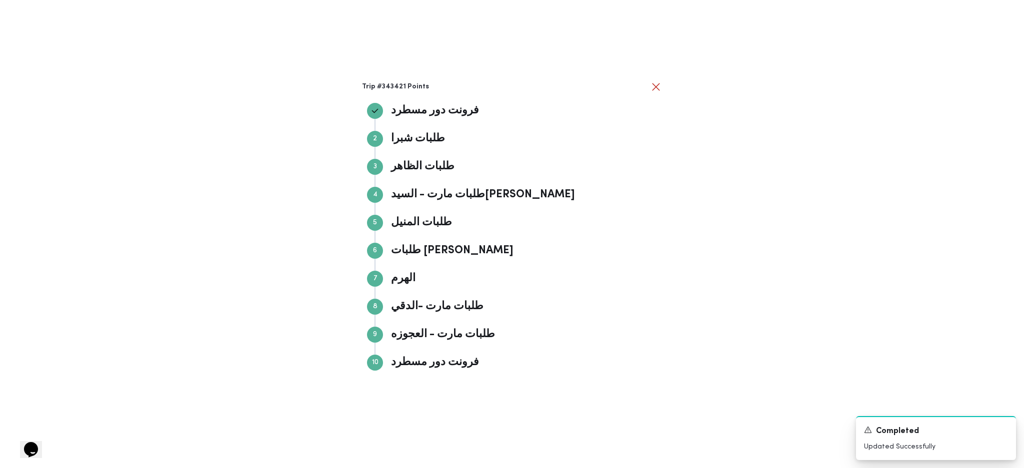
click at [902, 187] on div "Trip #343421 Points فرونت دور مسطرد فرونت دور مسطرد Step 2 2 طلبات شبرا طلبات ش…" at bounding box center [512, 234] width 1024 height 468
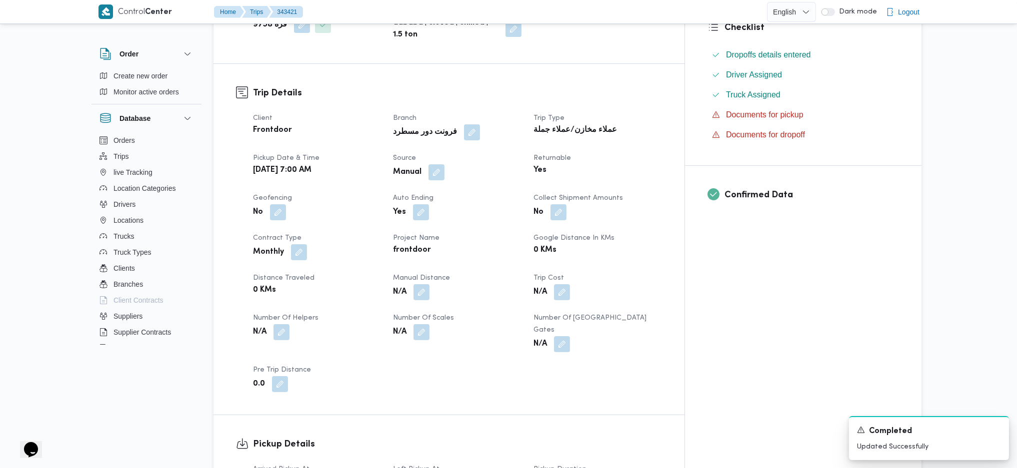
scroll to position [333, 0]
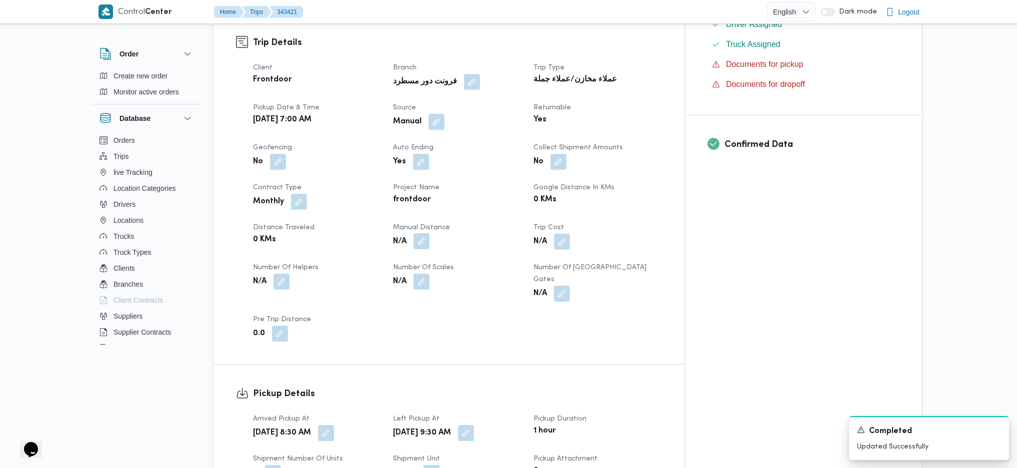
click at [429, 233] on button "button" at bounding box center [421, 241] width 16 height 16
click at [414, 261] on input "Manual Distance" at bounding box center [414, 258] width 99 height 20
type input "160"
click button "Save" at bounding box center [494, 253] width 56 height 20
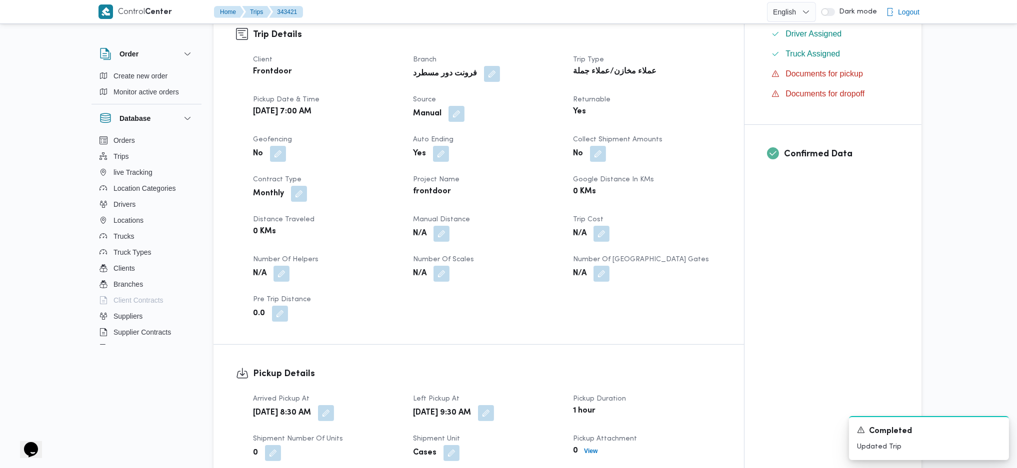
scroll to position [0, 0]
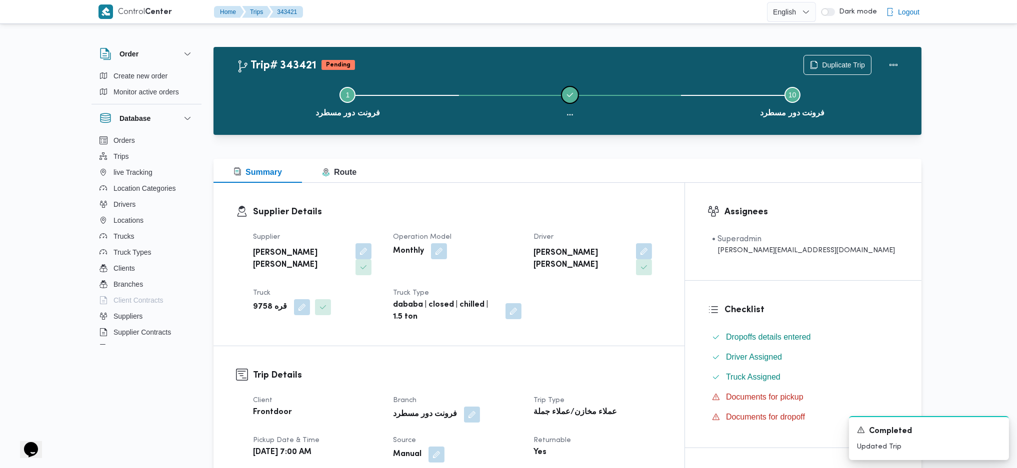
click at [567, 77] on button "..." at bounding box center [570, 101] width 222 height 52
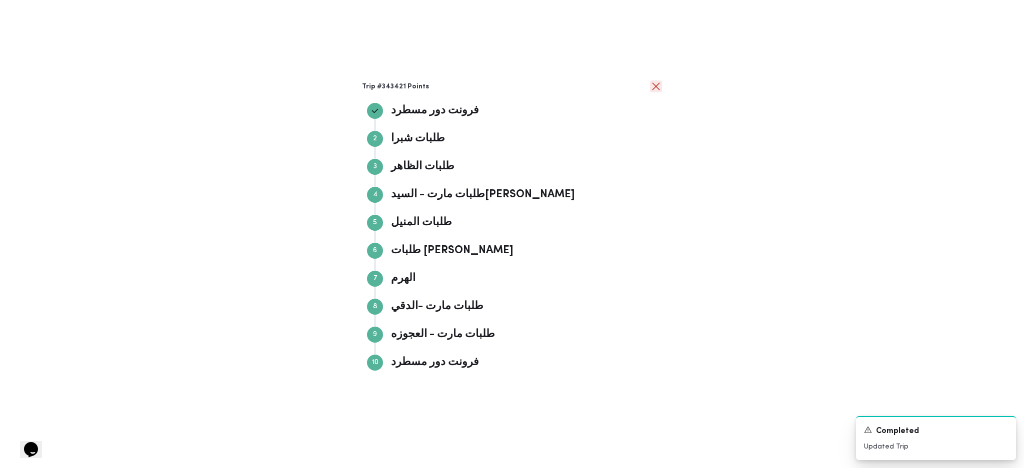
click at [655, 81] on div at bounding box center [656, 87] width 12 height 12
drag, startPoint x: 734, startPoint y: 130, endPoint x: 743, endPoint y: 134, distance: 9.4
click at [736, 130] on div "Trip #343421 Points فرونت دور مسطرد فرونت دور مسطرد Step 2 2 طلبات شبرا طلبات ش…" at bounding box center [512, 234] width 1024 height 468
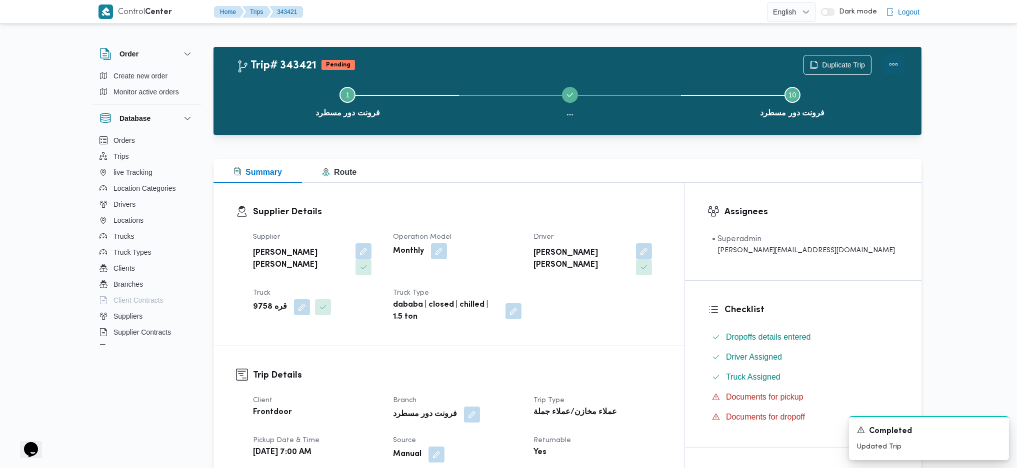
click at [902, 72] on button "Actions" at bounding box center [893, 64] width 20 height 20
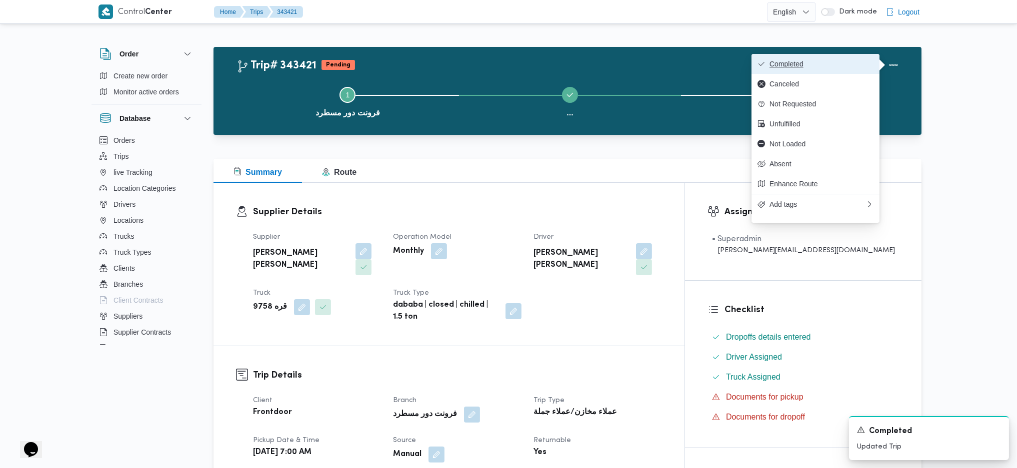
click at [861, 64] on span "Completed" at bounding box center [821, 64] width 104 height 8
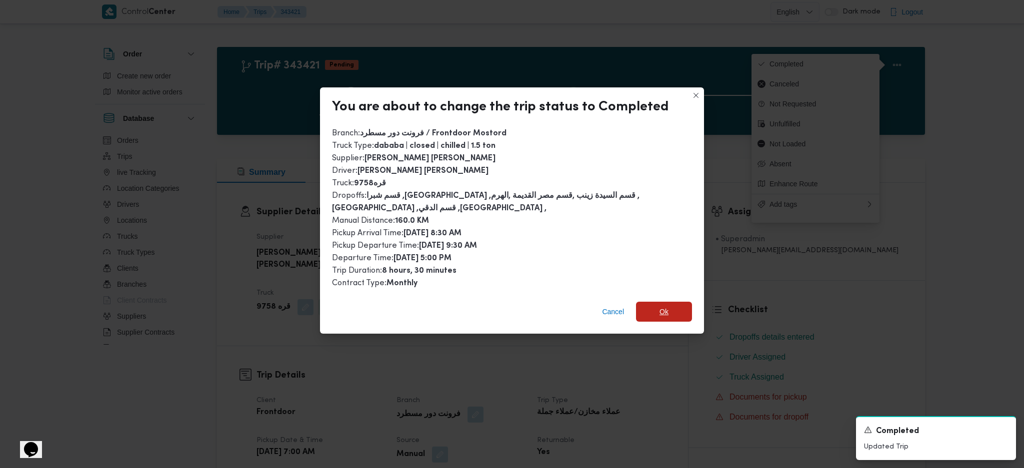
click at [648, 310] on span "Ok" at bounding box center [664, 312] width 56 height 20
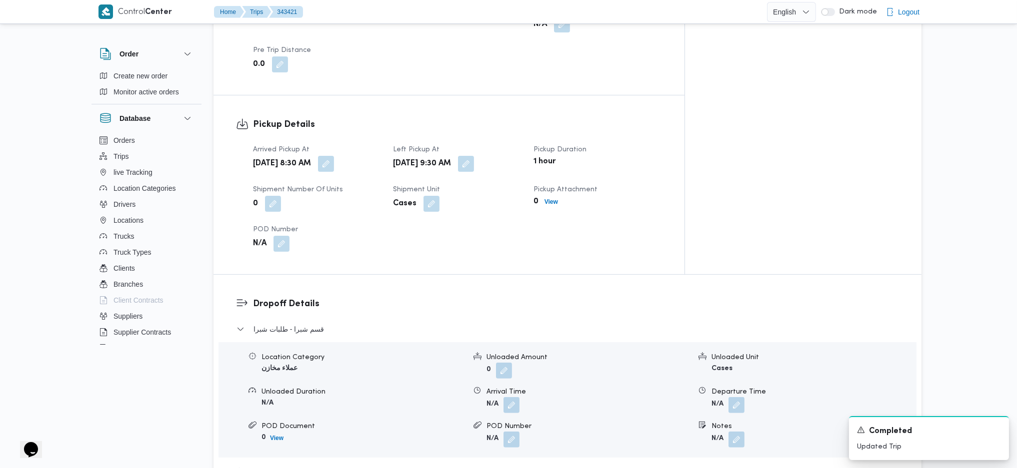
scroll to position [333, 0]
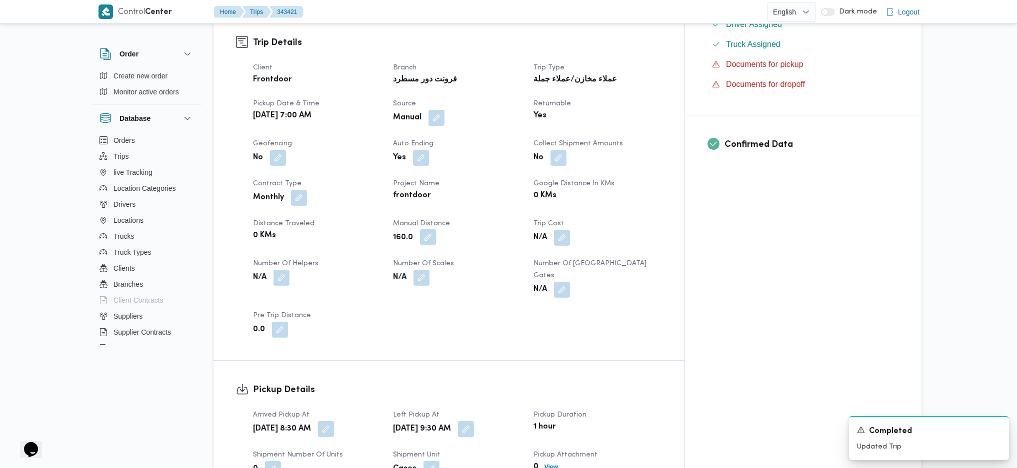
click at [436, 229] on button "button" at bounding box center [428, 237] width 16 height 16
click at [450, 257] on input "150" at bounding box center [419, 254] width 99 height 20
click at [449, 250] on input "151" at bounding box center [419, 254] width 99 height 20
click at [449, 250] on input "152" at bounding box center [419, 254] width 99 height 20
click at [449, 250] on input "153" at bounding box center [419, 254] width 99 height 20
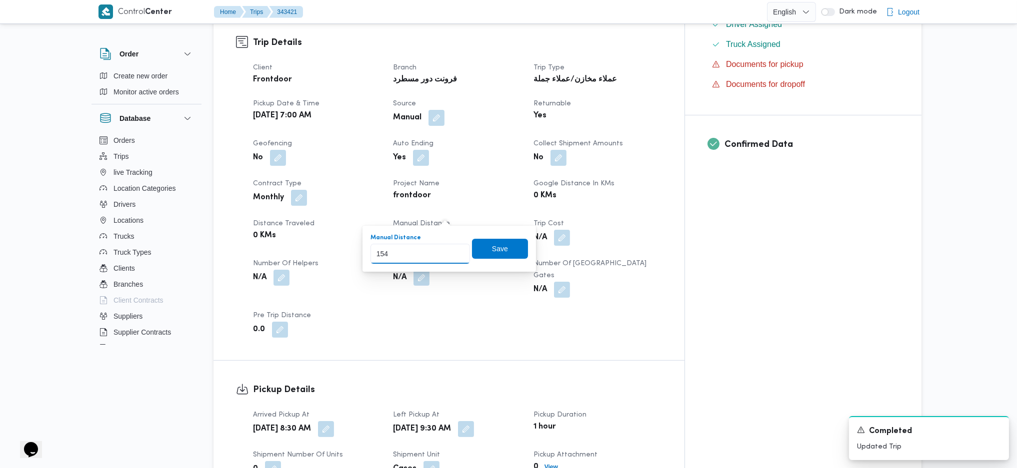
click at [449, 250] on input "154" at bounding box center [419, 254] width 99 height 20
type input "155"
click at [449, 250] on input "155" at bounding box center [419, 254] width 99 height 20
click at [476, 244] on span "Save" at bounding box center [500, 249] width 56 height 20
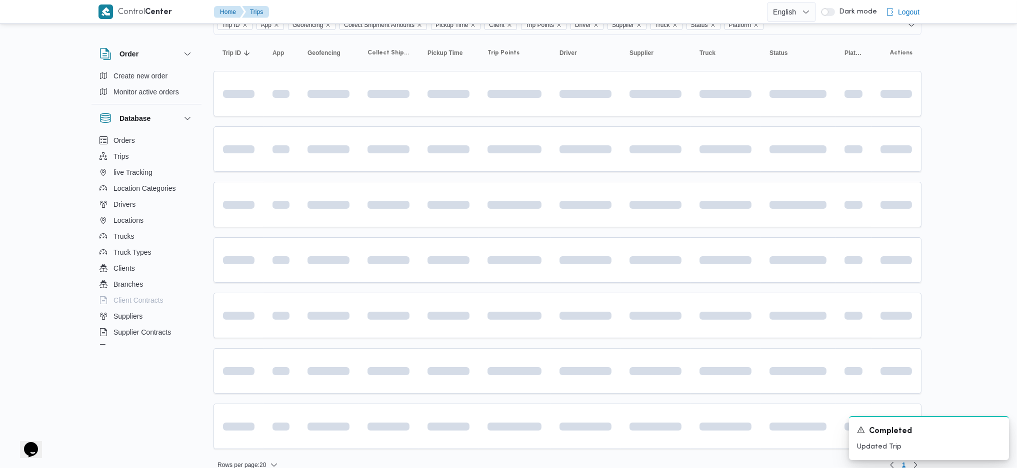
scroll to position [165, 0]
